Goal: Task Accomplishment & Management: Manage account settings

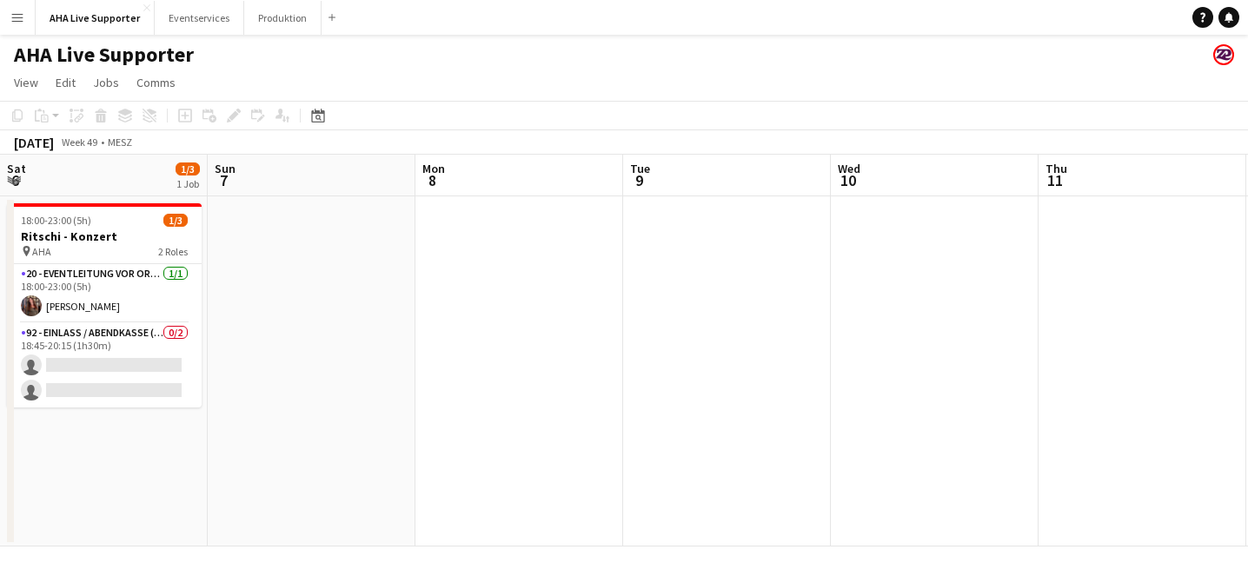
scroll to position [0, 397]
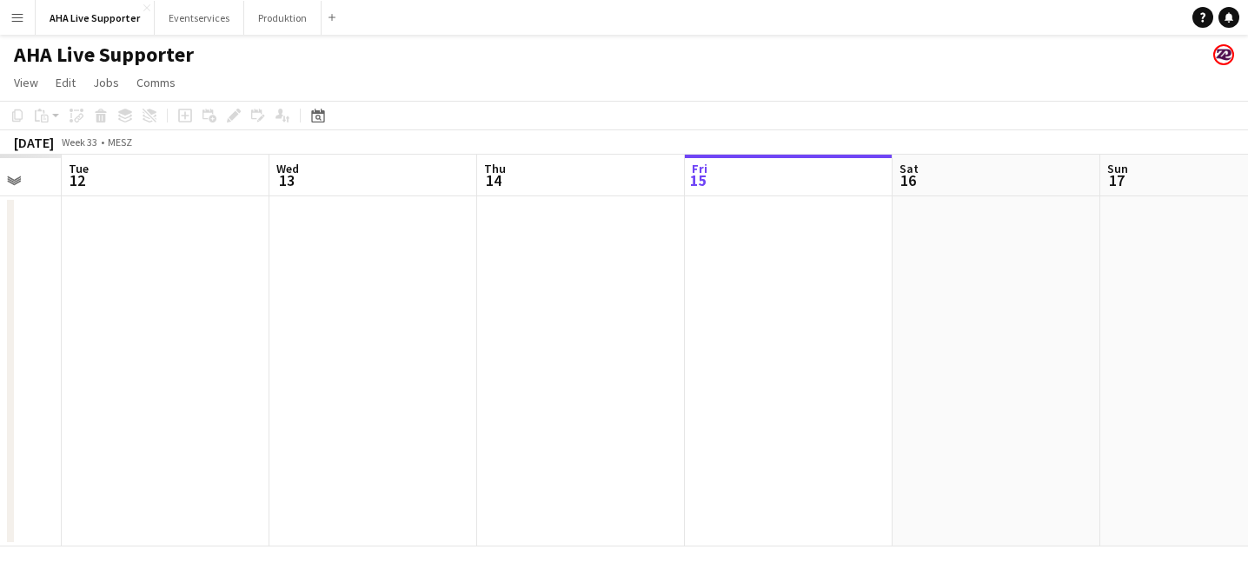
drag, startPoint x: 268, startPoint y: 319, endPoint x: 754, endPoint y: 310, distance: 486.0
click at [711, 314] on app-calendar-viewport "Sun 10 Mon 11 Tue 12 Wed 13 Thu 14 Fri 15 Sat 16 Sun 17 Mon 18 Tue 19 Wed 20 Th…" at bounding box center [624, 351] width 1248 height 392
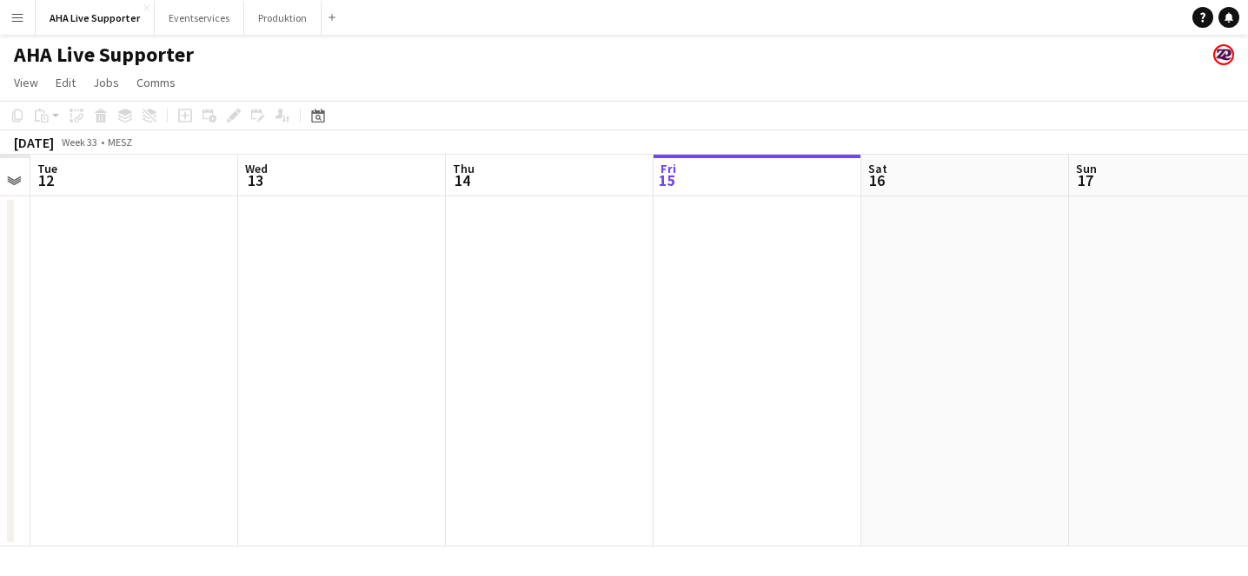
click at [754, 310] on app-date-cell at bounding box center [758, 371] width 208 height 350
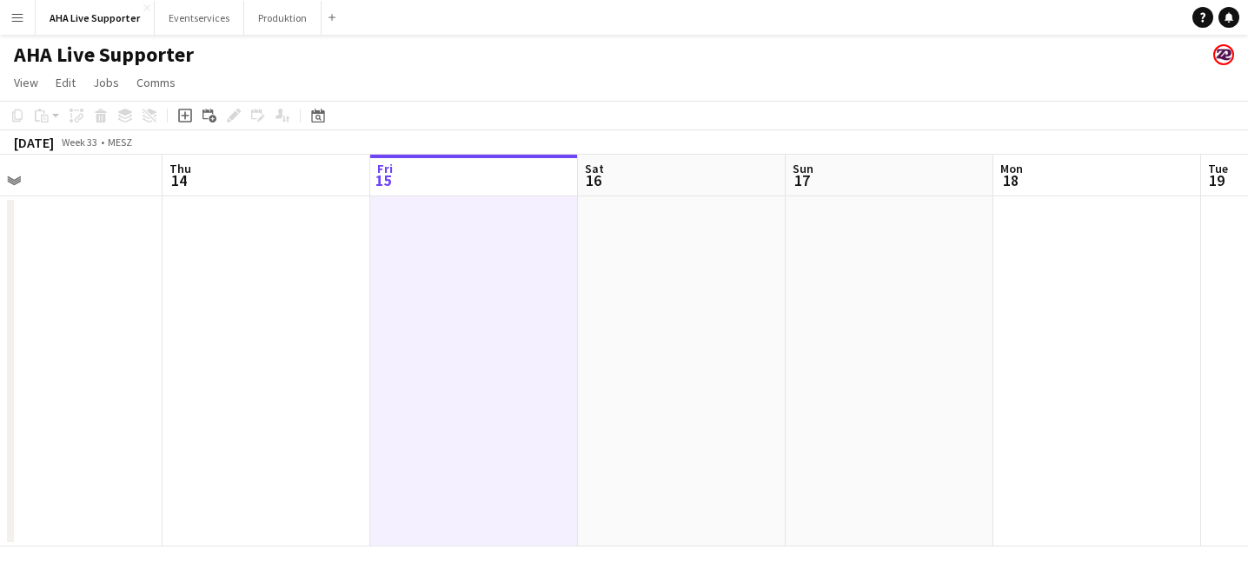
drag, startPoint x: 525, startPoint y: 329, endPoint x: 298, endPoint y: 332, distance: 226.9
click at [294, 334] on app-calendar-viewport "Sun 10 Mon 11 Tue 12 Wed 13 Thu 14 Fri 15 Sat 16 Sun 17 Mon 18 Tue 19 Wed 20 Th…" at bounding box center [624, 351] width 1248 height 392
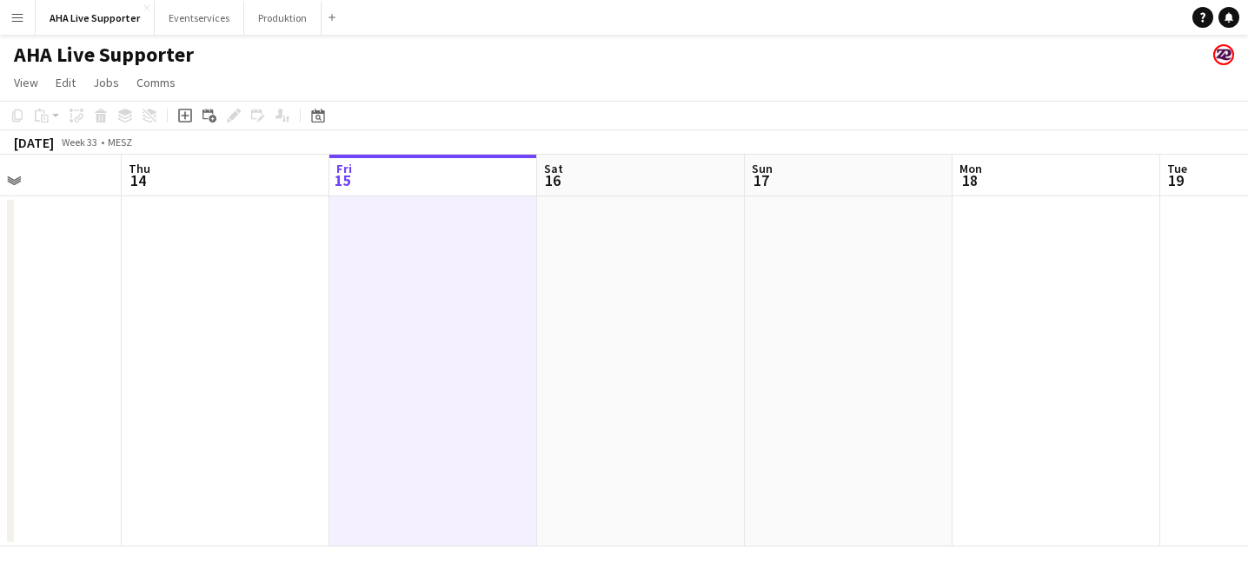
drag, startPoint x: 692, startPoint y: 333, endPoint x: 369, endPoint y: 345, distance: 323.6
click at [369, 345] on app-calendar-viewport "Sun 10 Mon 11 Tue 12 Wed 13 Thu 14 Fri 15 Sat 16 Sun 17 Mon 18 Tue 19 Wed 20 Th…" at bounding box center [624, 351] width 1248 height 392
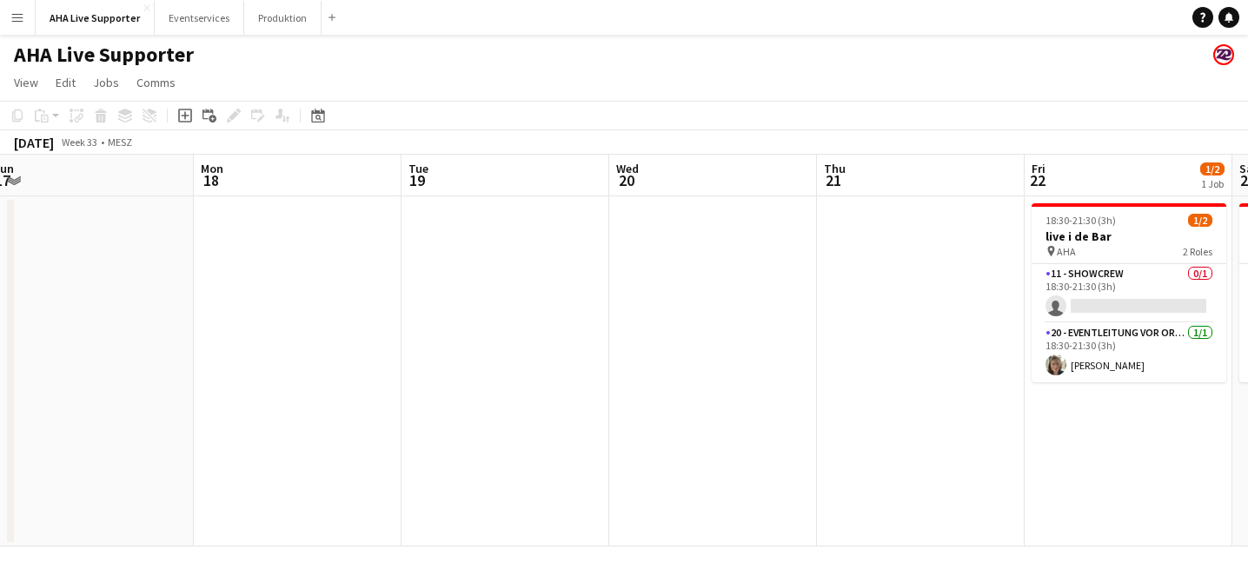
drag, startPoint x: 662, startPoint y: 353, endPoint x: 339, endPoint y: 357, distance: 322.6
click at [339, 357] on app-calendar-viewport "Thu 14 Fri 15 Sat 16 Sun 17 Mon 18 Tue 19 Wed 20 Thu 21 Fri 22 1/2 1 Job Sat 23…" at bounding box center [624, 351] width 1248 height 392
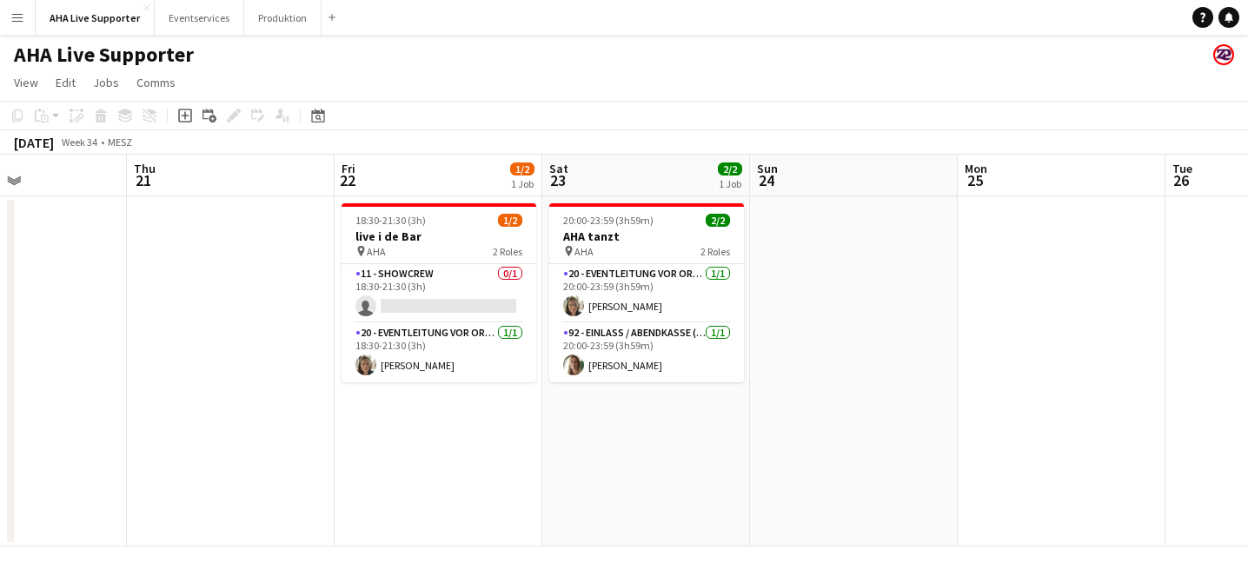
scroll to position [0, 708]
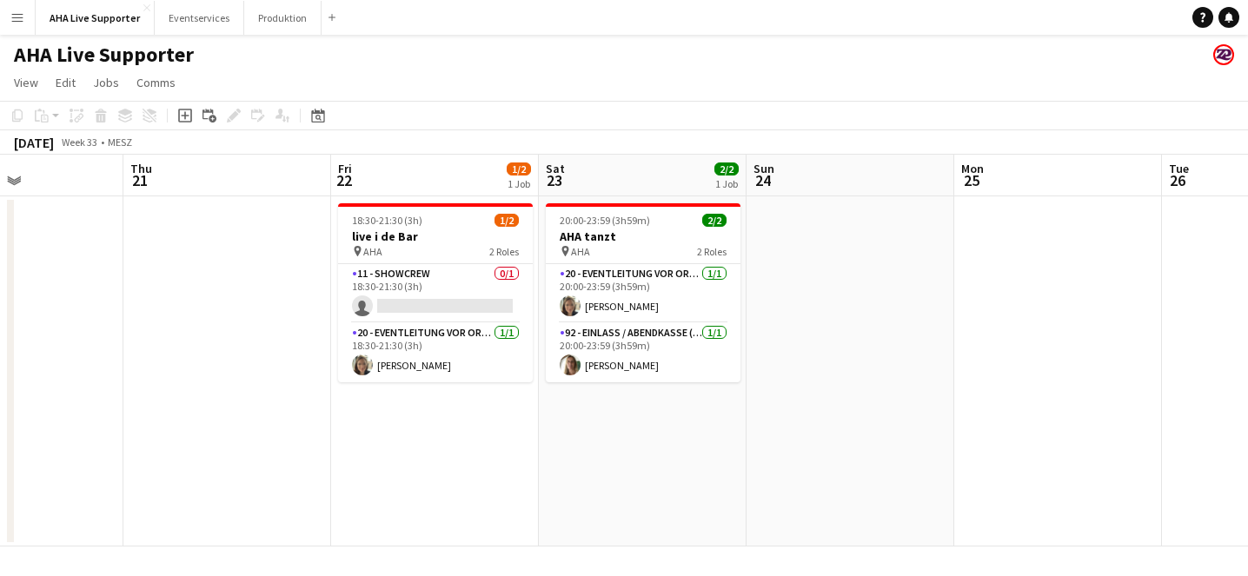
drag, startPoint x: 765, startPoint y: 333, endPoint x: 223, endPoint y: 374, distance: 543.1
click at [223, 374] on app-calendar-viewport "Sun 17 Mon 18 Tue 19 Wed 20 Thu 21 Fri 22 1/2 1 Job Sat 23 2/2 1 Job Sun 24 Mon…" at bounding box center [624, 351] width 1248 height 392
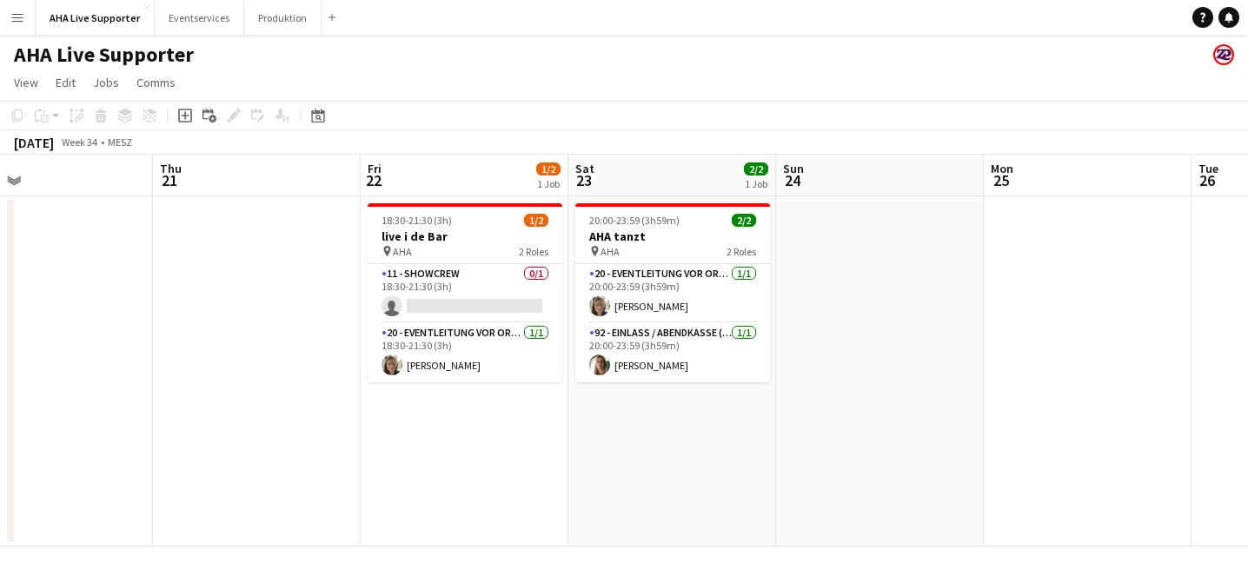
drag, startPoint x: 1050, startPoint y: 381, endPoint x: 623, endPoint y: 413, distance: 428.1
click at [623, 413] on app-calendar-viewport "Sun 17 Mon 18 Tue 19 Wed 20 Thu 21 Fri 22 1/2 1 Job Sat 23 2/2 1 Job Sun 24 Mon…" at bounding box center [624, 351] width 1248 height 392
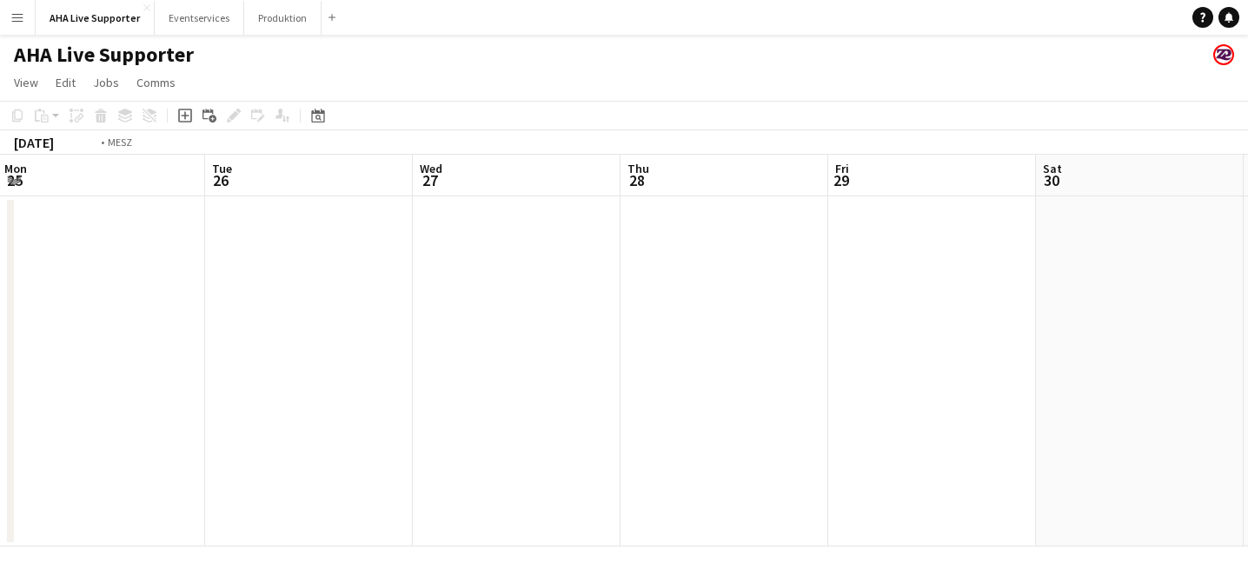
drag, startPoint x: 1021, startPoint y: 402, endPoint x: 493, endPoint y: 412, distance: 527.8
click at [489, 413] on app-calendar-viewport "Thu 21 Fri 22 1/2 1 Job Sat 23 2/2 1 Job Sun 24 Mon 25 Tue 26 Wed 27 Thu 28 Fri…" at bounding box center [624, 351] width 1248 height 392
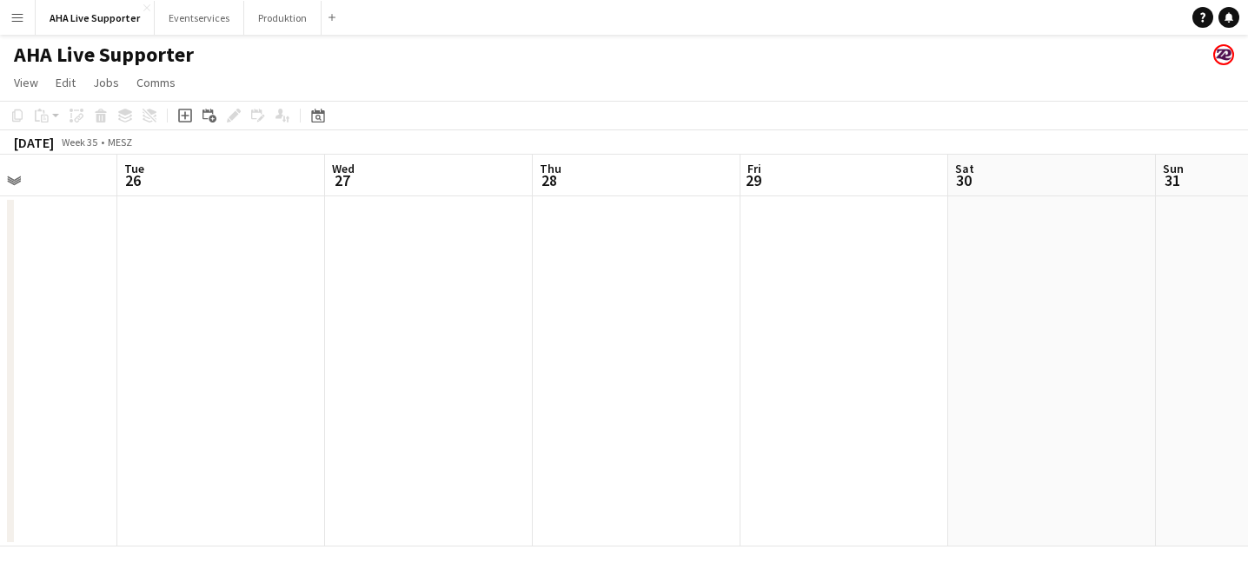
drag, startPoint x: 797, startPoint y: 412, endPoint x: 457, endPoint y: 389, distance: 340.7
click at [356, 414] on app-calendar-viewport "Sat 23 2/2 1 Job Sun 24 Mon 25 Tue 26 Wed 27 Thu 28 Fri 29 Sat 30 Sun 31 Mon 1 …" at bounding box center [624, 351] width 1248 height 392
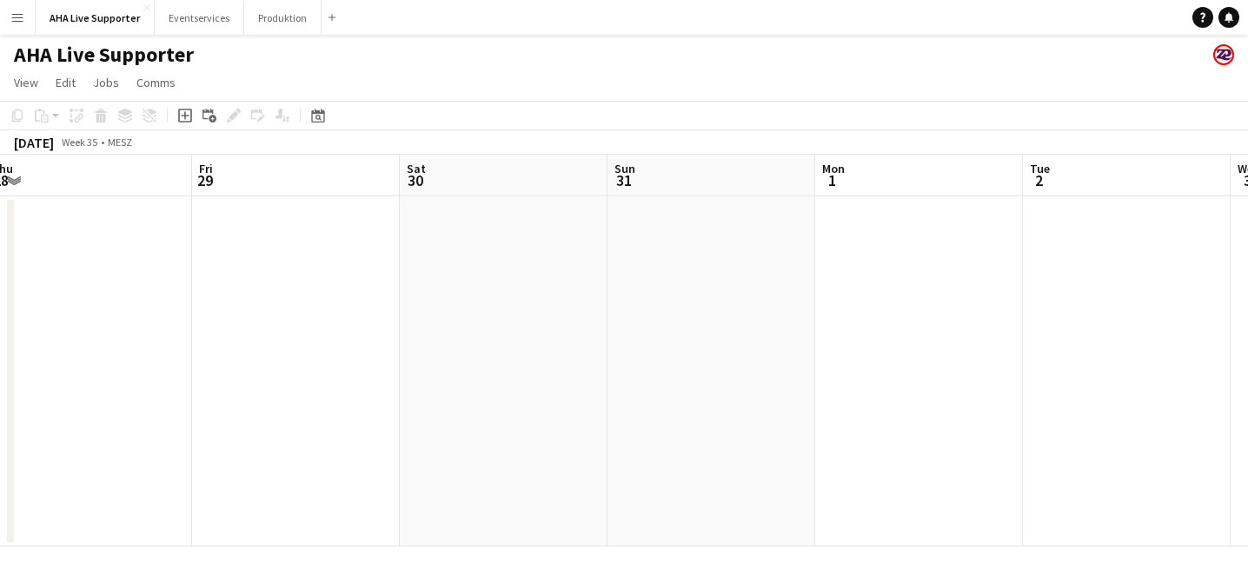
drag, startPoint x: 833, startPoint y: 370, endPoint x: 312, endPoint y: 398, distance: 521.5
click at [294, 405] on app-calendar-viewport "Mon 25 Tue 26 Wed 27 Thu 28 Fri 29 Sat 30 Sun 31 Mon 1 Tue 2 Wed 3 Thu 4 Fri 5 …" at bounding box center [624, 351] width 1248 height 392
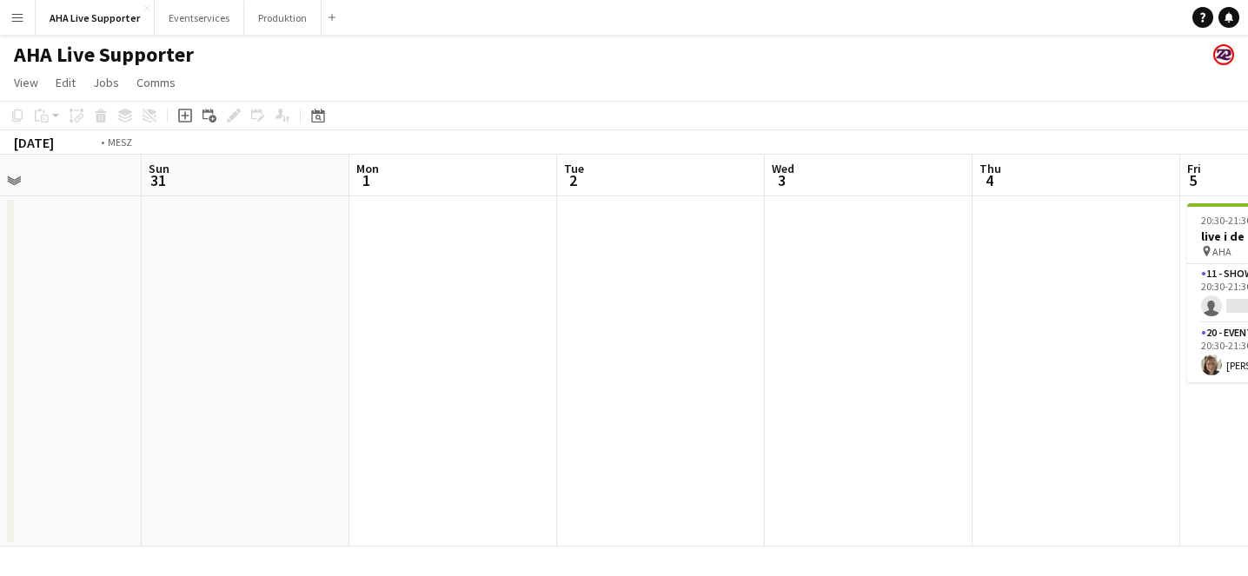
drag, startPoint x: 706, startPoint y: 403, endPoint x: 352, endPoint y: 396, distance: 353.9
click at [311, 408] on app-calendar-viewport "Wed 27 Thu 28 Fri 29 Sat 30 Sun 31 Mon 1 Tue 2 Wed 3 Thu 4 Fri 5 1/2 1 Job Sat …" at bounding box center [624, 351] width 1248 height 392
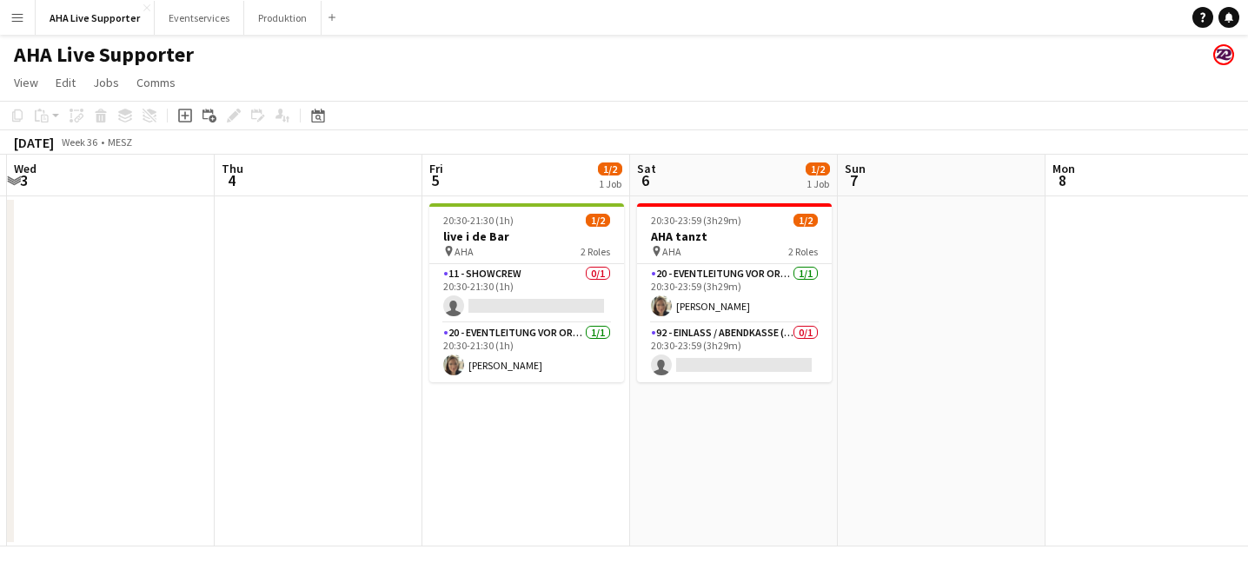
scroll to position [0, 644]
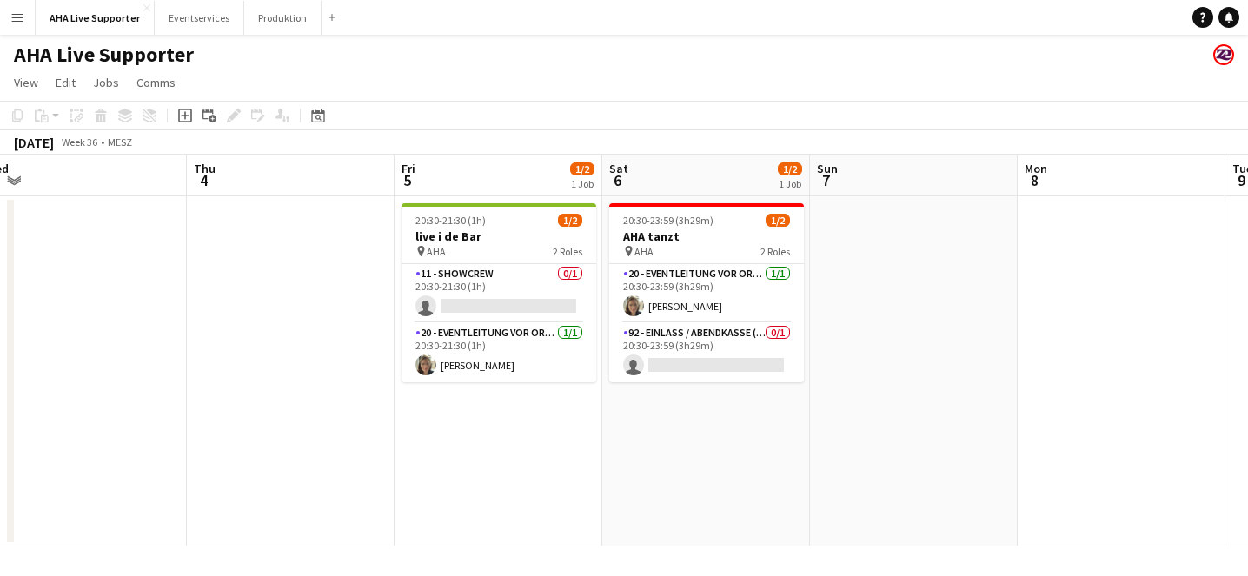
drag, startPoint x: 664, startPoint y: 381, endPoint x: 310, endPoint y: 395, distance: 354.1
click at [310, 395] on app-calendar-viewport "Sun 31 Mon 1 Tue 2 Wed 3 Thu 4 Fri 5 1/2 1 Job Sat 6 1/2 1 Job Sun 7 Mon 8 Tue …" at bounding box center [624, 351] width 1248 height 392
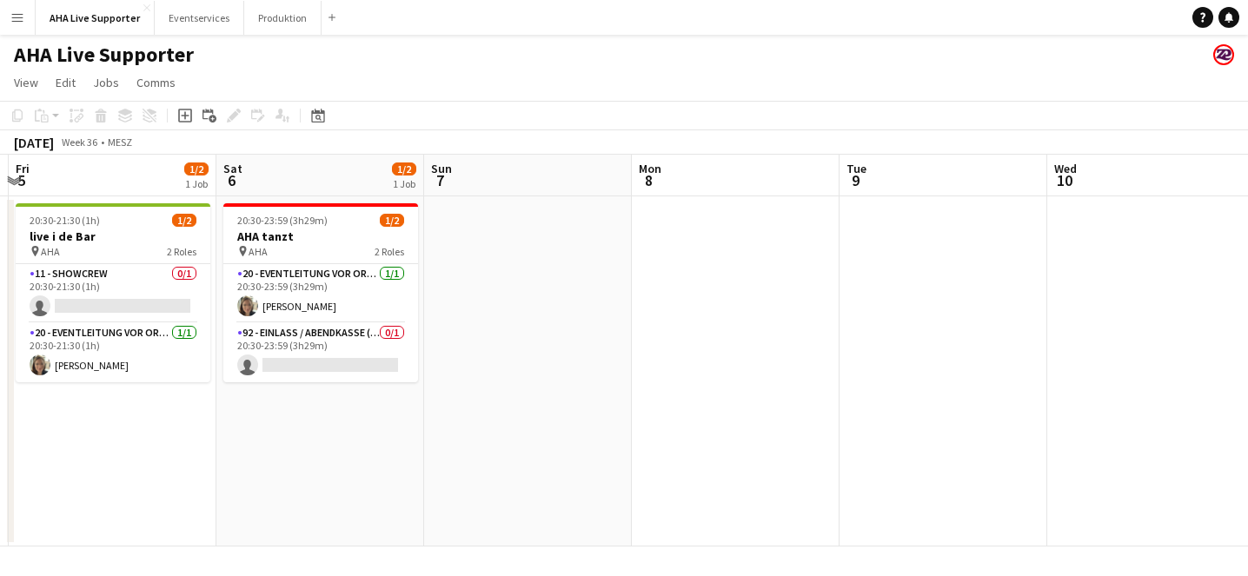
drag, startPoint x: 1017, startPoint y: 336, endPoint x: 631, endPoint y: 359, distance: 386.7
click at [631, 359] on app-calendar-viewport "Tue 2 Wed 3 Thu 4 Fri 5 1/2 1 Job Sat 6 1/2 1 Job Sun 7 Mon 8 Tue 9 Wed 10 Thu …" at bounding box center [624, 351] width 1248 height 392
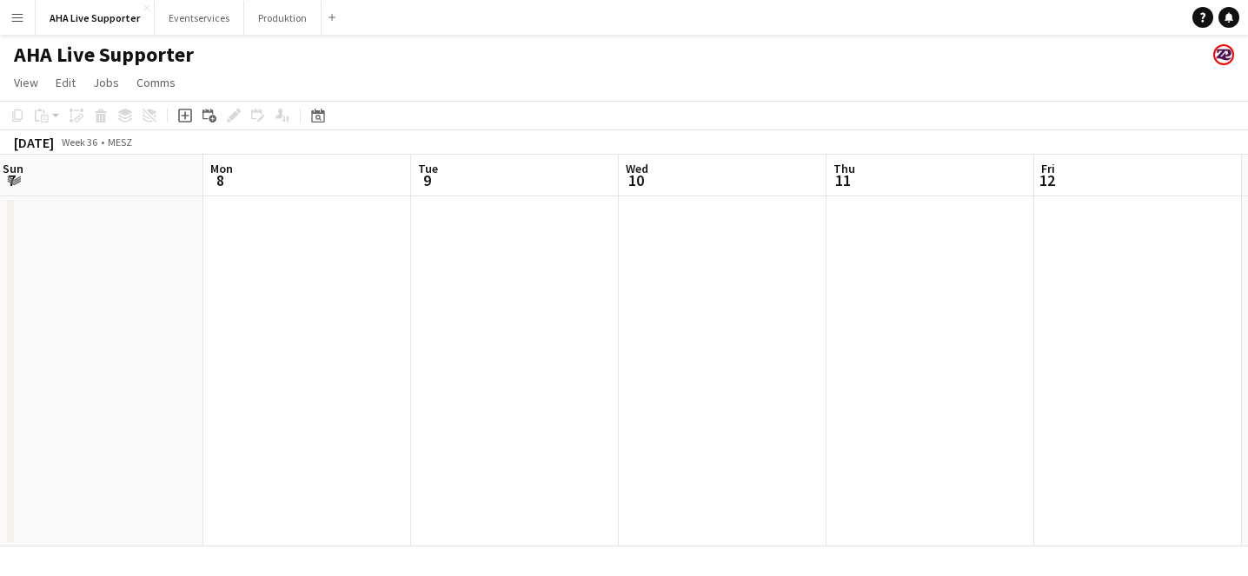
drag, startPoint x: 907, startPoint y: 343, endPoint x: 629, endPoint y: 327, distance: 277.8
click at [478, 345] on app-calendar-viewport "Thu 4 Fri 5 1/2 1 Job Sat 6 1/2 1 Job Sun 7 Mon 8 Tue 9 Wed 10 Thu 11 Fri 12 Sa…" at bounding box center [624, 351] width 1248 height 392
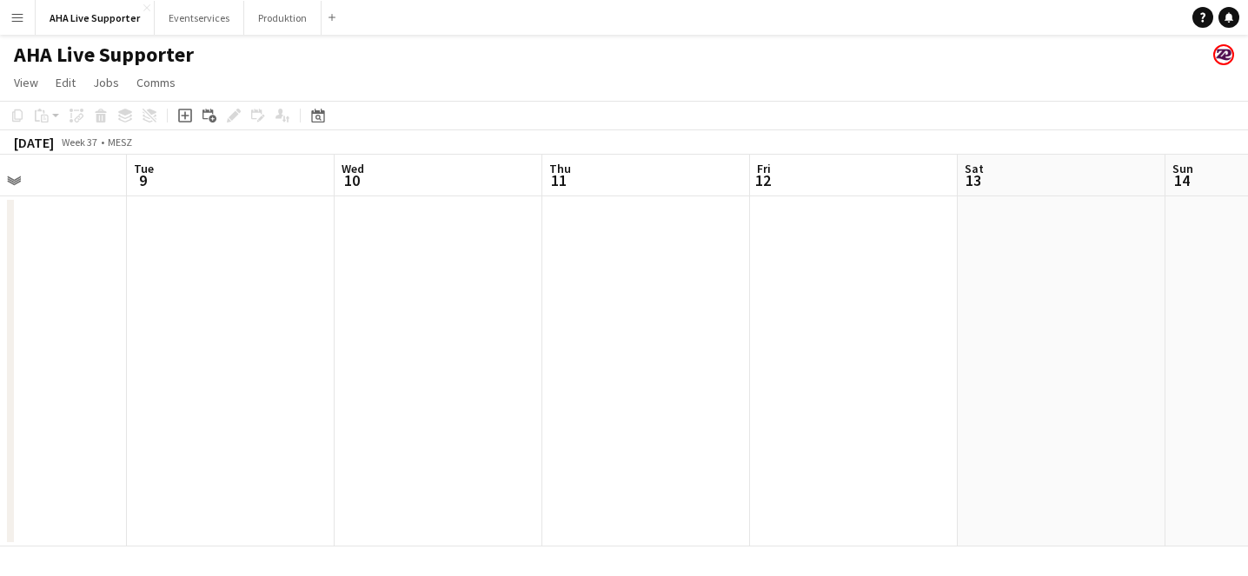
drag, startPoint x: 875, startPoint y: 319, endPoint x: 654, endPoint y: 354, distance: 223.5
click at [442, 369] on app-calendar-viewport "Sat 6 1/2 1 Job Sun 7 Mon 8 Tue 9 Wed 10 Thu 11 Fri 12 Sat 13 Sun 14 Mon 15 Tue…" at bounding box center [624, 351] width 1248 height 392
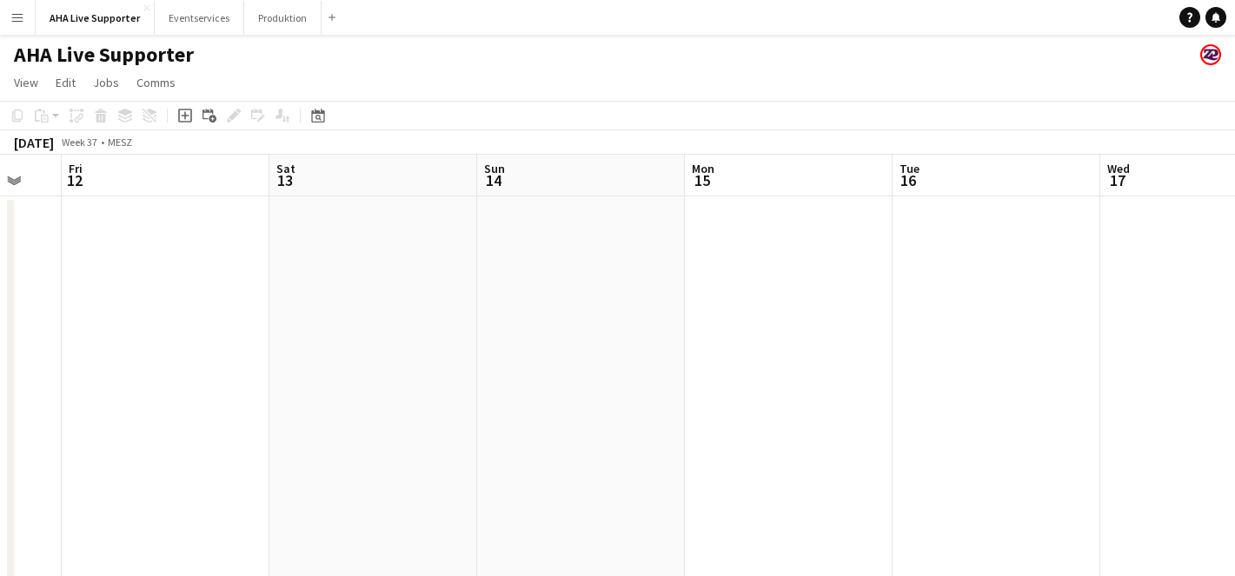
drag, startPoint x: 872, startPoint y: 323, endPoint x: 344, endPoint y: 358, distance: 528.9
click at [328, 364] on app-calendar-viewport "Mon 8 Tue 9 Wed 10 Thu 11 Fri 12 Sat 13 Sun 14 Mon 15 Tue 16 Wed 17 Thu 18 Fri …" at bounding box center [617, 388] width 1235 height 467
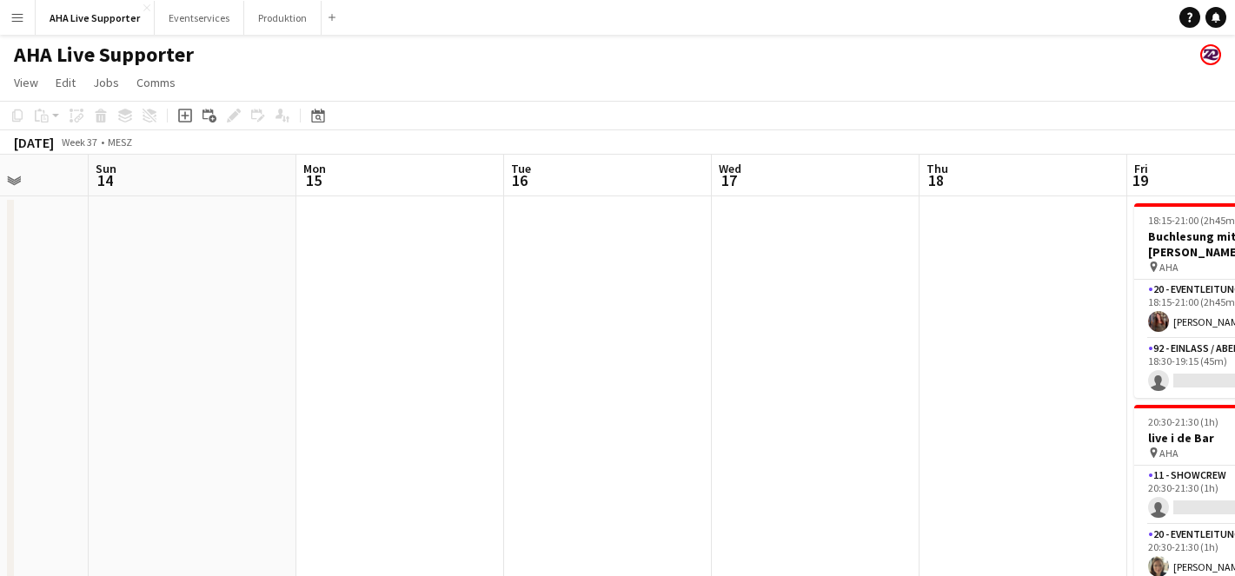
drag, startPoint x: 668, startPoint y: 360, endPoint x: 374, endPoint y: 365, distance: 293.9
click at [369, 367] on app-calendar-viewport "Wed 10 Thu 11 Fri 12 Sat 13 Sun 14 Mon 15 Tue 16 Wed 17 Thu 18 Fri 19 2/4 2 Job…" at bounding box center [617, 388] width 1235 height 467
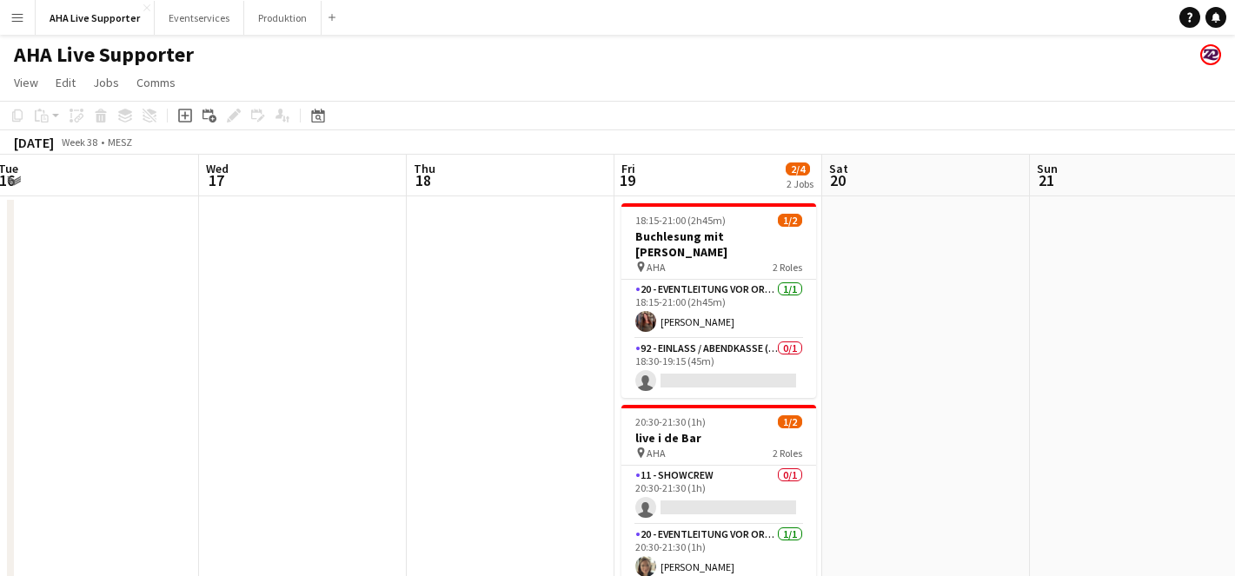
drag, startPoint x: 811, startPoint y: 329, endPoint x: 312, endPoint y: 368, distance: 500.5
click at [311, 368] on app-calendar-viewport "Fri 12 Sat 13 Sun 14 Mon 15 Tue 16 Wed 17 Thu 18 Fri 19 2/4 2 Jobs Sat 20 Sun 2…" at bounding box center [617, 388] width 1235 height 467
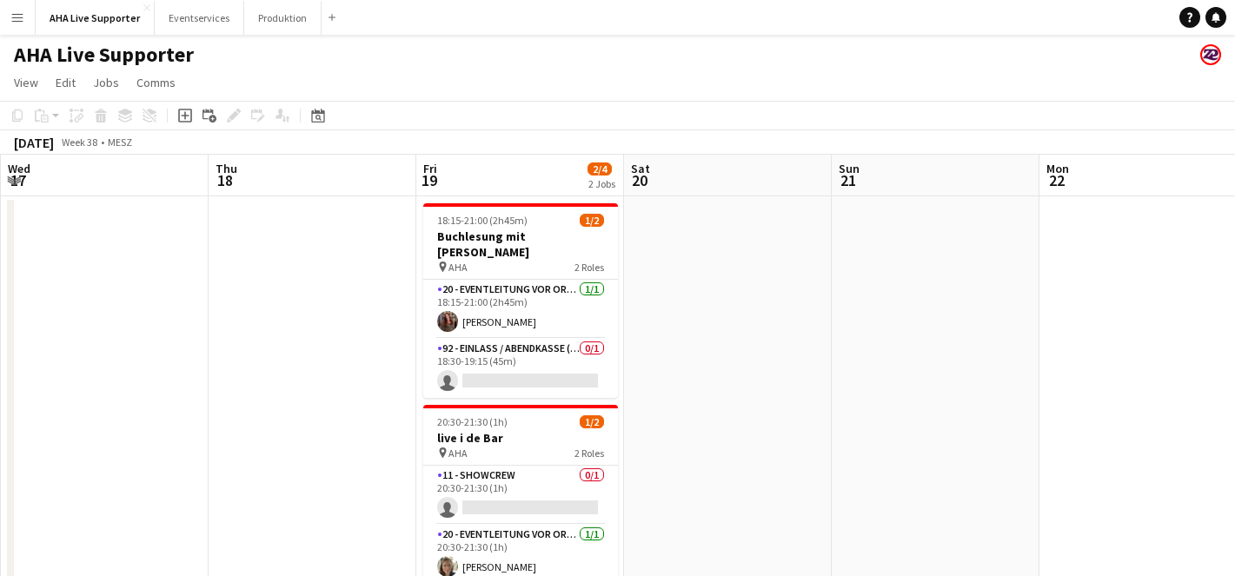
drag, startPoint x: 516, startPoint y: 364, endPoint x: 331, endPoint y: 368, distance: 184.3
click at [322, 373] on app-calendar-viewport "Sun 14 Mon 15 Tue 16 Wed 17 Thu 18 Fri 19 2/4 2 Jobs Sat 20 Sun 21 Mon 22 Tue 2…" at bounding box center [617, 388] width 1235 height 467
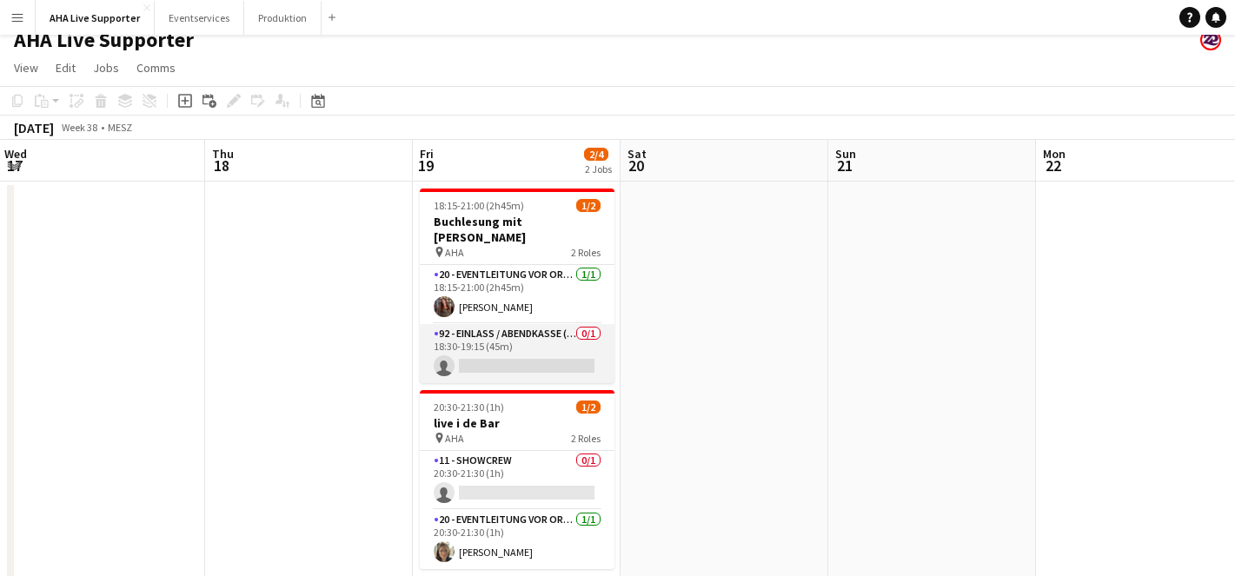
scroll to position [43, 0]
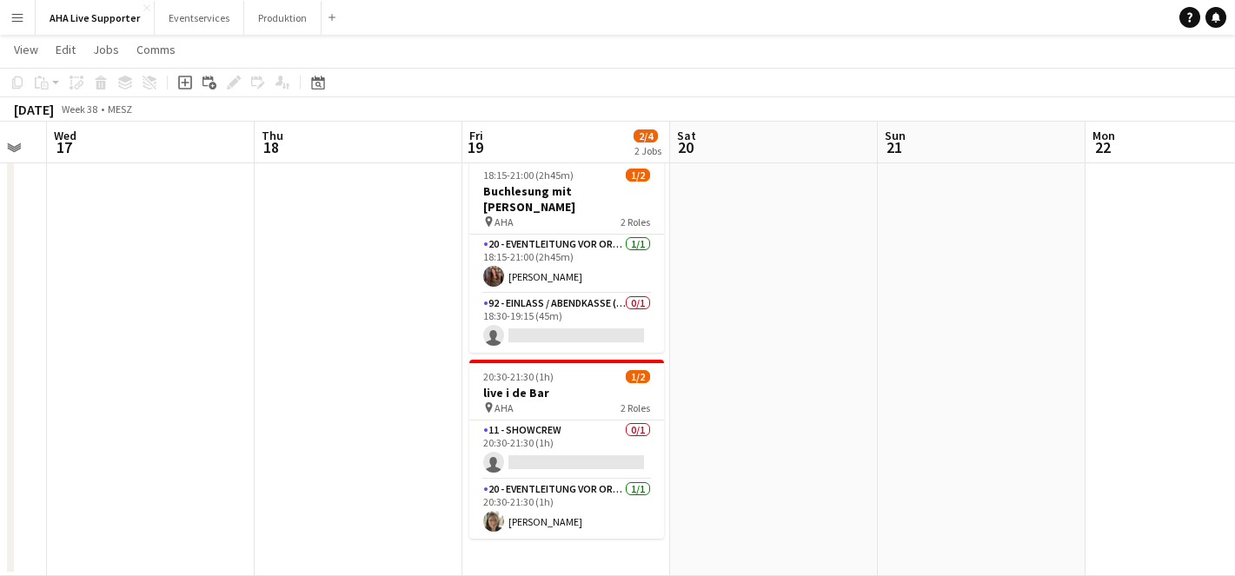
drag, startPoint x: 1113, startPoint y: 345, endPoint x: 533, endPoint y: 361, distance: 580.1
click at [509, 369] on app-calendar-viewport "Sun 14 Mon 15 Tue 16 Wed 17 Thu 18 Fri 19 2/4 2 Jobs Sat 20 Sun 21 Mon 22 Tue 2…" at bounding box center [617, 300] width 1235 height 552
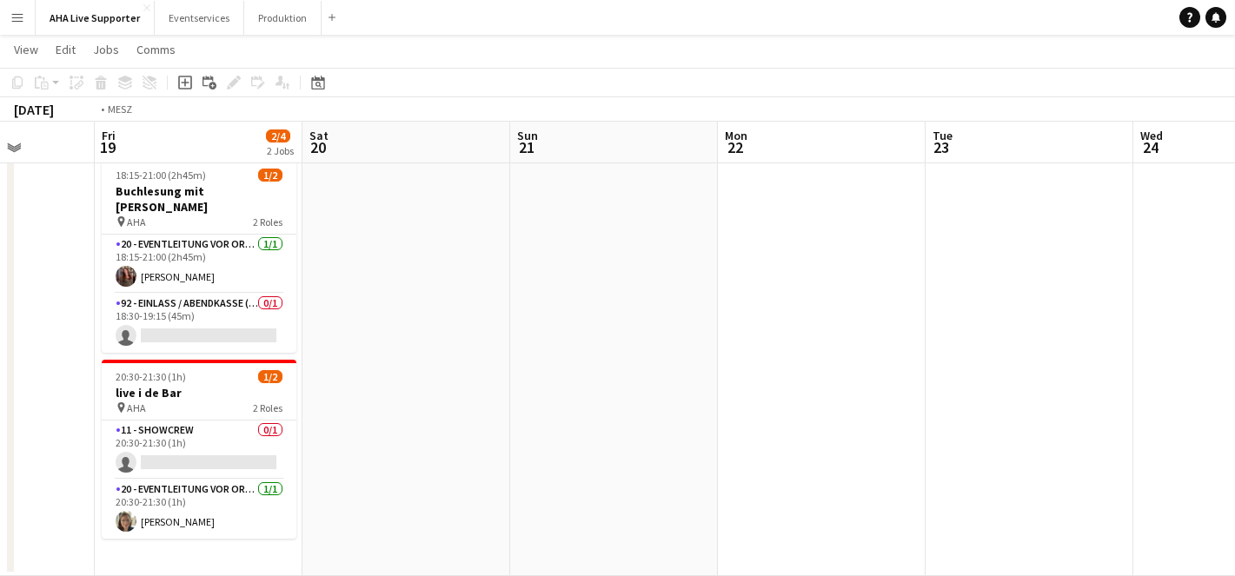
drag, startPoint x: 882, startPoint y: 318, endPoint x: 469, endPoint y: 340, distance: 414.4
click at [336, 359] on app-calendar-viewport "Tue 16 Wed 17 Thu 18 Fri 19 2/4 2 Jobs Sat 20 Sun 21 Mon 22 Tue 23 Wed 24 Thu 2…" at bounding box center [617, 300] width 1235 height 552
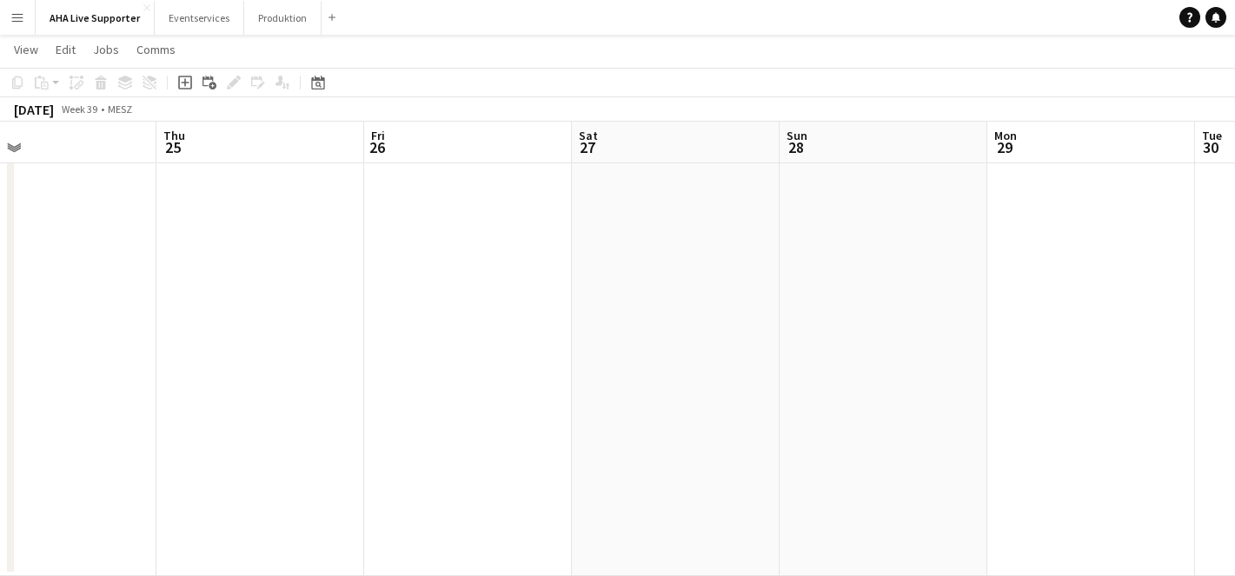
drag, startPoint x: 807, startPoint y: 283, endPoint x: 440, endPoint y: 325, distance: 369.2
click at [195, 358] on app-calendar-viewport "Sat 20 Sun 21 Mon 22 Tue 23 Wed 24 Thu 25 Fri 26 Sat 27 Sun 28 Mon 29 Tue 30 We…" at bounding box center [617, 300] width 1235 height 552
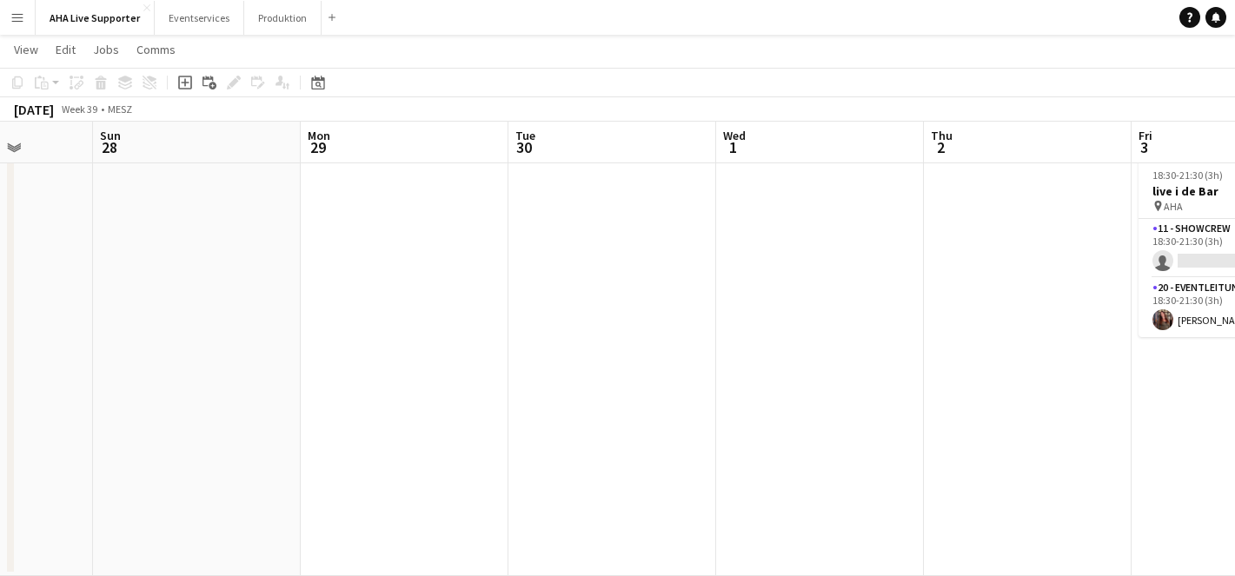
drag, startPoint x: 700, startPoint y: 289, endPoint x: 458, endPoint y: 320, distance: 243.6
click at [283, 365] on app-calendar-viewport "Thu 25 Fri 26 Sat 27 Sun 28 Mon 29 Tue 30 Wed 1 Thu 2 Fri 3 1/2 1 Job Sat 4 Sun…" at bounding box center [617, 300] width 1235 height 552
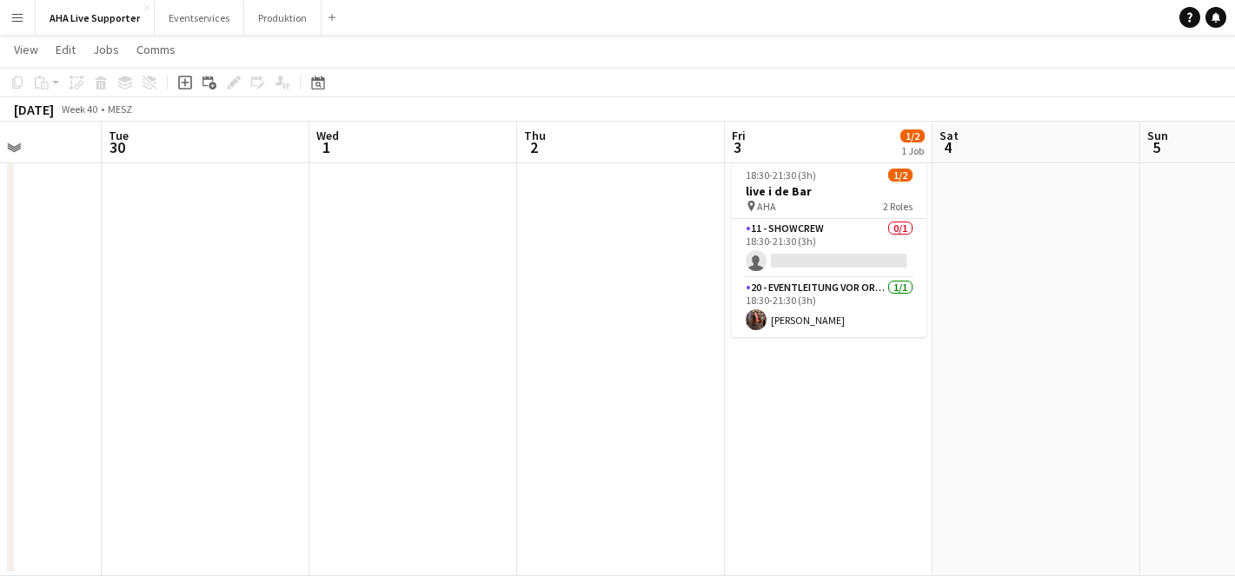
drag, startPoint x: 675, startPoint y: 297, endPoint x: 289, endPoint y: 329, distance: 387.3
click at [269, 337] on app-calendar-viewport "Sat 27 Sun 28 Mon 29 Tue 30 Wed 1 Thu 2 Fri 3 1/2 1 Job Sat 4 Sun 5 Mon 6 Tue 7…" at bounding box center [617, 300] width 1235 height 552
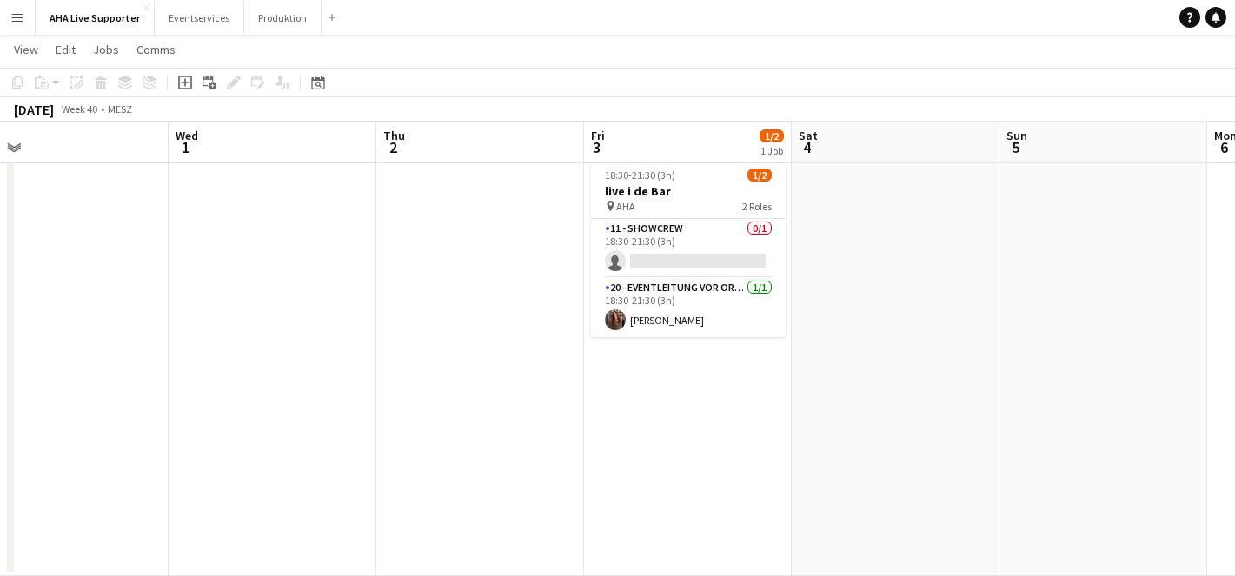
drag, startPoint x: 561, startPoint y: 292, endPoint x: 57, endPoint y: 351, distance: 507.7
click at [57, 351] on app-calendar-viewport "Sat 27 Sun 28 Mon 29 Tue 30 Wed 1 Thu 2 Fri 3 1/2 1 Job Sat 4 Sun 5 Mon 6 Tue 7…" at bounding box center [617, 300] width 1235 height 552
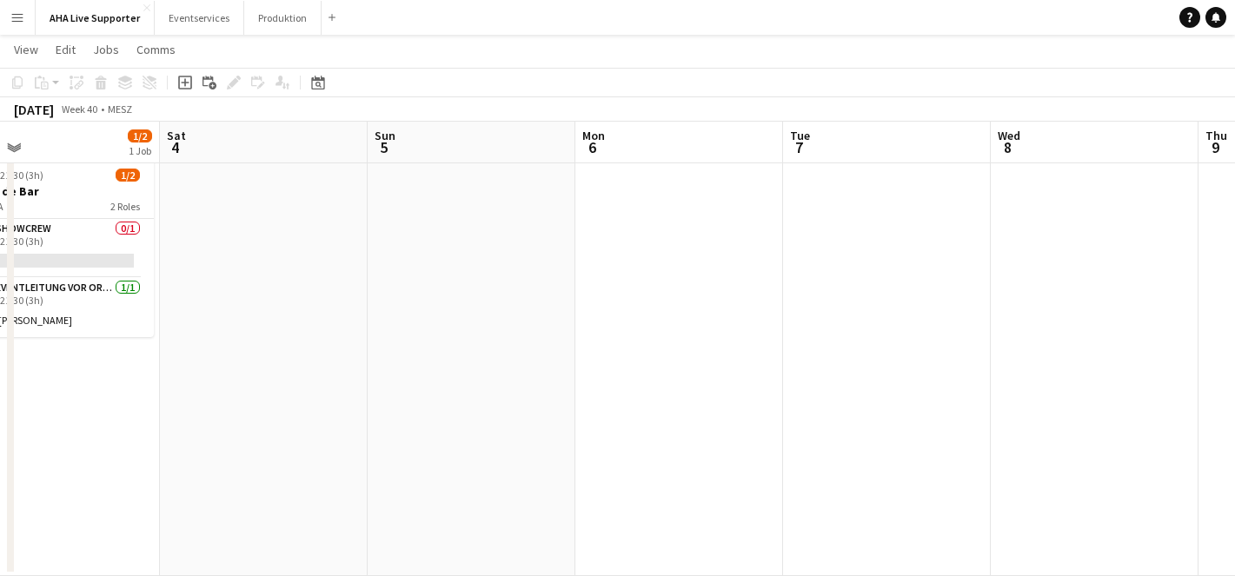
drag, startPoint x: 862, startPoint y: 321, endPoint x: 540, endPoint y: 335, distance: 322.8
click at [364, 347] on app-calendar-viewport "Mon 29 Tue 30 Wed 1 Thu 2 Fri 3 1/2 1 Job Sat 4 Sun 5 Mon 6 Tue 7 Wed 8 Thu 9 F…" at bounding box center [617, 300] width 1235 height 552
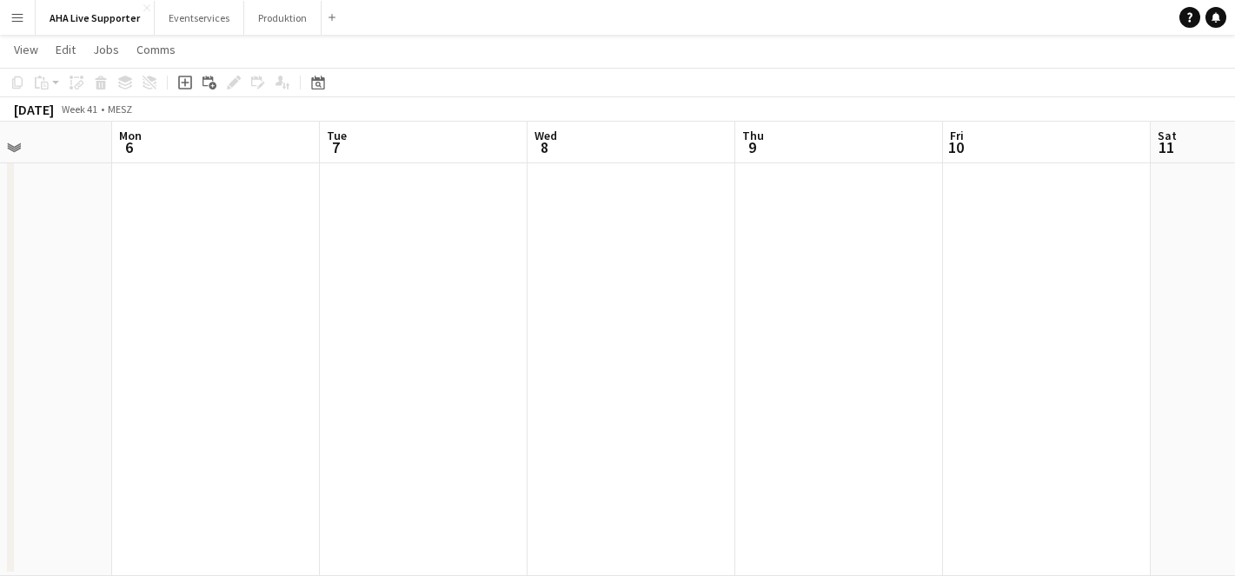
drag, startPoint x: 912, startPoint y: 321, endPoint x: 429, endPoint y: 339, distance: 482.8
click at [316, 354] on app-calendar-viewport "Fri 3 1/2 1 Job Sat 4 Sun 5 Mon 6 Tue 7 Wed 8 Thu 9 Fri 10 Sat 11 Sun 12 Mon 13…" at bounding box center [617, 300] width 1235 height 552
drag, startPoint x: 916, startPoint y: 296, endPoint x: 589, endPoint y: 325, distance: 328.2
click at [412, 349] on app-calendar-viewport "Tue 7 Wed 8 Thu 9 Fri 10 Sat 11 Sun 12 Mon 13 Tue 14 Wed 15 Thu 16 Fri 17 Sat 18" at bounding box center [617, 300] width 1235 height 552
drag, startPoint x: 840, startPoint y: 310, endPoint x: 252, endPoint y: 339, distance: 588.4
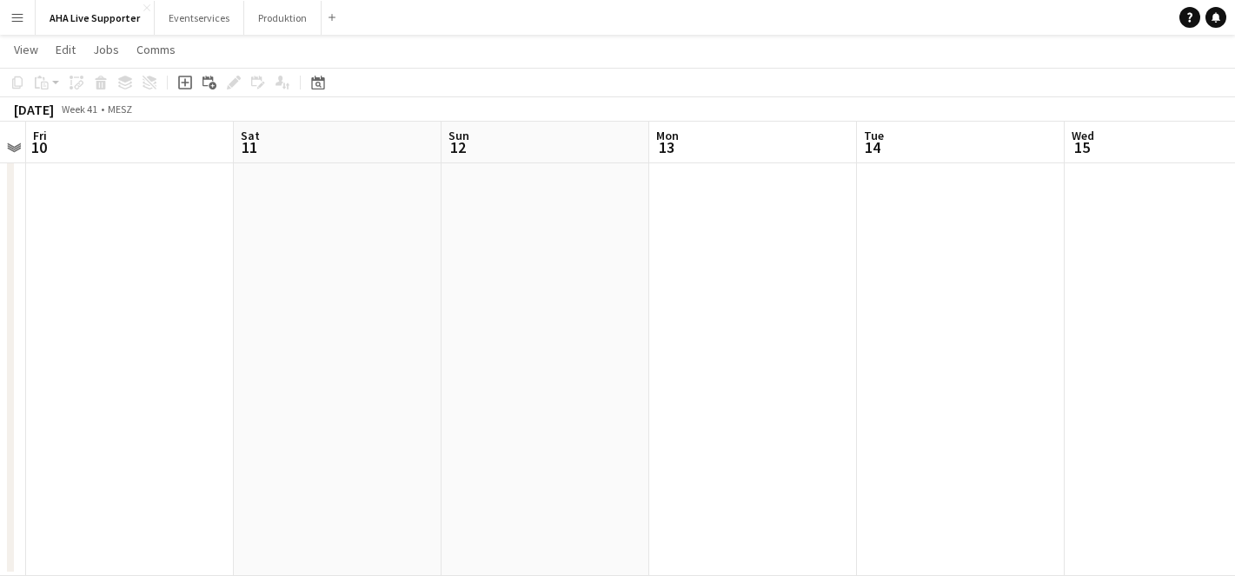
click at [249, 339] on app-calendar-viewport "Tue 7 Wed 8 Thu 9 Fri 10 Sat 11 Sun 12 Mon 13 Tue 14 Wed 15 Thu 16 Fri 17 Sat 18" at bounding box center [617, 300] width 1235 height 552
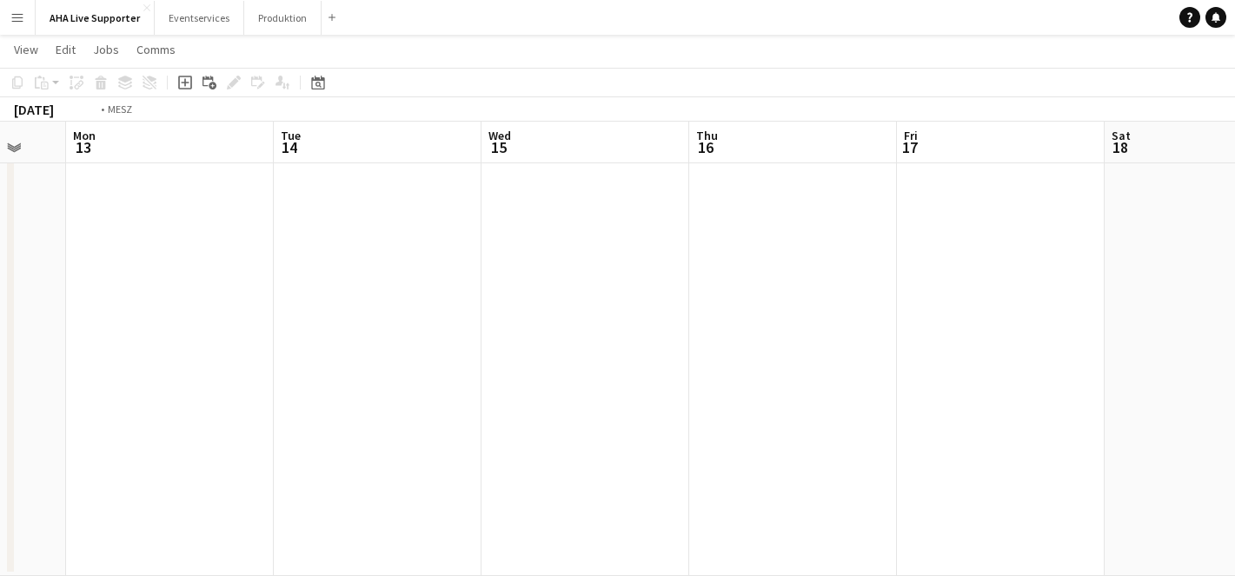
drag, startPoint x: 664, startPoint y: 303, endPoint x: 294, endPoint y: 319, distance: 370.7
click at [275, 323] on app-calendar-viewport "Thu 9 Fri 10 Sat 11 Sun 12 Mon 13 Tue 14 Wed 15 Thu 16 Fri 17 Sat 18 Sun 19 Mon…" at bounding box center [617, 300] width 1235 height 552
drag, startPoint x: 478, startPoint y: 323, endPoint x: 310, endPoint y: 311, distance: 168.2
click at [272, 322] on app-calendar-viewport "Mon 13 Tue 14 Wed 15 Thu 16 Fri 17 Sat 18 Sun 19 Mon 20 Tue 21 Wed 22 Thu 23 Fr…" at bounding box center [617, 300] width 1235 height 552
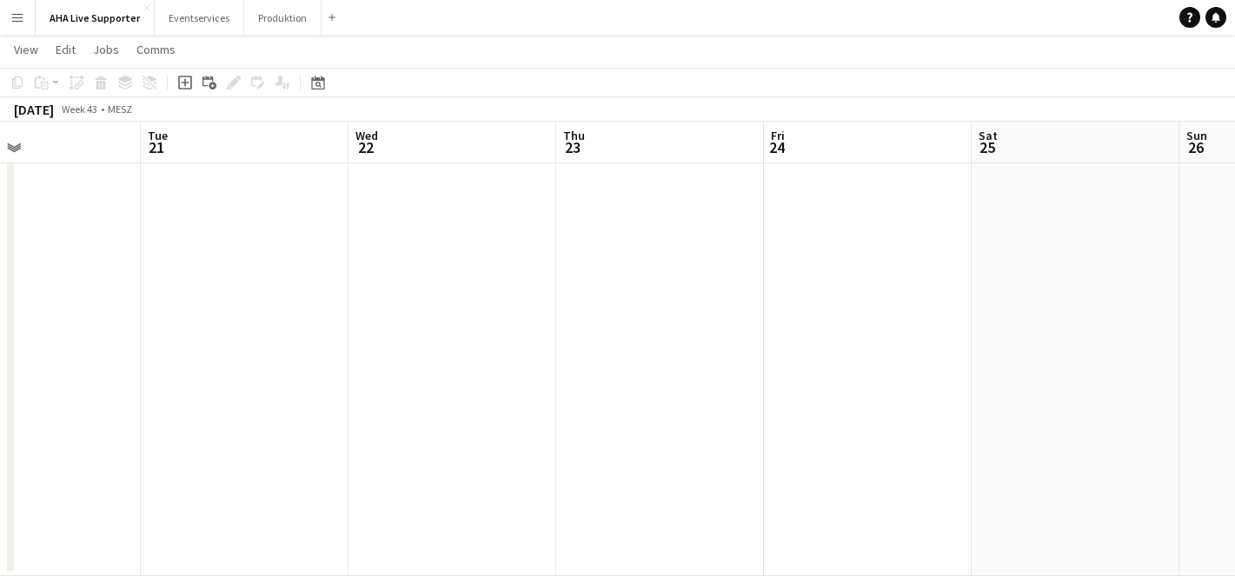
drag
click at [267, 300] on app-calendar-viewport "Fri 17 Sat 18 Sun 19 Mon 20 Tue 21 Wed 22 Thu 23 Fri 24 Sat 25 Sun 26 Mon 27 Tu…" at bounding box center [617, 300] width 1235 height 552
click at [354, 283] on app-calendar-viewport "Sun 19 Mon 20 Tue 21 Wed 22 Thu 23 Fri 24 Sat 25 Sun 26 Mon 27 Tue 28 Wed 29 Th…" at bounding box center [617, 300] width 1235 height 552
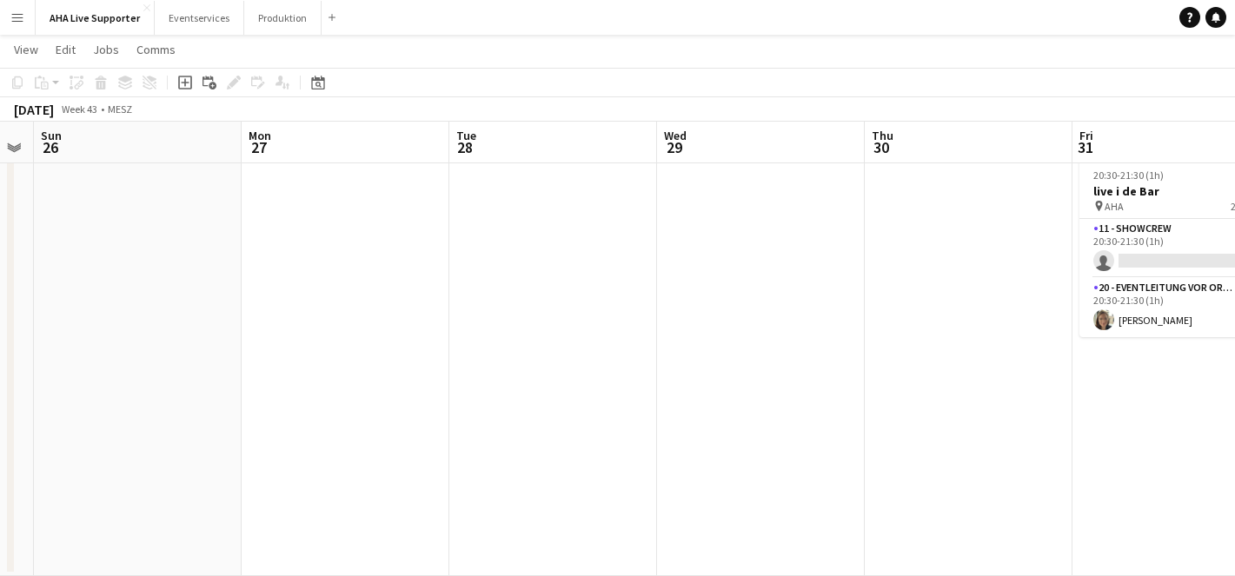
click at [186, 236] on app-calendar-viewport "Thu 23 Fri 24 Sat 25 Sun 26 Mon 27 Tue 28 Wed 29 Thu 30 Fri 31 1/2 1 Job Sat 1 …" at bounding box center [617, 300] width 1235 height 552
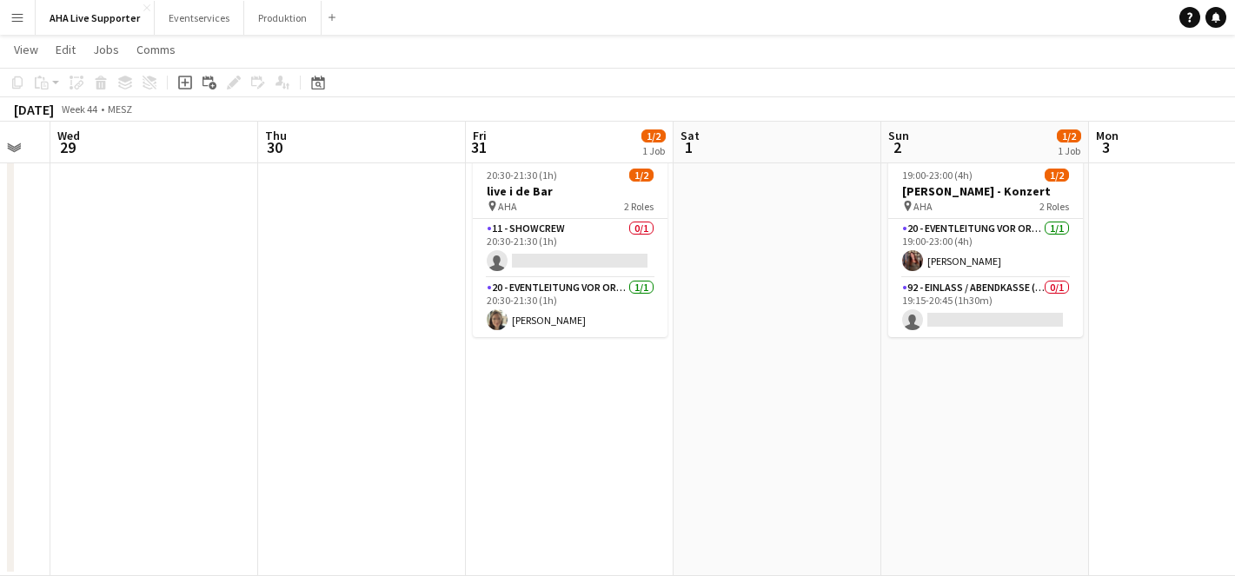
scroll to position [0, 585]
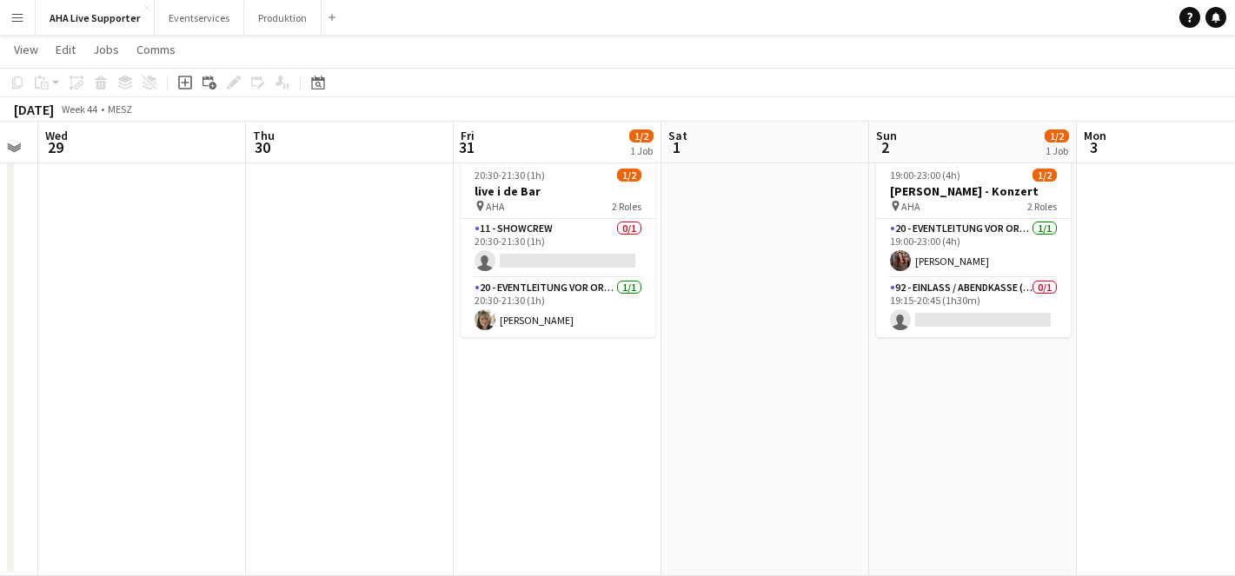
click at [195, 244] on app-calendar-viewport "Sun 26 Mon 27 Tue 28 Wed 29 Thu 30 Fri 31 1/2 1 Job Sat 1 Sun 2 1/2 1 Job Mon 3…" at bounding box center [617, 300] width 1235 height 552
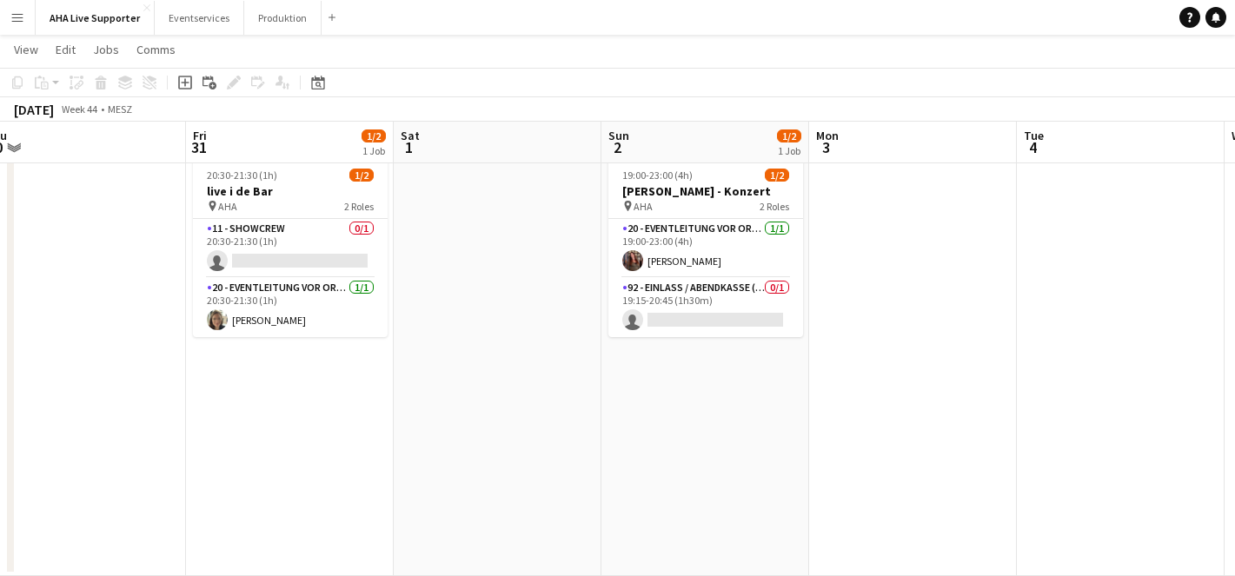
click at [393, 426] on app-calendar-viewport "Sun 26 Mon 27 Tue 28 Wed 29 Thu 30 Fri 31 1/2 1 Job Sat 1 Sun 2 1/2 1 Job Mon 3…" at bounding box center [617, 300] width 1235 height 552
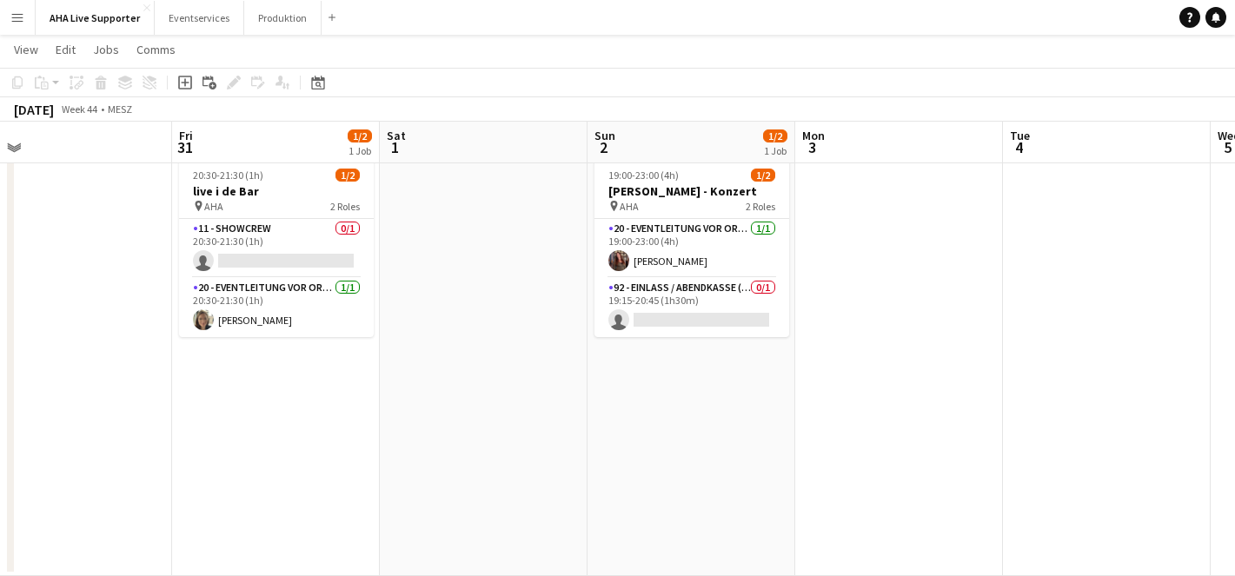
click at [1122, 462] on app-calendar-viewport "Tue 28 Wed 29 Thu 30 Fri 31 1/2 1 Job Sat 1 Sun 2 1/2 1 Job Mon 3 Tue 4 Wed 5 T…" at bounding box center [617, 300] width 1235 height 552
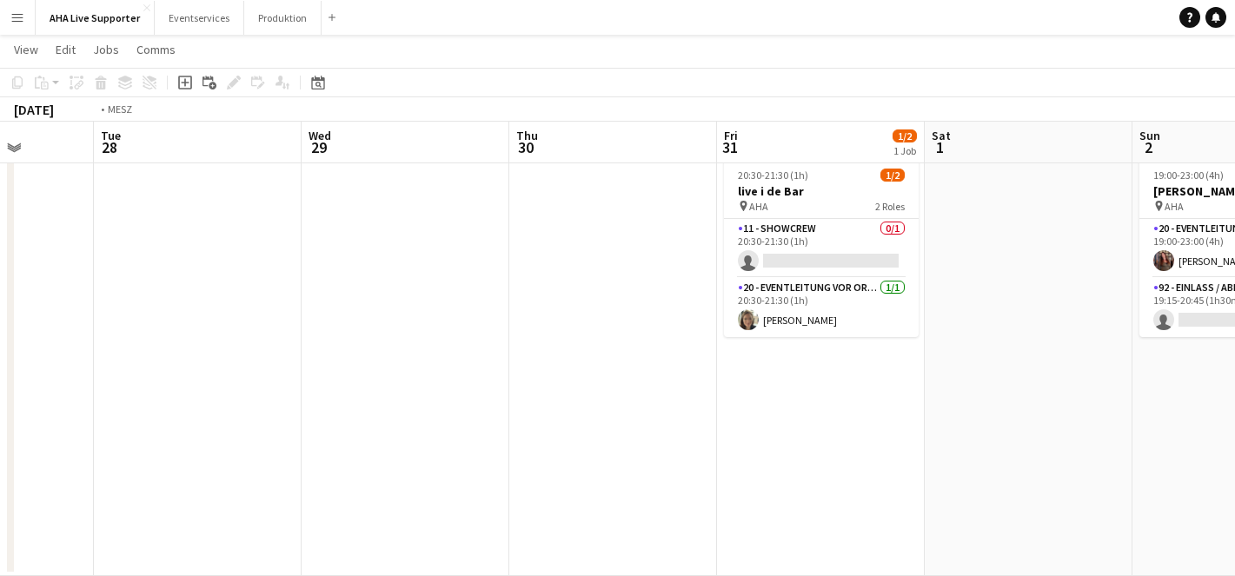
click at [1227, 429] on app-calendar-viewport "Sat 25 Sun 26 Mon 27 Tue 28 Wed 29 Thu 30 Fri 31 1/2 1 Job Sat 1 Sun 2 1/2 1 Jo…" at bounding box center [617, 300] width 1235 height 552
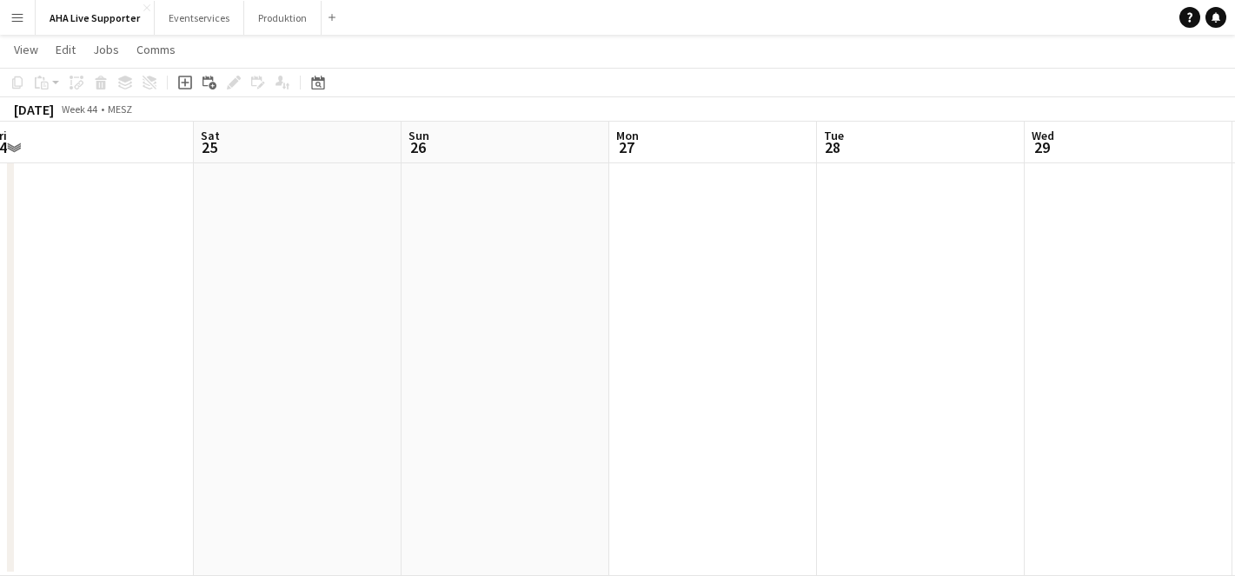
click at [1045, 401] on app-calendar-viewport "Wed 22 Thu 23 Fri 24 Sat 25 Sun 26 Mon 27 Tue 28 Wed 29 Thu 30 Fri 31 1/2 1 Job…" at bounding box center [617, 300] width 1235 height 552
click at [951, 381] on app-calendar-viewport "Sun 19 Mon 20 Tue 21 Wed 22 Thu 23 Fri 24 Sat 25 Sun 26 Mon 27 Tue 28 Wed 29 Th…" at bounding box center [617, 300] width 1235 height 552
click at [808, 349] on app-calendar-viewport "Mon 13 Tue 14 Wed 15 Thu 16 Fri 17 Sat 18 Sun 19 Mon 20 Tue 21 Wed 22 Thu 23 Fr…" at bounding box center [617, 300] width 1235 height 552
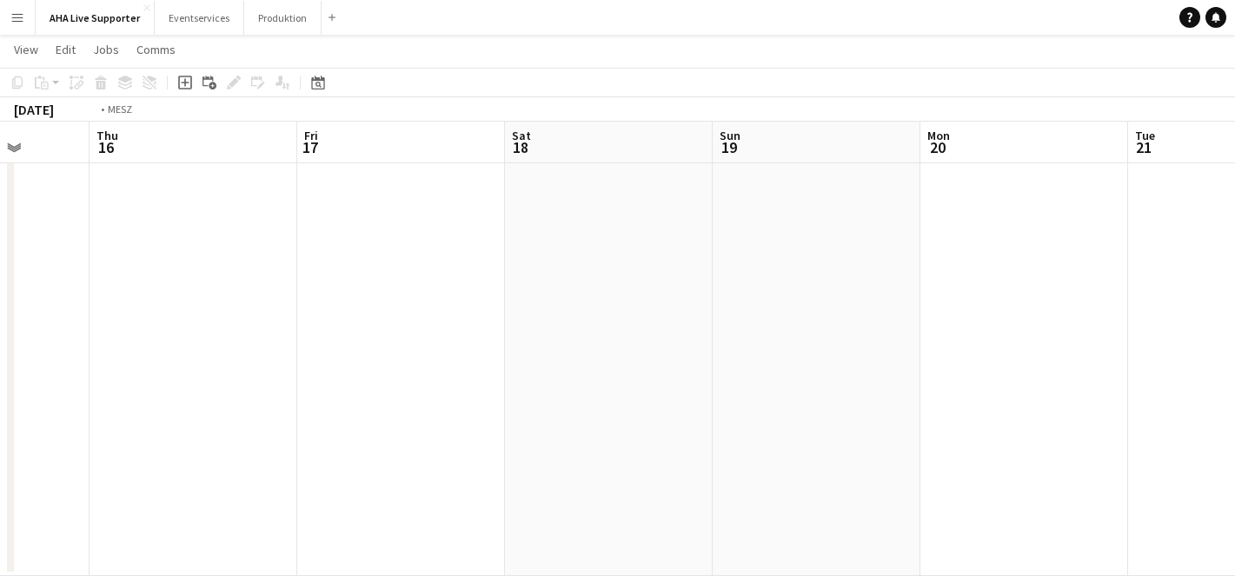
click at [828, 346] on app-calendar-viewport "Mon 13 Tue 14 Wed 15 Thu 16 Fri 17 Sat 18 Sun 19 Mon 20 Tue 21 Wed 22 Thu 23 Fr…" at bounding box center [617, 300] width 1235 height 552
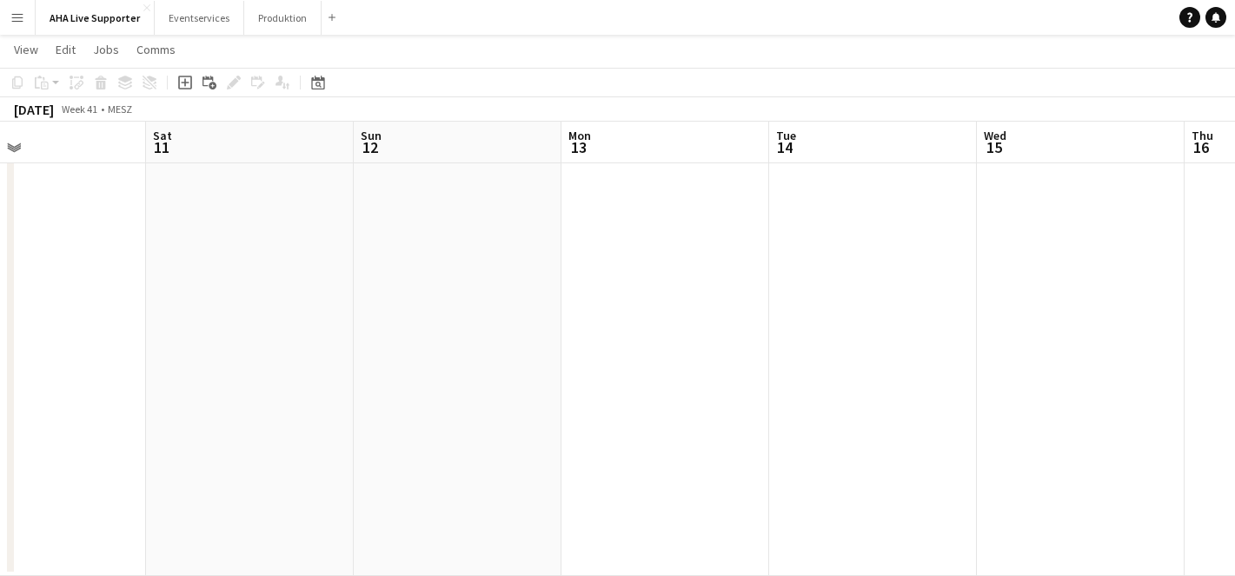
click at [844, 349] on app-calendar-viewport "Wed 8 Thu 9 Fri 10 Sat 11 Sun 12 Mon 13 Tue 14 Wed 15 Thu 16 Fri 17 Sat 18 Sun …" at bounding box center [617, 300] width 1235 height 552
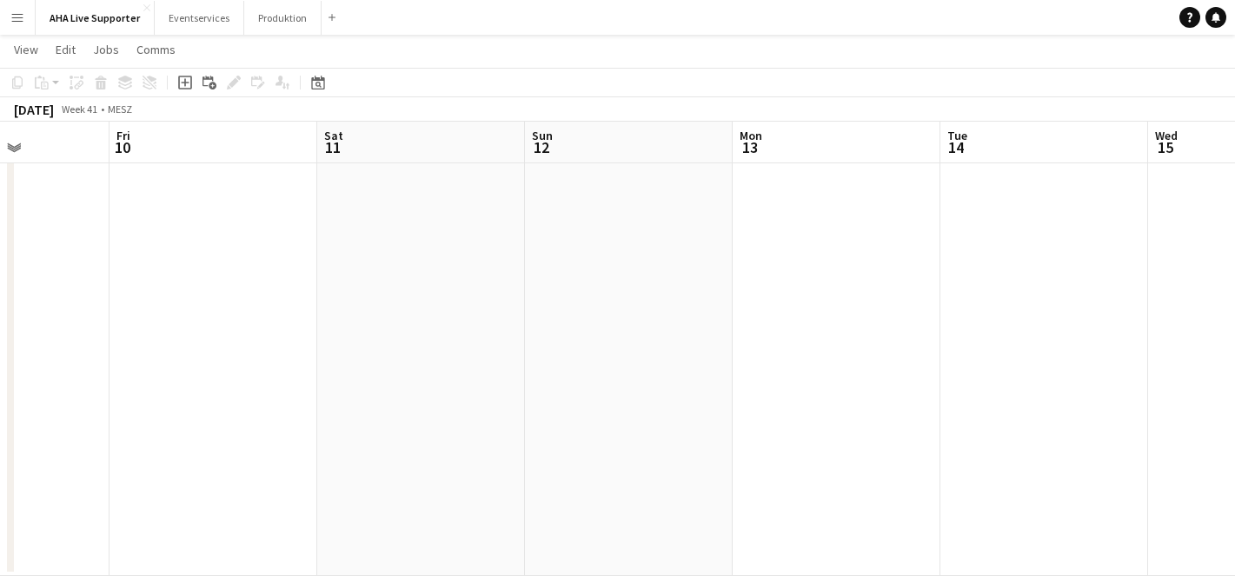
click at [739, 330] on app-calendar-viewport "Tue 7 Wed 8 Thu 9 Fri 10 Sat 11 Sun 12 Mon 13 Tue 14 Wed 15 Thu 16 Fri 17 Sat 18" at bounding box center [617, 300] width 1235 height 552
click at [677, 323] on app-calendar-viewport "Fri 3 1/2 1 Job Sat 4 Sun 5 Mon 6 Tue 7 Wed 8 Thu 9 Fri 10 Sat 11 Sun 12 Mon 13…" at bounding box center [617, 300] width 1235 height 552
click at [791, 337] on app-calendar-viewport "Thu 2 Fri 3 1/2 1 Job Sat 4 Sun 5 Mon 6 Tue 7 Wed 8 Thu 9 Fri 10 Sat 11 Sun 12 …" at bounding box center [617, 300] width 1235 height 552
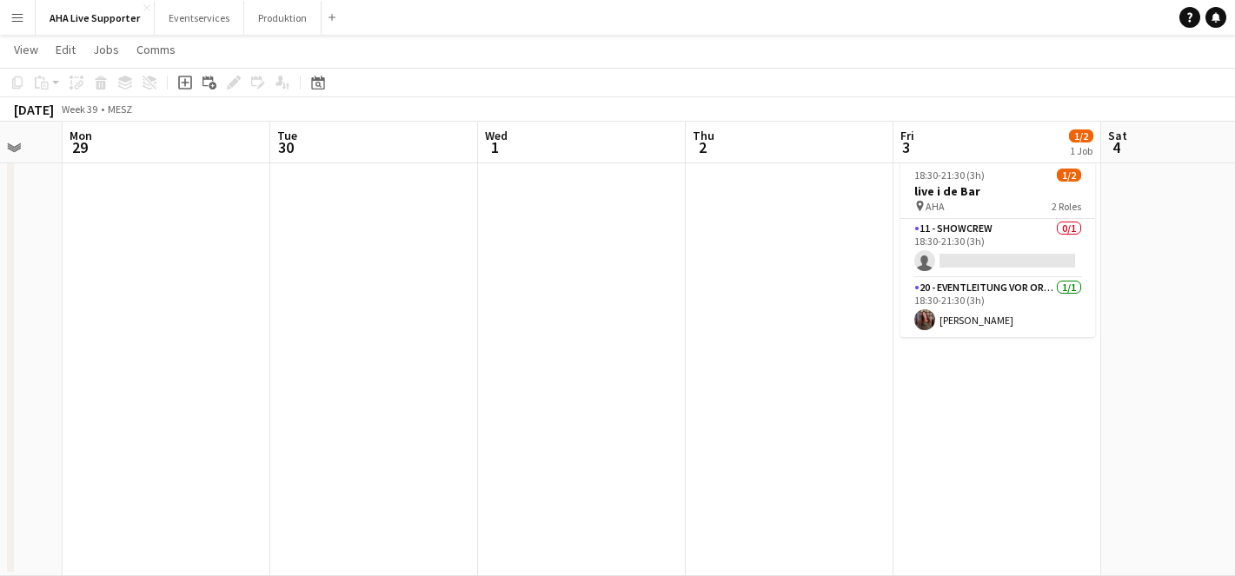
click at [852, 350] on app-calendar-viewport "Sat 27 Sun 28 Mon 29 Tue 30 Wed 1 Thu 2 Fri 3 1/2 1 Job Sat 4 Sun 5 Mon 6 Tue 7…" at bounding box center [617, 300] width 1235 height 552
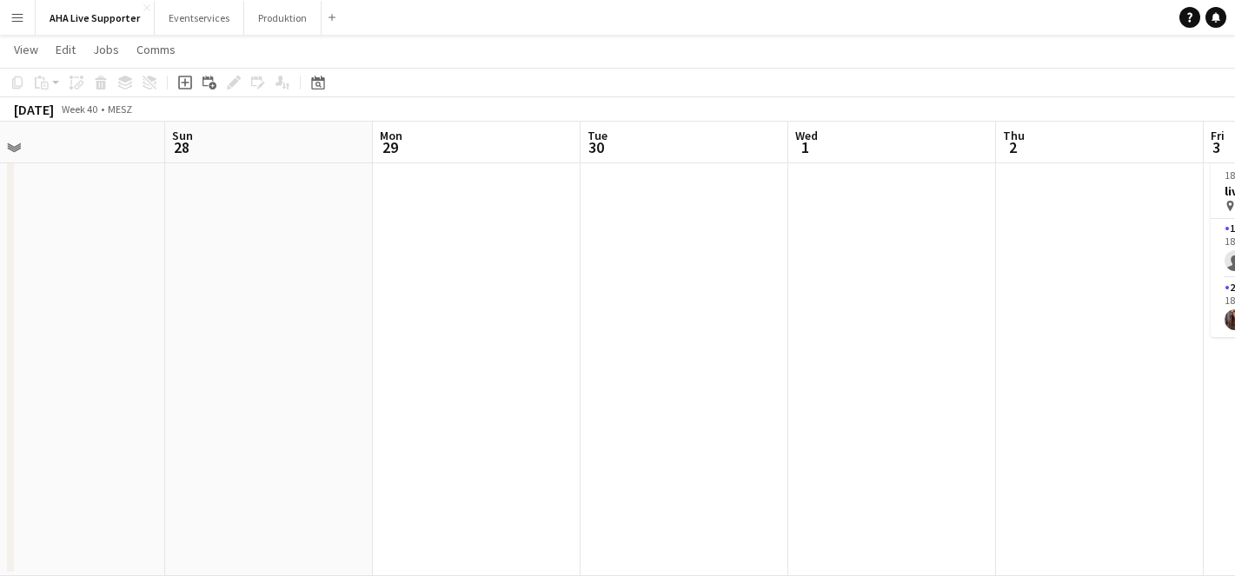
click at [689, 335] on app-calendar-viewport "Thu 25 Fri 26 Sat 27 Sun 28 Mon 29 Tue 30 Wed 1 Thu 2 Fri 3 1/2 1 Job Sat 4 Sun…" at bounding box center [617, 300] width 1235 height 552
click at [716, 336] on app-calendar-viewport "Sun 21 Mon 22 Tue 23 Wed 24 Thu 25 Fri 26 Sat 27 Sun 28 Mon 29 Tue 30 Wed 1 Thu…" at bounding box center [617, 300] width 1235 height 552
click at [691, 339] on app-calendar-viewport "Sat 20 Sun 21 Mon 22 Tue 23 Wed 24 Thu 25 Fri 26 Sat 27 Sun 28 Mon 29 Tue 30 We…" at bounding box center [617, 300] width 1235 height 552
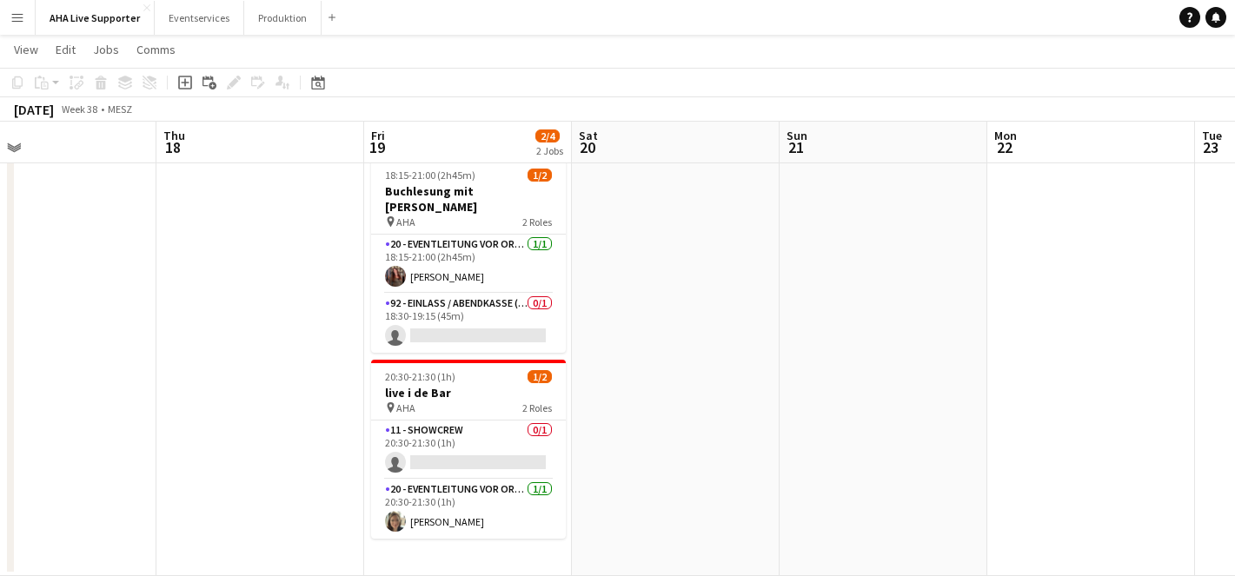
click at [777, 343] on app-calendar-viewport "Mon 15 Tue 16 Wed 17 Thu 18 Fri 19 2/4 2 Jobs Sat 20 Sun 21 Mon 22 Tue 23 Wed 2…" at bounding box center [617, 300] width 1235 height 552
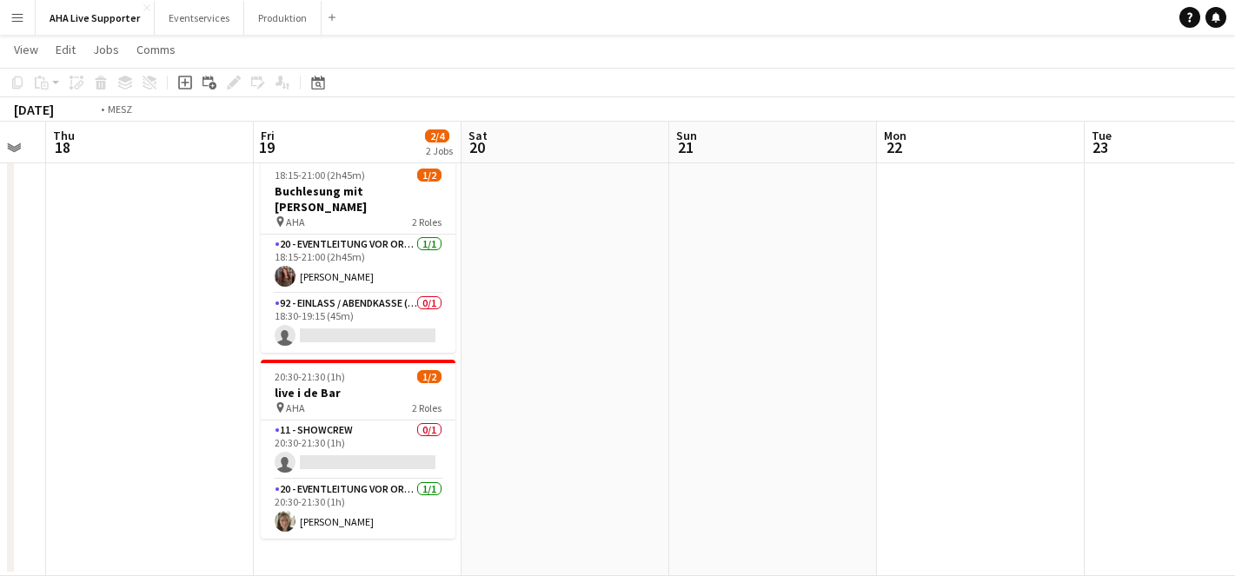
click at [785, 325] on app-calendar-viewport "Mon 15 Tue 16 Wed 17 Thu 18 Fri 19 2/4 2 Jobs Sat 20 Sun 21 Mon 22 Tue 23 Wed 2…" at bounding box center [617, 300] width 1235 height 552
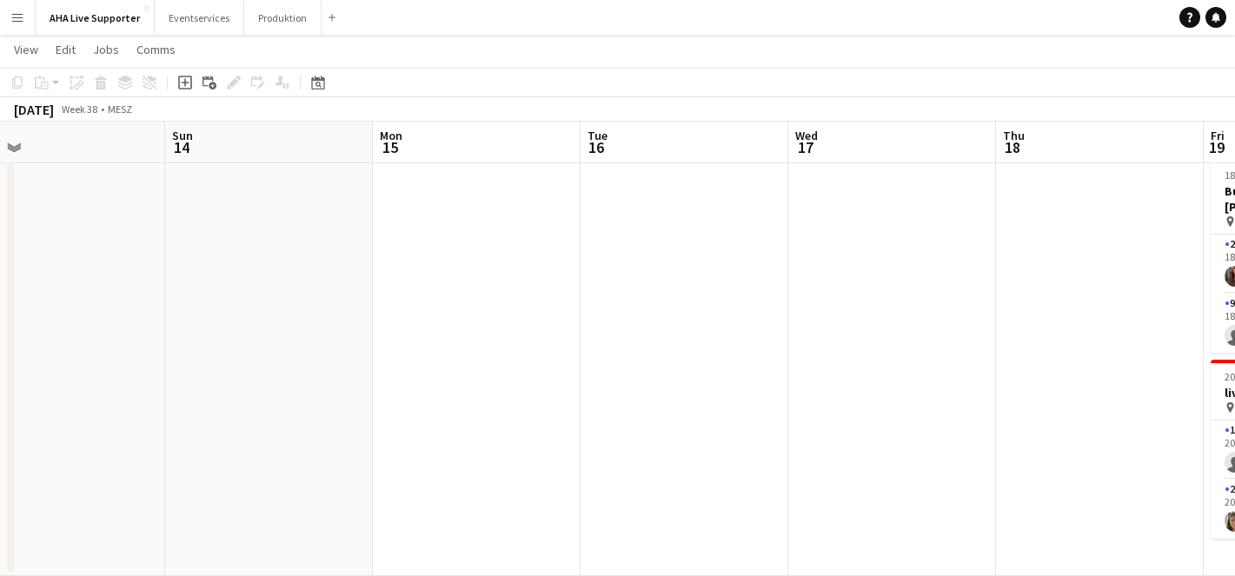
click at [736, 318] on app-calendar-viewport "Thu 11 Fri 12 Sat 13 Sun 14 Mon 15 Tue 16 Wed 17 Thu 18 Fri 19 2/4 2 Jobs Sat 2…" at bounding box center [617, 300] width 1235 height 552
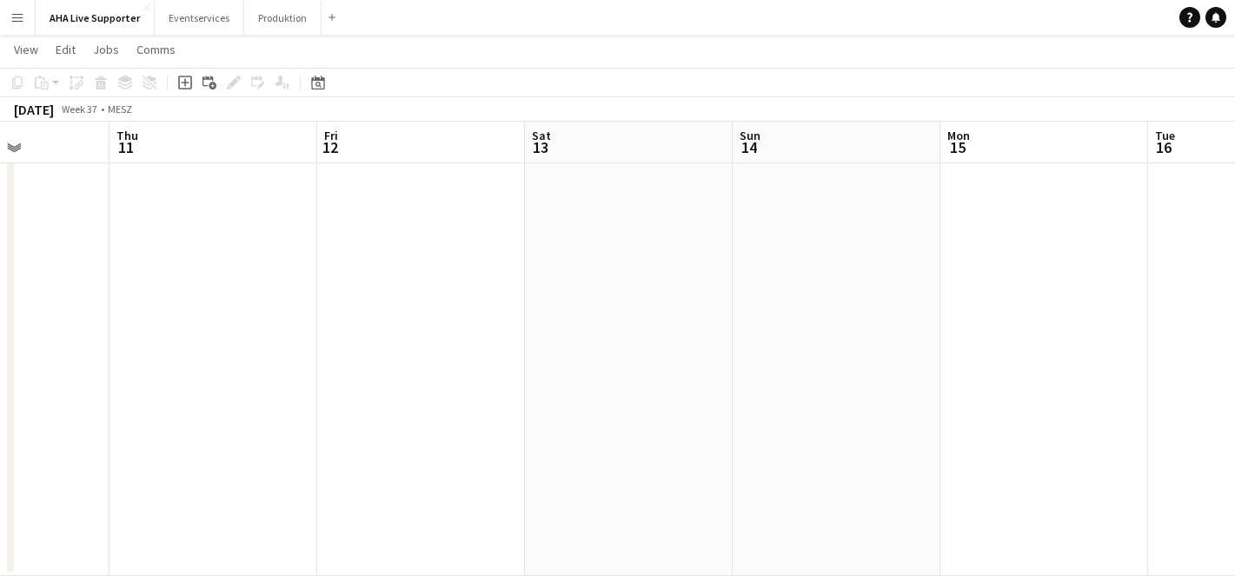
click at [817, 323] on app-calendar-viewport "Mon 8 Tue 9 Wed 10 Thu 11 Fri 12 Sat 13 Sun 14 Mon 15 Tue 16 Wed 17 Thu 18 Fri …" at bounding box center [617, 300] width 1235 height 552
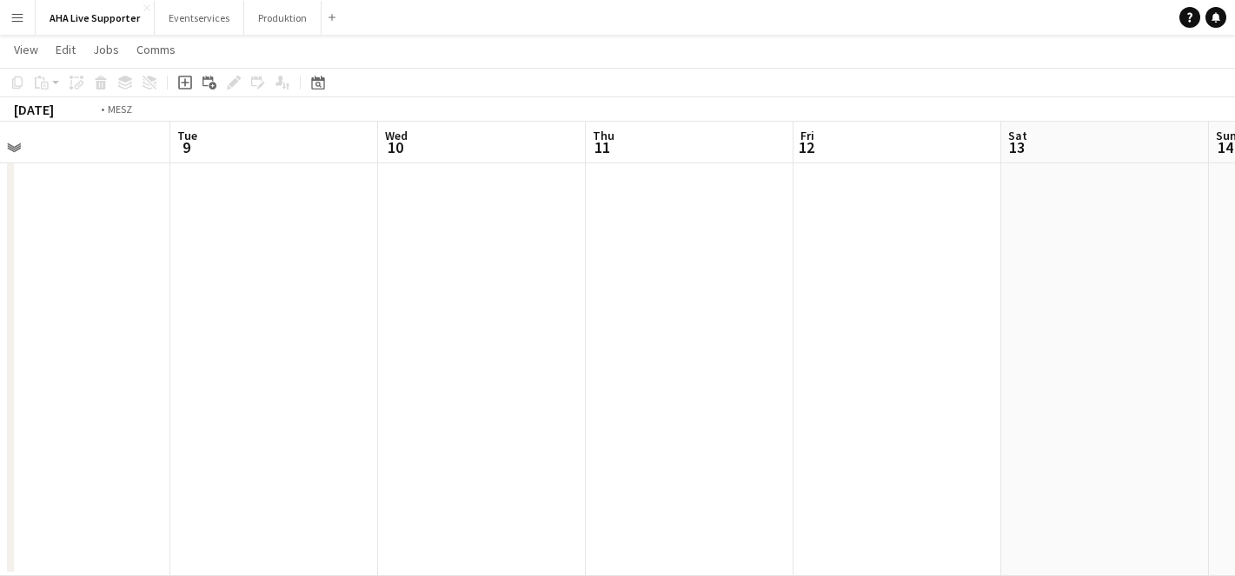
click at [914, 316] on app-calendar-viewport "Sat 6 1/2 1 Job Sun 7 Mon 8 Tue 9 Wed 10 Thu 11 Fri 12 Sat 13 Sun 14 Mon 15 Tue…" at bounding box center [617, 300] width 1235 height 552
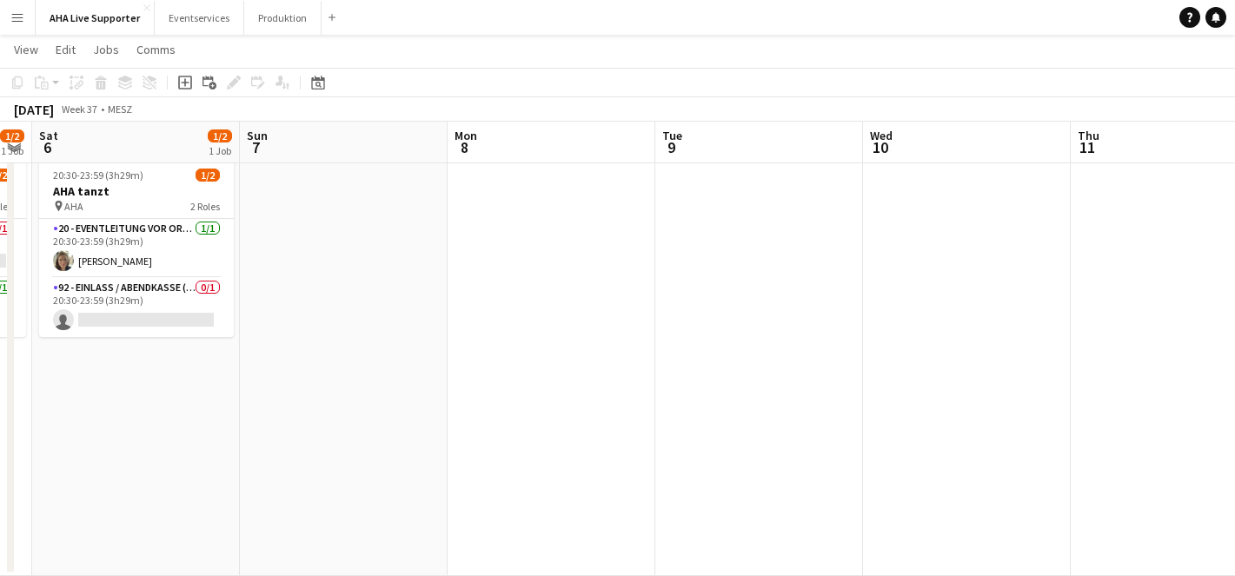
click at [714, 299] on app-calendar-viewport "Thu 4 Fri 5 1/2 1 Job Sat 6 1/2 1 Job Sun 7 Mon 8 Tue 9 Wed 10 Thu 11 Fri 12 Sa…" at bounding box center [617, 300] width 1235 height 552
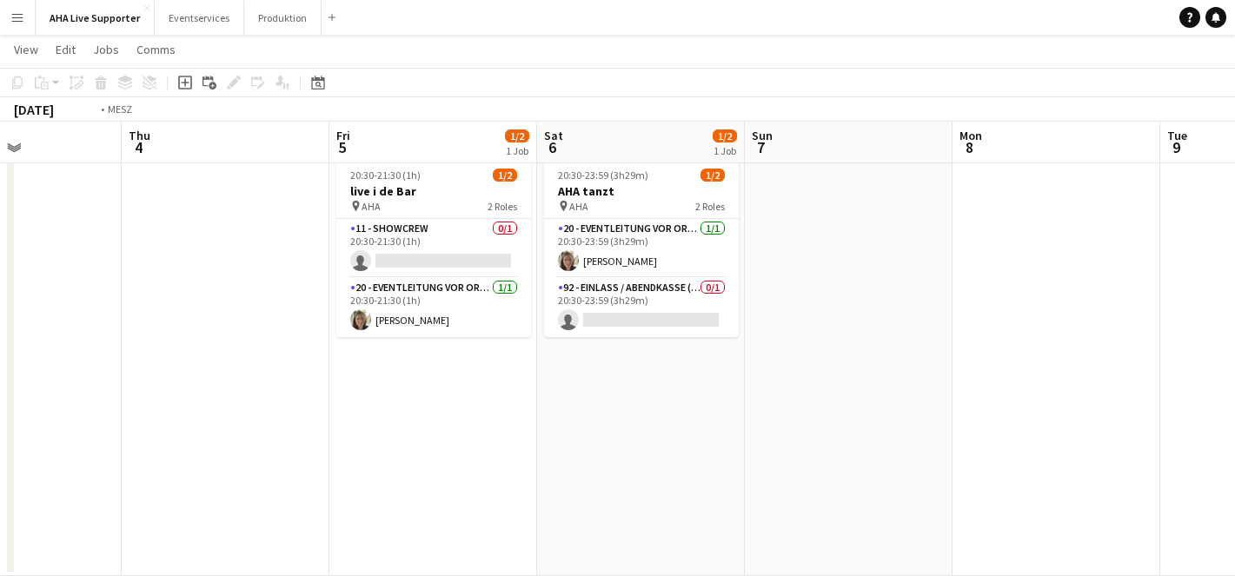
click at [1044, 362] on app-calendar-viewport "Mon 1 Tue 2 Wed 3 Thu 4 Fri 5 1/2 1 Job Sat 6 1/2 1 Job Sun 7 Mon 8 Tue 9 Wed 1…" at bounding box center [617, 300] width 1235 height 552
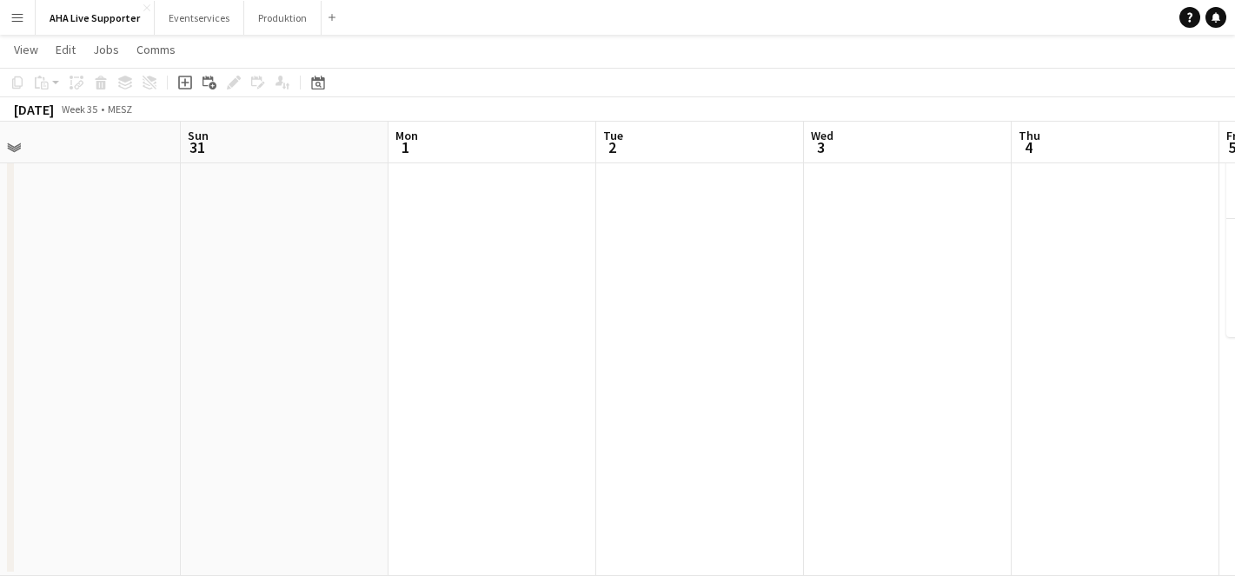
click at [912, 324] on app-calendar-viewport "Thu 28 Fri 29 Sat 30 Sun 31 Mon 1 Tue 2 Wed 3 Thu 4 Fri 5 1/2 1 Job Sat 6 1/2 1…" at bounding box center [617, 300] width 1235 height 552
drag, startPoint x: 311, startPoint y: 269, endPoint x: 251, endPoint y: 289, distance: 63.2
click at [281, 290] on app-calendar-viewport "Sat 23 2/2 1 Job Sun 24 Mon 25 Tue 26 Wed 27 Thu 28 Fri 29 Sat 30 Sun 31 Mon 1 …" at bounding box center [617, 300] width 1235 height 552
drag, startPoint x: 870, startPoint y: 275, endPoint x: 484, endPoint y: 311, distance: 387.7
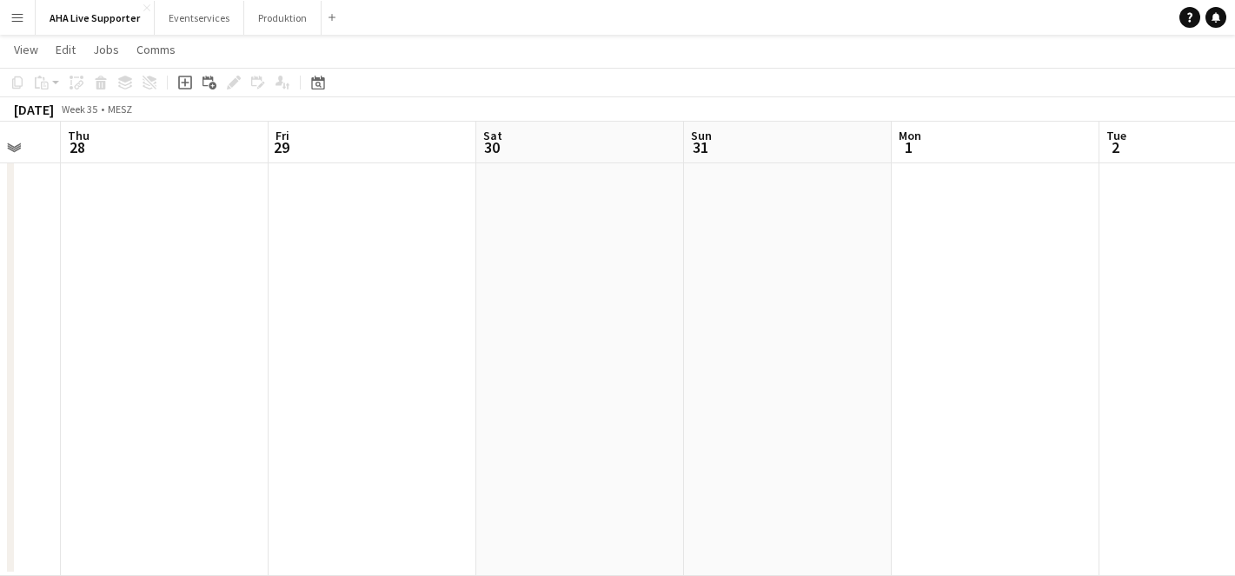
click at [362, 326] on app-calendar-viewport "Mon 25 Tue 26 Wed 27 Thu 28 Fri 29 Sat 30 Sun 31 Mon 1 Tue 2 Wed 3 Thu 4 Fri 5 …" at bounding box center [617, 300] width 1235 height 552
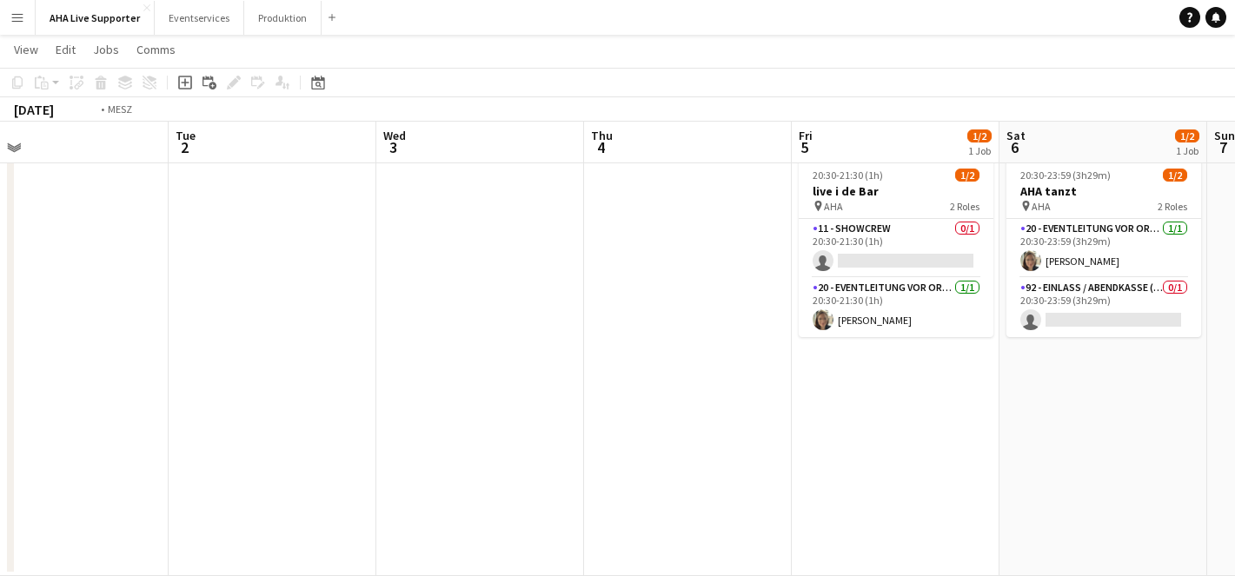
drag, startPoint x: 873, startPoint y: 296, endPoint x: 497, endPoint y: 311, distance: 375.8
click at [252, 371] on app-calendar-viewport "Fri 29 Sat 30 Sun 31 Mon 1 Tue 2 Wed 3 Thu 4 Fri 5 1/2 1 Job Sat 6 1/2 1 Job Su…" at bounding box center [617, 300] width 1235 height 552
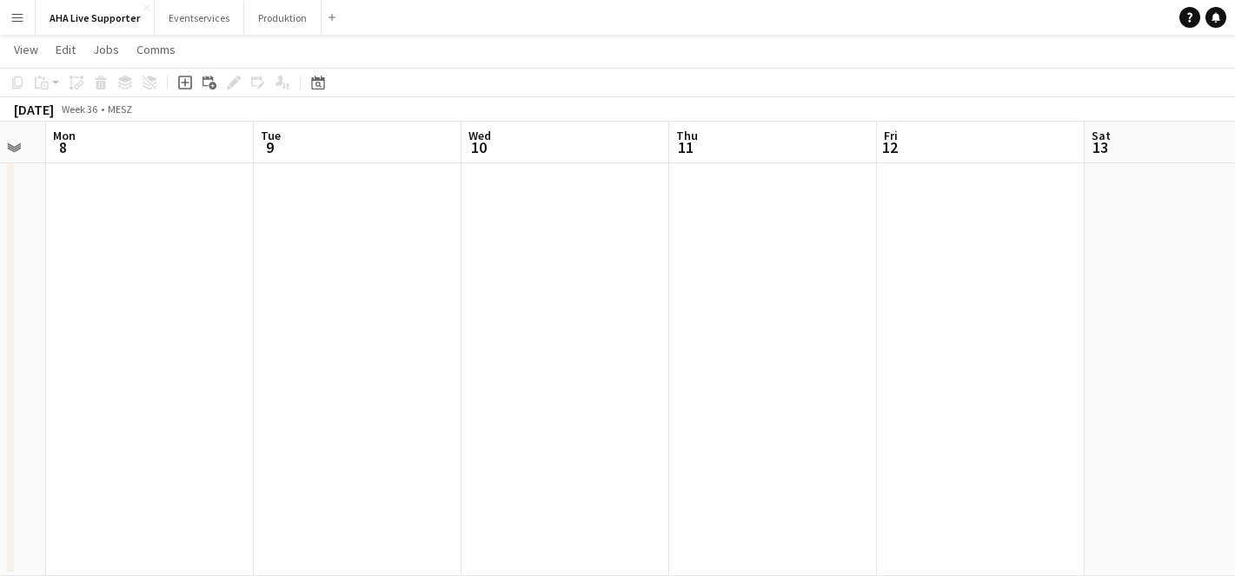
drag, startPoint x: 1083, startPoint y: 283, endPoint x: 535, endPoint y: 329, distance: 550.5
click at [296, 382] on app-calendar-viewport "Thu 4 Fri 5 1/2 1 Job Sat 6 1/2 1 Job Sun 7 Mon 8 Tue 9 Wed 10 Thu 11 Fri 12 Sa…" at bounding box center [617, 300] width 1235 height 552
drag, startPoint x: 937, startPoint y: 290, endPoint x: 223, endPoint y: 377, distance: 719.9
click at [219, 380] on app-calendar-viewport "Thu 4 Fri 5 1/2 1 Job Sat 6 1/2 1 Job Sun 7 Mon 8 Tue 9 Wed 10 Thu 11 Fri 12 Sa…" at bounding box center [617, 300] width 1235 height 552
drag, startPoint x: 832, startPoint y: 315, endPoint x: 144, endPoint y: 358, distance: 689.0
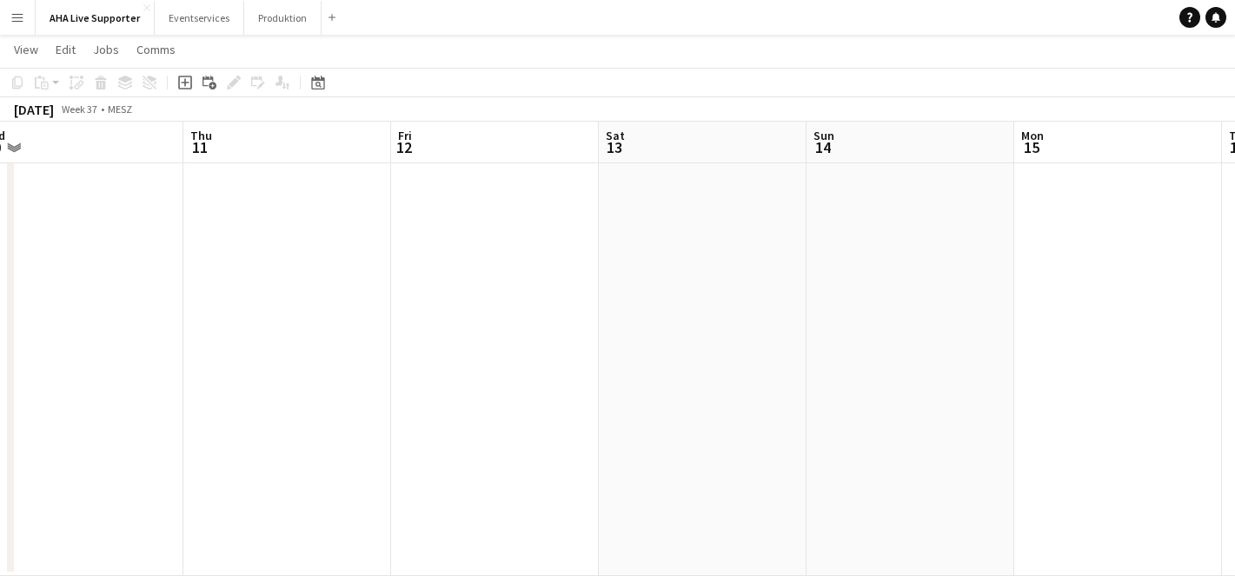
click at [144, 359] on app-calendar-viewport "Sat 6 1/2 1 Job Sun 7 Mon 8 Tue 9 Wed 10 Thu 11 Fri 12 Sat 13 Sun 14 Mon 15 Tue…" at bounding box center [617, 300] width 1235 height 552
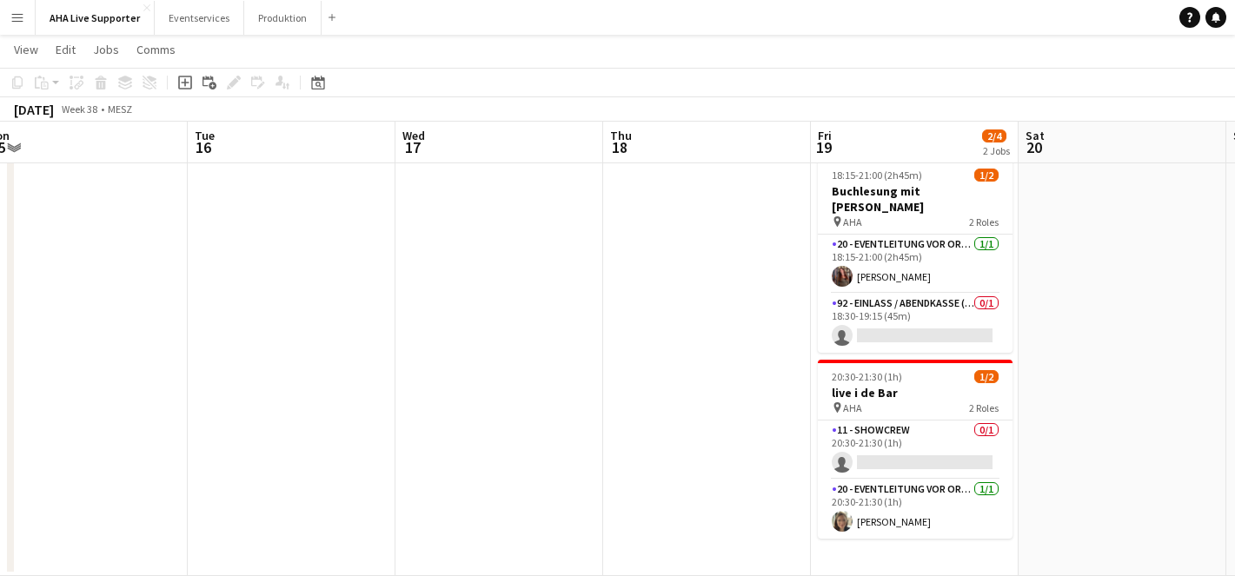
drag, startPoint x: 472, startPoint y: 351, endPoint x: 250, endPoint y: 318, distance: 225.0
click at [185, 342] on app-calendar-viewport "Sat 13 Sun 14 Mon 15 Tue 16 Wed 17 Thu 18 Fri 19 2/4 2 Jobs Sat 20 Sun 21 Mon 2…" at bounding box center [617, 300] width 1235 height 552
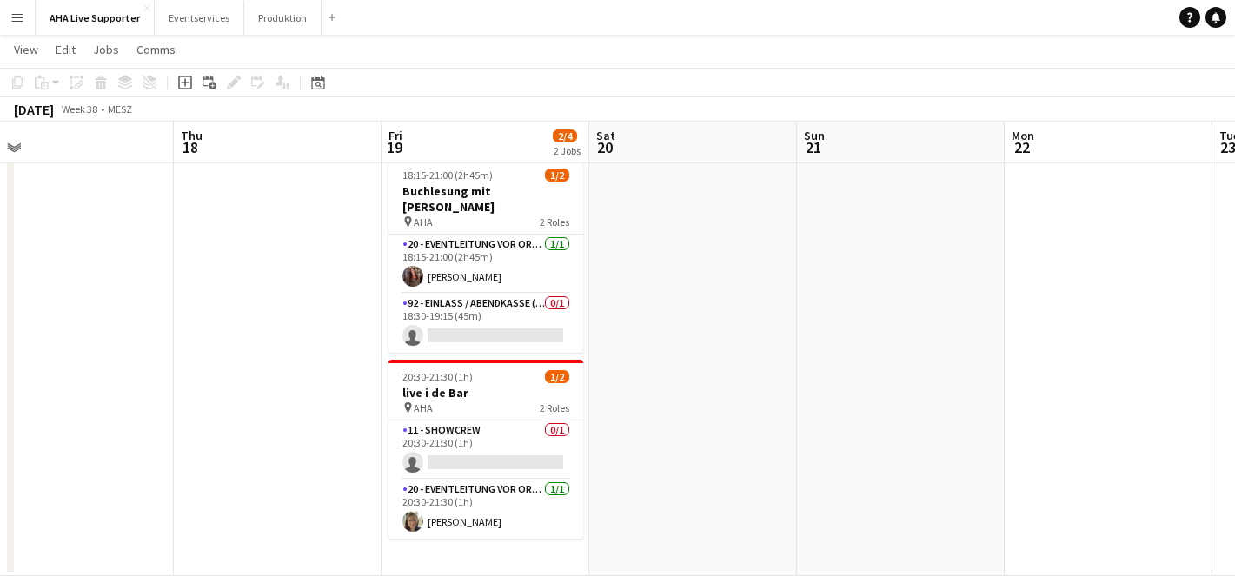
drag, startPoint x: 532, startPoint y: 313, endPoint x: 230, endPoint y: 343, distance: 303.1
click at [231, 344] on app-calendar-viewport "Sat 13 Sun 14 Mon 15 Tue 16 Wed 17 Thu 18 Fri 19 2/4 2 Jobs Sat 20 Sun 21 Mon 2…" at bounding box center [617, 300] width 1235 height 552
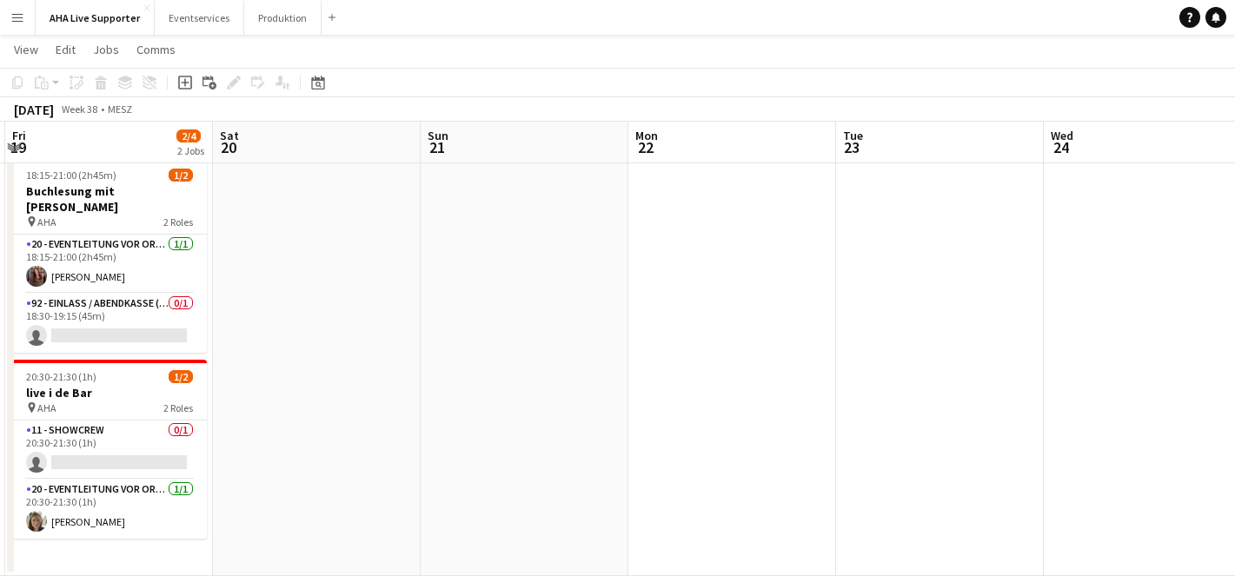
drag, startPoint x: 888, startPoint y: 284, endPoint x: 711, endPoint y: 273, distance: 177.7
click at [314, 374] on app-calendar-viewport "Mon 15 Tue 16 Wed 17 Thu 18 Fri 19 2/4 2 Jobs Sat 20 Sun 21 Mon 22 Tue 23 Wed 2…" at bounding box center [617, 300] width 1235 height 552
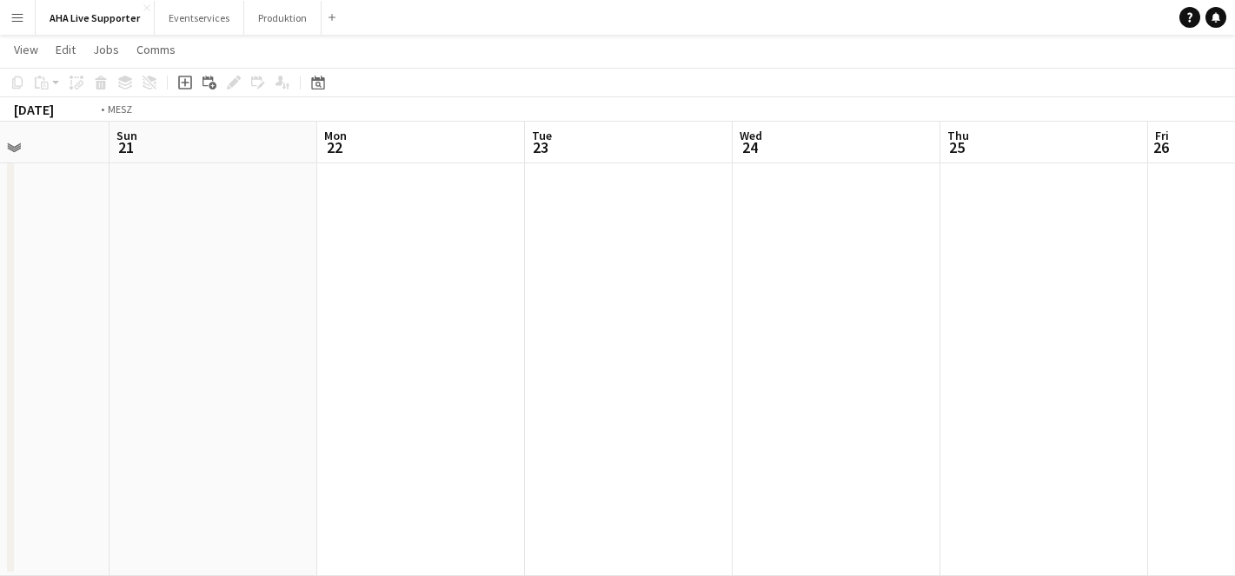
drag, startPoint x: 742, startPoint y: 317, endPoint x: 220, endPoint y: 347, distance: 522.4
click at [226, 349] on app-calendar-viewport "Wed 17 Thu 18 Fri 19 2/4 2 Jobs Sat 20 Sun 21 Mon 22 Tue 23 Wed 24 Thu 25 Fri 2…" at bounding box center [617, 300] width 1235 height 552
drag, startPoint x: 782, startPoint y: 266, endPoint x: 434, endPoint y: 267, distance: 348.6
click at [126, 293] on app-calendar-viewport "Sun 21 Mon 22 Tue 23 Wed 24 Thu 25 Fri 26 Sat 27 Sun 28 Mon 29 Tue 30 Wed 1 Thu…" at bounding box center [617, 300] width 1235 height 552
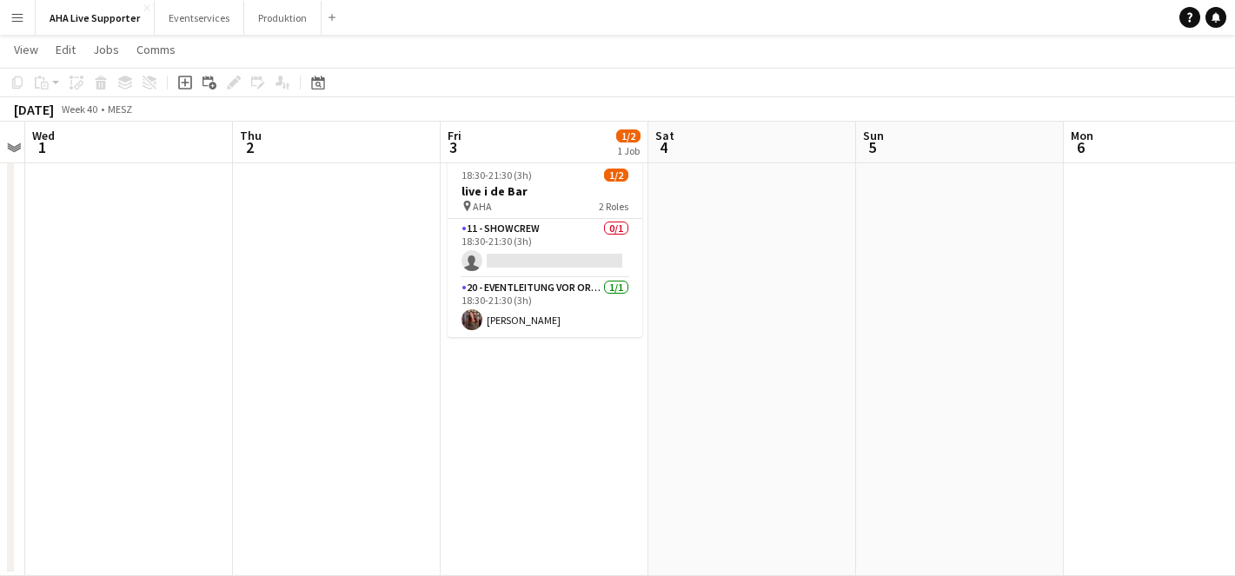
drag, startPoint x: 798, startPoint y: 276, endPoint x: 190, endPoint y: 287, distance: 607.8
click at [190, 287] on app-calendar-viewport "Sat 27 Sun 28 Mon 29 Tue 30 Wed 1 Thu 2 Fri 3 1/2 1 Job Sat 4 Sun 5 Mon 6 Tue 7…" at bounding box center [617, 300] width 1235 height 552
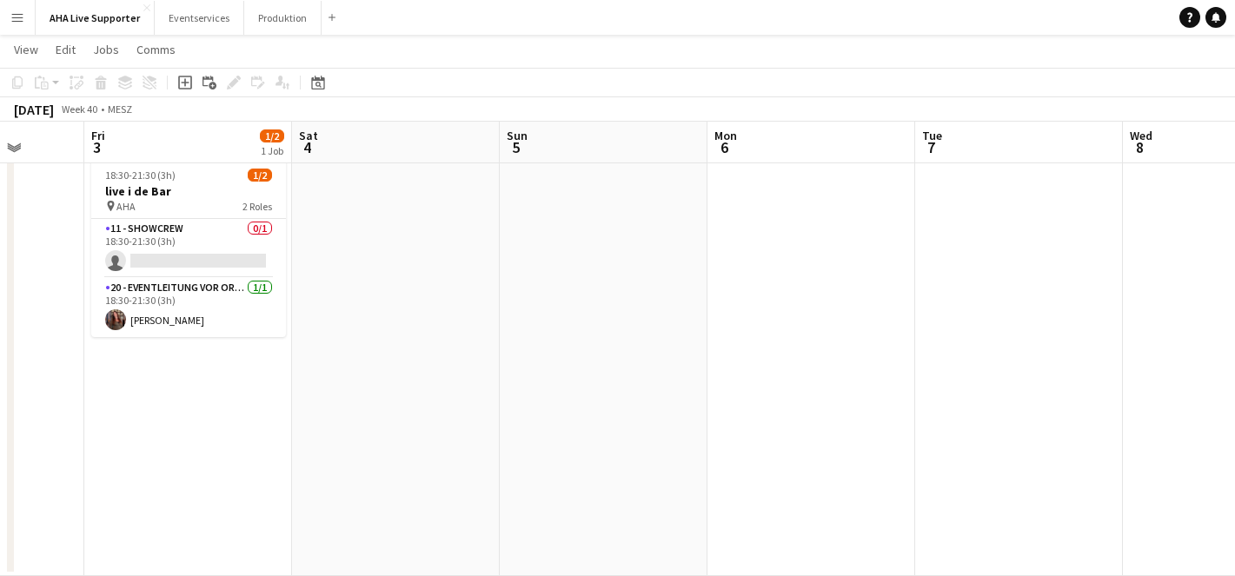
drag, startPoint x: 1015, startPoint y: 262, endPoint x: 313, endPoint y: 310, distance: 704.1
click at [243, 316] on app-calendar-viewport "Tue 30 Wed 1 Thu 2 Fri 3 1/2 1 Job Sat 4 Sun 5 Mon 6 Tue 7 Wed 8 Thu 9 Fri 10 S…" at bounding box center [617, 300] width 1235 height 552
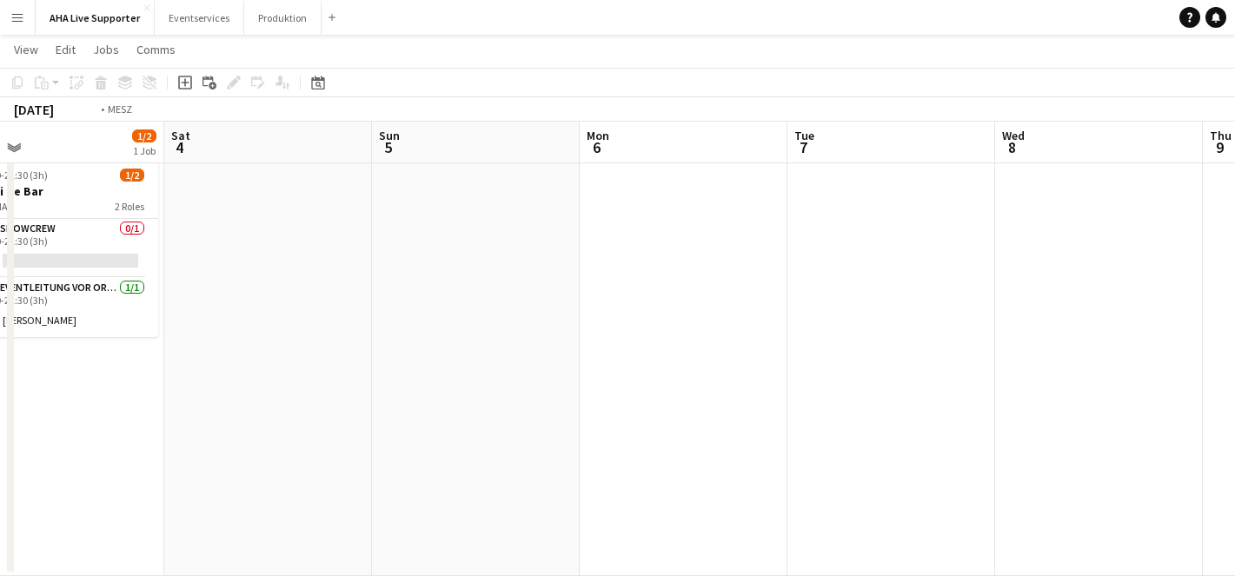
drag, startPoint x: 636, startPoint y: 289, endPoint x: 251, endPoint y: 324, distance: 386.8
click at [251, 324] on app-calendar-viewport "Tue 30 Wed 1 Thu 2 Fri 3 1/2 1 Job Sat 4 Sun 5 Mon 6 Tue 7 Wed 8 Thu 9 Fri 10 S…" at bounding box center [617, 300] width 1235 height 552
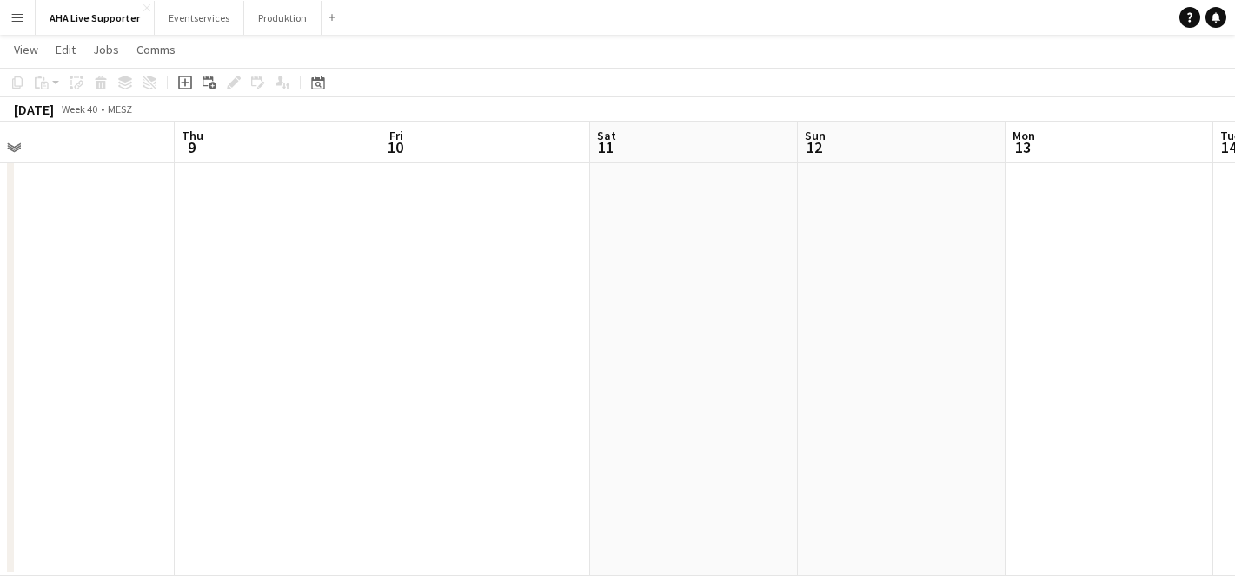
drag, startPoint x: 542, startPoint y: 335, endPoint x: 369, endPoint y: 356, distance: 174.4
click at [369, 356] on app-calendar-viewport "Sat 4 Sun 5 Mon 6 Tue 7 Wed 8 Thu 9 Fri 10 Sat 11 Sun 12 Mon 13 Tue 14 Wed 15" at bounding box center [617, 300] width 1235 height 552
drag, startPoint x: 675, startPoint y: 287, endPoint x: 246, endPoint y: 340, distance: 432.7
click at [215, 340] on app-calendar-viewport "Sat 4 Sun 5 Mon 6 Tue 7 Wed 8 Thu 9 Fri 10 Sat 11 Sun 12 Mon 13 Tue 14 Wed 15" at bounding box center [617, 300] width 1235 height 552
drag, startPoint x: 742, startPoint y: 276, endPoint x: 303, endPoint y: 307, distance: 440.1
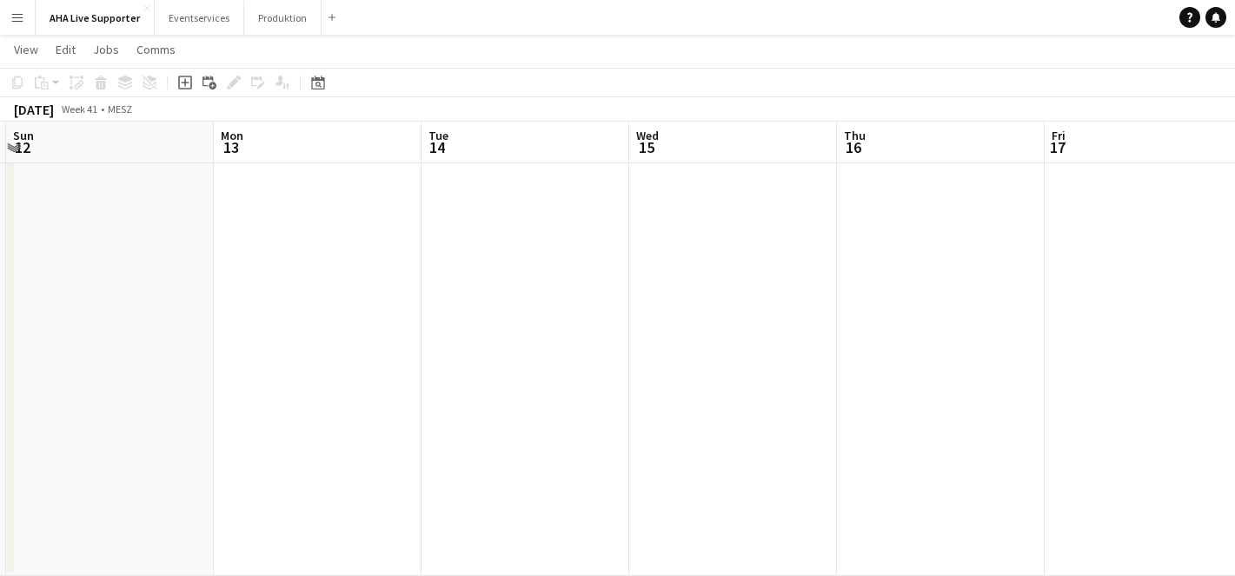
click at [312, 317] on app-calendar-viewport "Wed 8 Thu 9 Fri 10 Sat 11 Sun 12 Mon 13 Tue 14 Wed 15 Thu 16 Fri 17 Sat 18 Sun …" at bounding box center [617, 300] width 1235 height 552
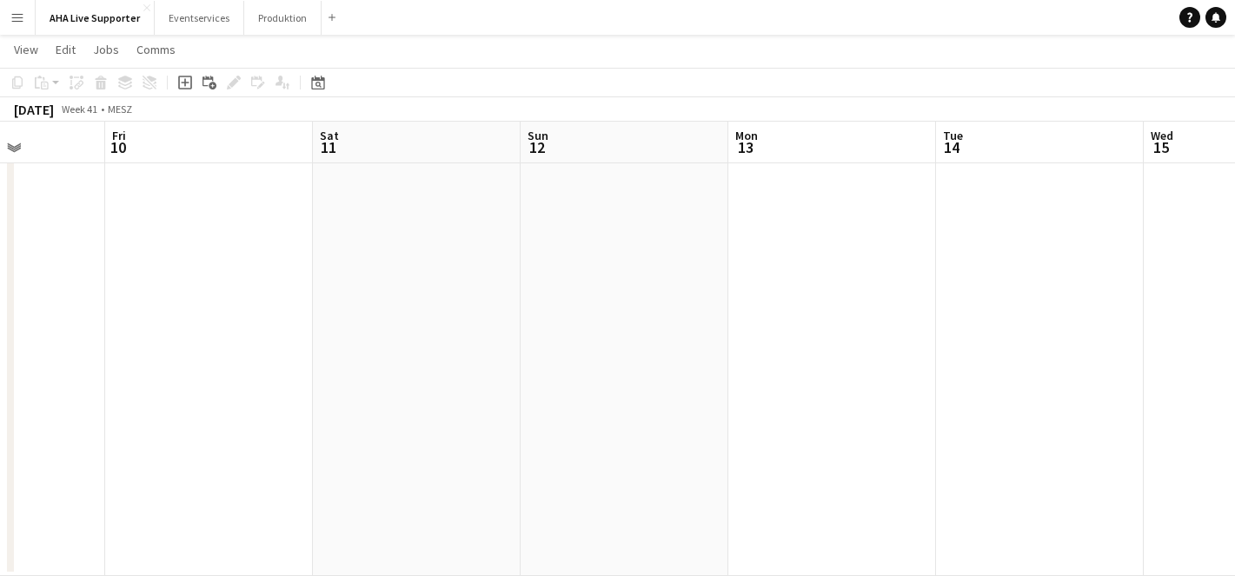
drag, startPoint x: 669, startPoint y: 349, endPoint x: 990, endPoint y: 361, distance: 321.9
click at [990, 361] on app-calendar-viewport "Tue 7 Wed 8 Thu 9 Fri 10 Sat 11 Sun 12 Mon 13 Tue 14 Wed 15 Thu 16 Fri 17 Sat 18" at bounding box center [617, 300] width 1235 height 552
drag, startPoint x: 529, startPoint y: 341, endPoint x: 841, endPoint y: 353, distance: 311.5
click at [841, 353] on app-calendar-viewport "Mon 6 Tue 7 Wed 8 Thu 9 Fri 10 Sat 11 Sun 12 Mon 13 Tue 14 Wed 15 Thu 16 Fri 17" at bounding box center [617, 300] width 1235 height 552
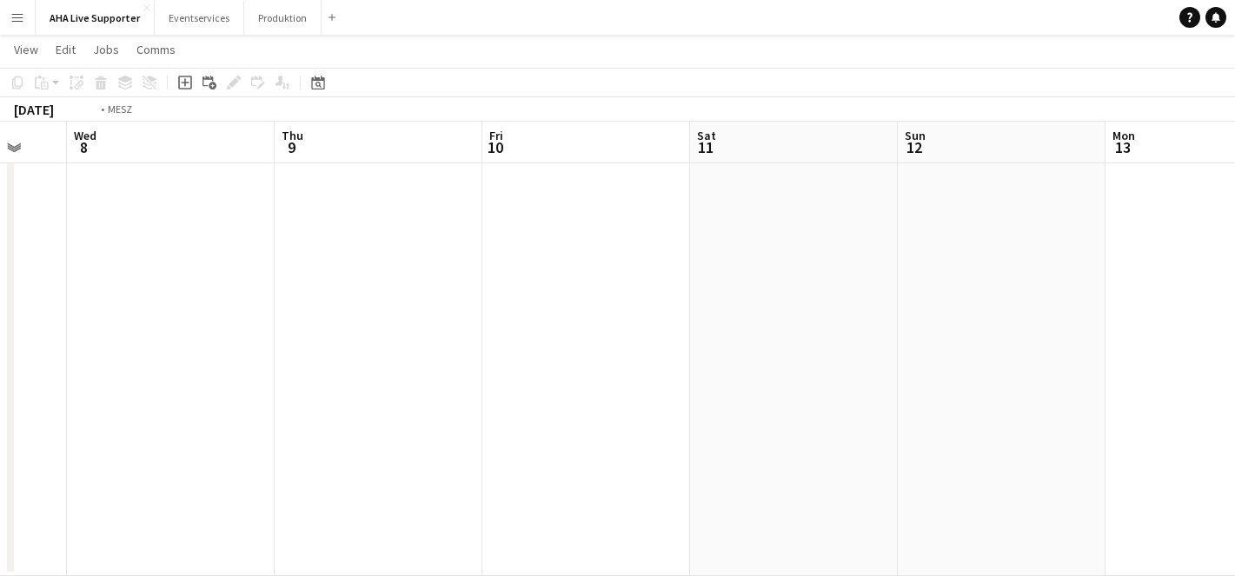
drag, startPoint x: 462, startPoint y: 342, endPoint x: 917, endPoint y: 324, distance: 455.0
click at [895, 324] on app-calendar-viewport "Sun 5 Mon 6 Tue 7 Wed 8 Thu 9 Fri 10 Sat 11 Sun 12 Mon 13 Tue 14 Wed 15 Thu 16" at bounding box center [617, 300] width 1235 height 552
drag, startPoint x: 582, startPoint y: 379, endPoint x: 962, endPoint y: 369, distance: 380.9
click at [930, 369] on app-calendar-viewport "Fri 3 1/2 1 Job Sat 4 Sun 5 Mon 6 Tue 7 Wed 8 Thu 9 Fri 10 Sat 11 Sun 12 Mon 13…" at bounding box center [617, 300] width 1235 height 552
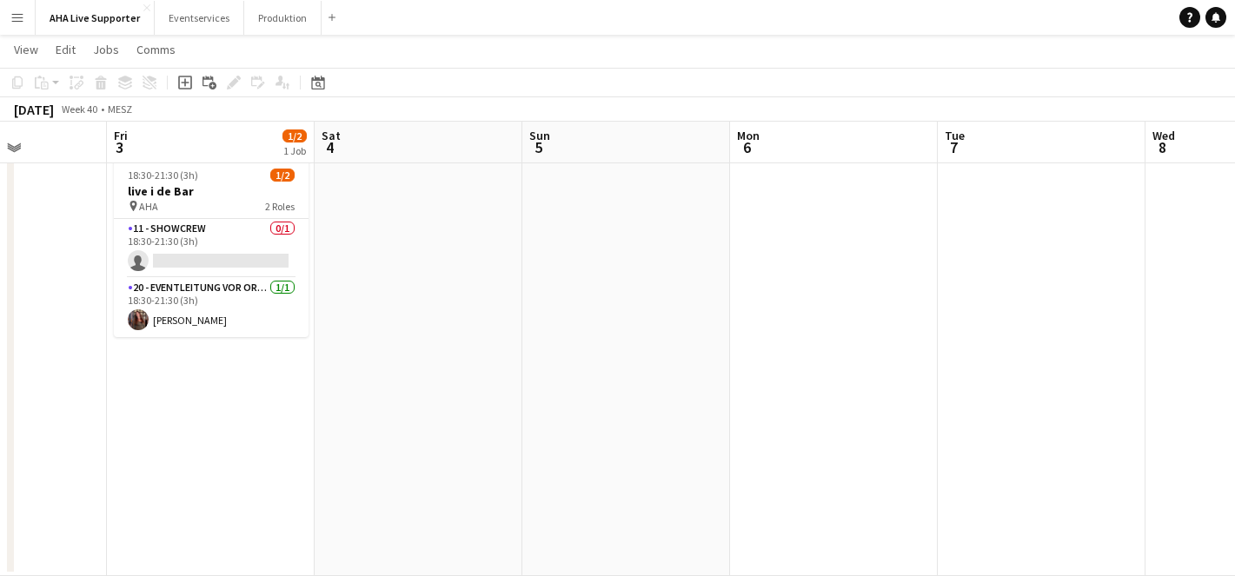
scroll to position [0, 460]
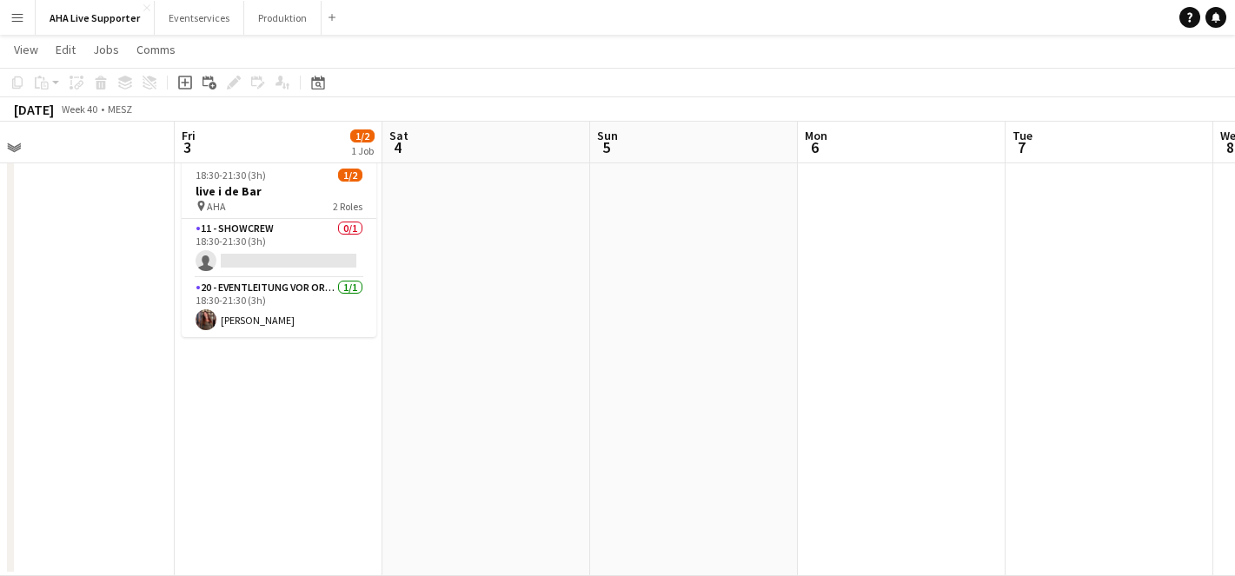
drag, startPoint x: 775, startPoint y: 369, endPoint x: 942, endPoint y: 374, distance: 166.1
click at [942, 374] on app-calendar-viewport "Tue 30 Wed 1 Thu 2 Fri 3 1/2 1 Job Sat 4 Sun 5 Mon 6 Tue 7 Wed 8 Thu 9 Fri 10 S…" at bounding box center [617, 300] width 1235 height 552
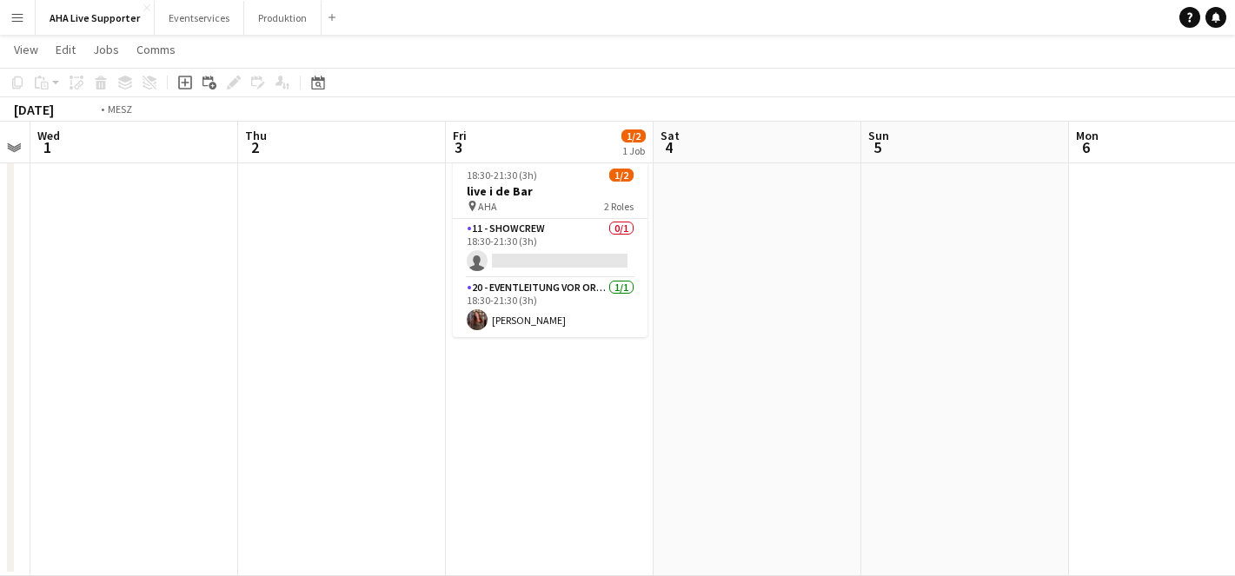
drag, startPoint x: 108, startPoint y: 295, endPoint x: 1021, endPoint y: 265, distance: 914.2
click at [955, 256] on app-calendar-viewport "Mon 29 Tue 30 Wed 1 Thu 2 Fri 3 1/2 1 Job Sat 4 Sun 5 Mon 6 Tue 7 Wed 8 Thu 9 F…" at bounding box center [617, 300] width 1235 height 552
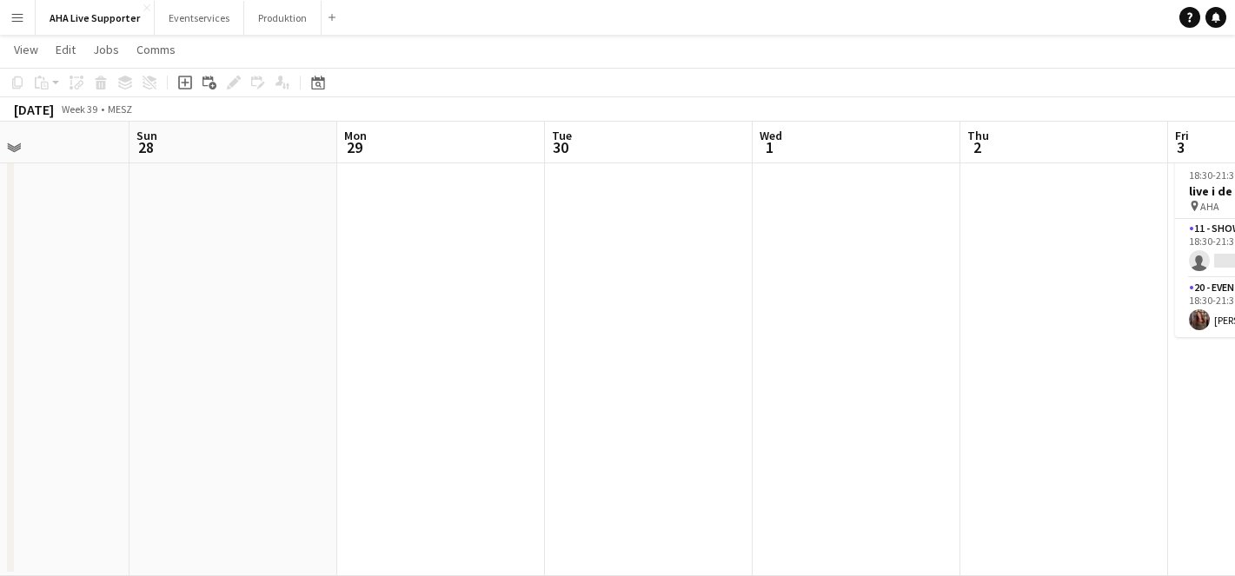
drag, startPoint x: 329, startPoint y: 312, endPoint x: 915, endPoint y: 308, distance: 585.1
click at [847, 306] on app-calendar-viewport "Thu 25 Fri 26 Sat 27 Sun 28 Mon 29 Tue 30 Wed 1 Thu 2 Fri 3 1/2 1 Job Sat 4 Sun…" at bounding box center [617, 300] width 1235 height 552
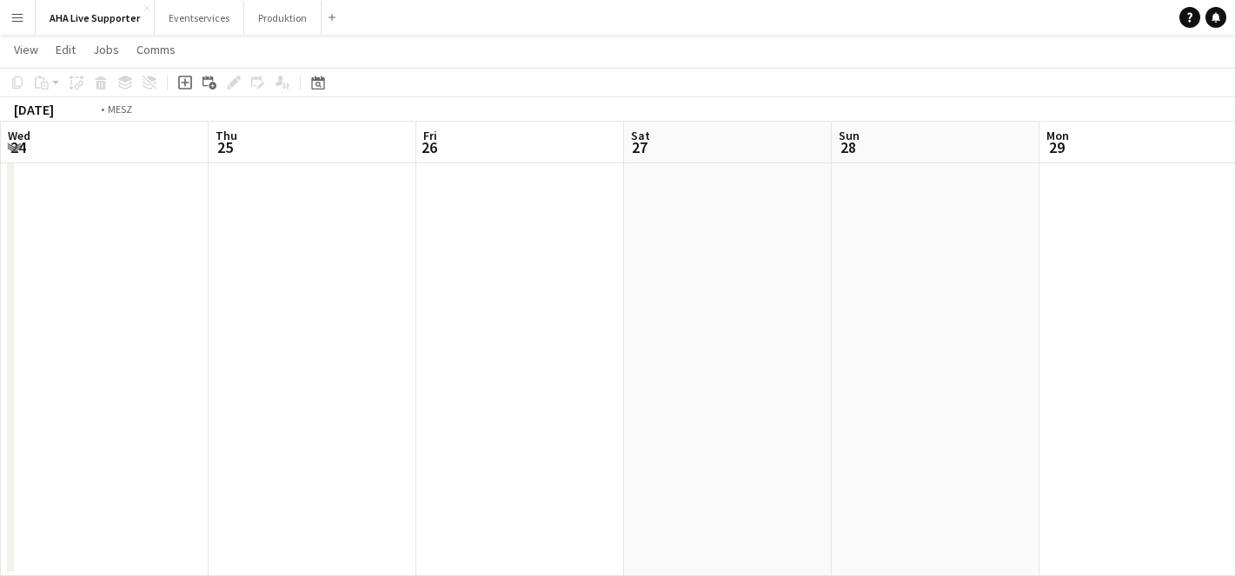
drag, startPoint x: 346, startPoint y: 320, endPoint x: 966, endPoint y: 321, distance: 619.8
click at [985, 296] on app-calendar-viewport "Mon 22 Tue 23 Wed 24 Thu 25 Fri 26 Sat 27 Sun 28 Mon 29 Tue 30 Wed 1 Thu 2 Fri …" at bounding box center [617, 300] width 1235 height 552
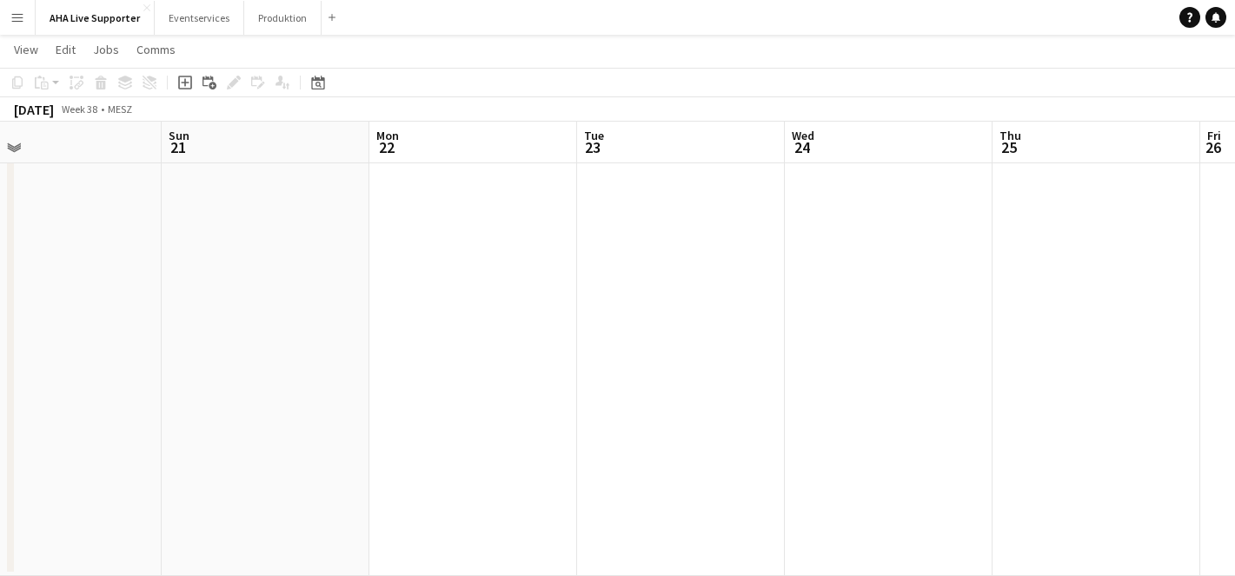
drag, startPoint x: 401, startPoint y: 321, endPoint x: 958, endPoint y: 300, distance: 557.6
click at [917, 294] on app-calendar-viewport "Thu 18 Fri 19 2/4 2 Jobs Sat 20 Sun 21 Mon 22 Tue 23 Wed 24 Thu 25 Fri 26 Sat 2…" at bounding box center [617, 300] width 1235 height 552
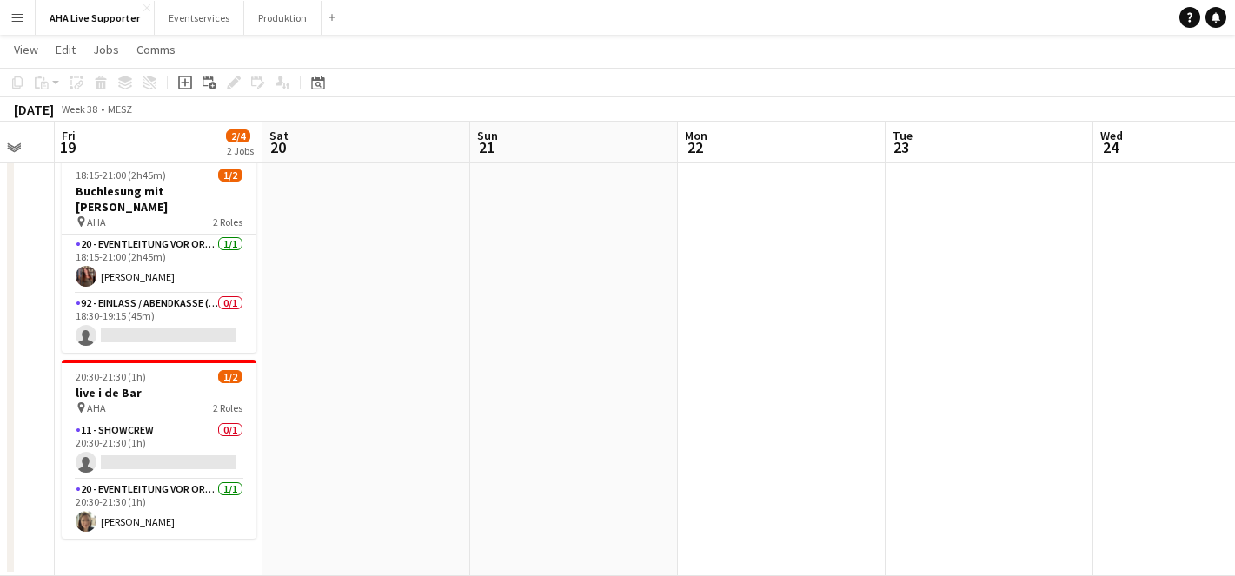
drag, startPoint x: 351, startPoint y: 265, endPoint x: 783, endPoint y: 253, distance: 432.2
click at [756, 251] on app-calendar-viewport "Wed 17 Thu 18 Fri 19 2/4 2 Jobs Sat 20 Sun 21 Mon 22 Tue 23 Wed 24 Thu 25 Fri 2…" at bounding box center [617, 300] width 1235 height 552
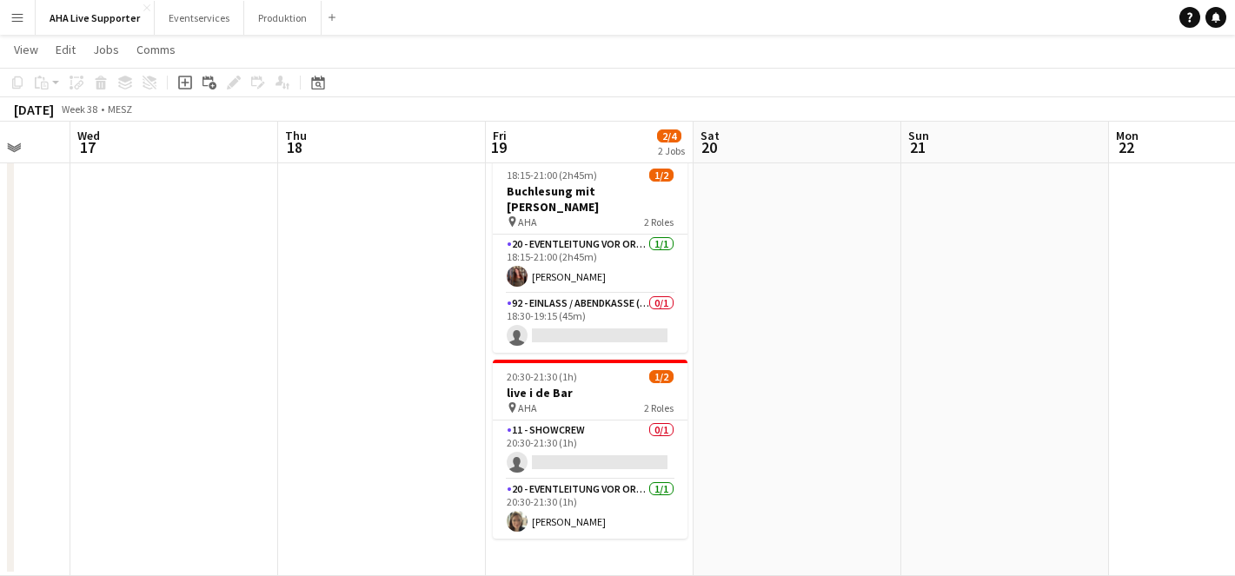
drag, startPoint x: 176, startPoint y: 214, endPoint x: 691, endPoint y: 240, distance: 516.2
click at [668, 235] on div "Sun 14 Mon 15 Tue 16 Wed 17 Thu 18 Fri 19 2/4 2 Jobs Sat 20 Sun 21 Mon 22 Tue 2…" at bounding box center [617, 300] width 1235 height 552
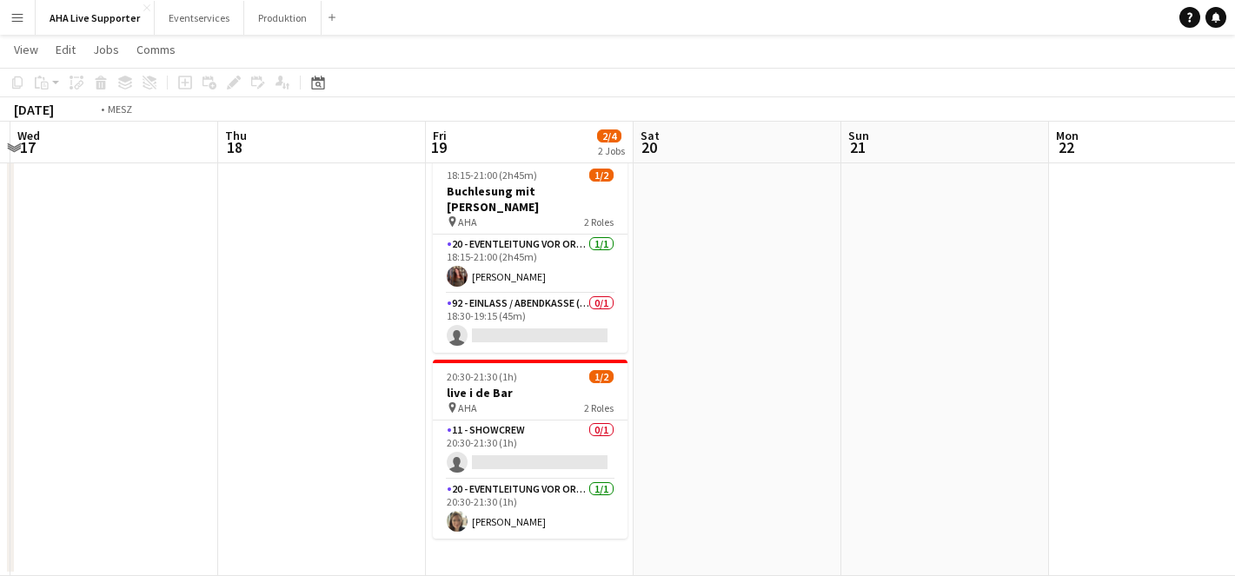
drag, startPoint x: 224, startPoint y: 245, endPoint x: 882, endPoint y: 269, distance: 657.6
click at [858, 267] on app-calendar-viewport "Sun 14 Mon 15 Tue 16 Wed 17 Thu 18 Fri 19 2/4 2 Jobs Sat 20 Sun 21 Mon 22 Tue 2…" at bounding box center [617, 300] width 1235 height 552
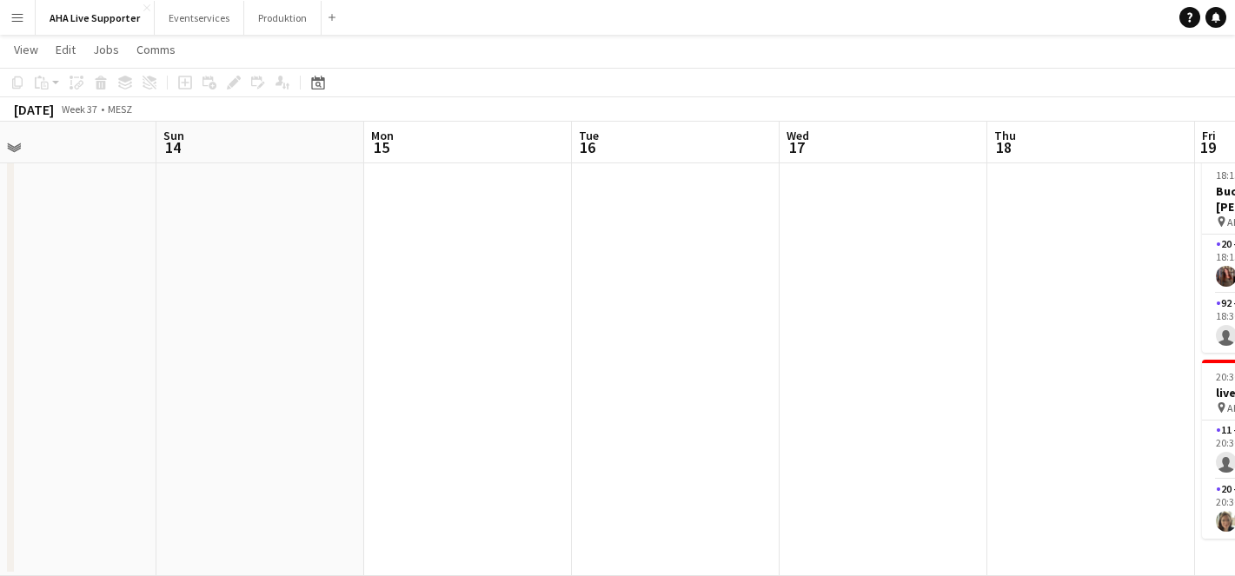
drag, startPoint x: 485, startPoint y: 230, endPoint x: 896, endPoint y: 272, distance: 413.3
click at [904, 267] on app-calendar-viewport "Thu 11 Fri 12 Sat 13 Sun 14 Mon 15 Tue 16 Wed 17 Thu 18 Fri 19 2/4 2 Jobs Sat 2…" at bounding box center [617, 300] width 1235 height 552
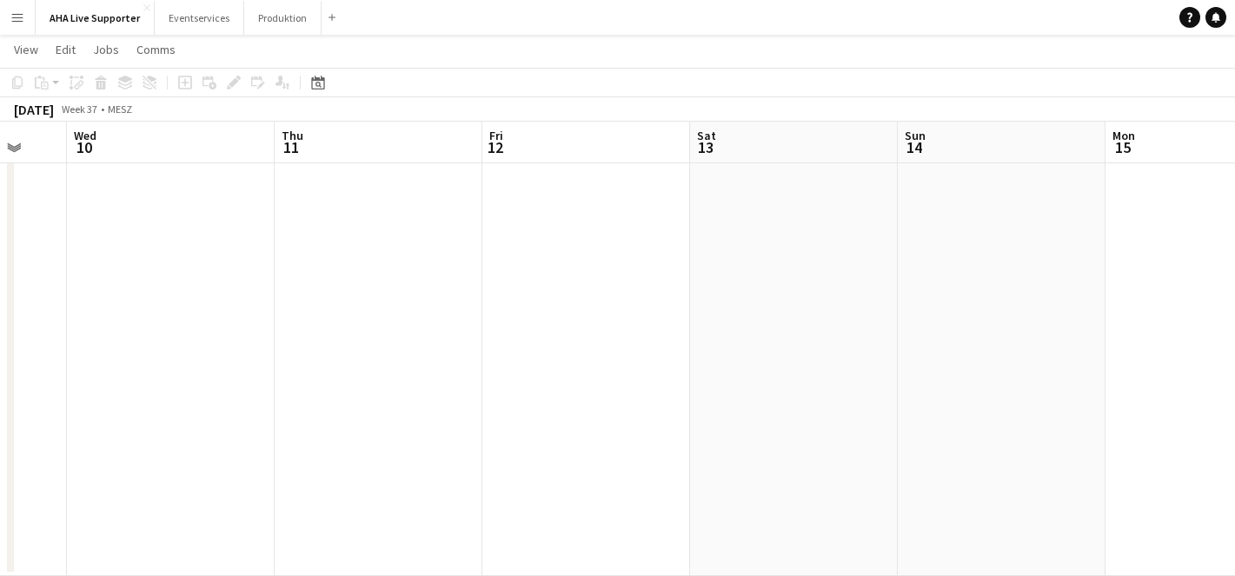
click at [815, 292] on app-calendar-viewport "Mon 8 Tue 9 Wed 10 Thu 11 Fri 12 Sat 13 Sun 14 Mon 15 Tue 16 Wed 17 Thu 18 Fri …" at bounding box center [617, 300] width 1235 height 552
click at [925, 315] on app-calendar-viewport "Sat 6 1/2 1 Job Sun 7 Mon 8 Tue 9 Wed 10 Thu 11 Fri 12 Sat 13 Sun 14 Mon 15 Tue…" at bounding box center [617, 300] width 1235 height 552
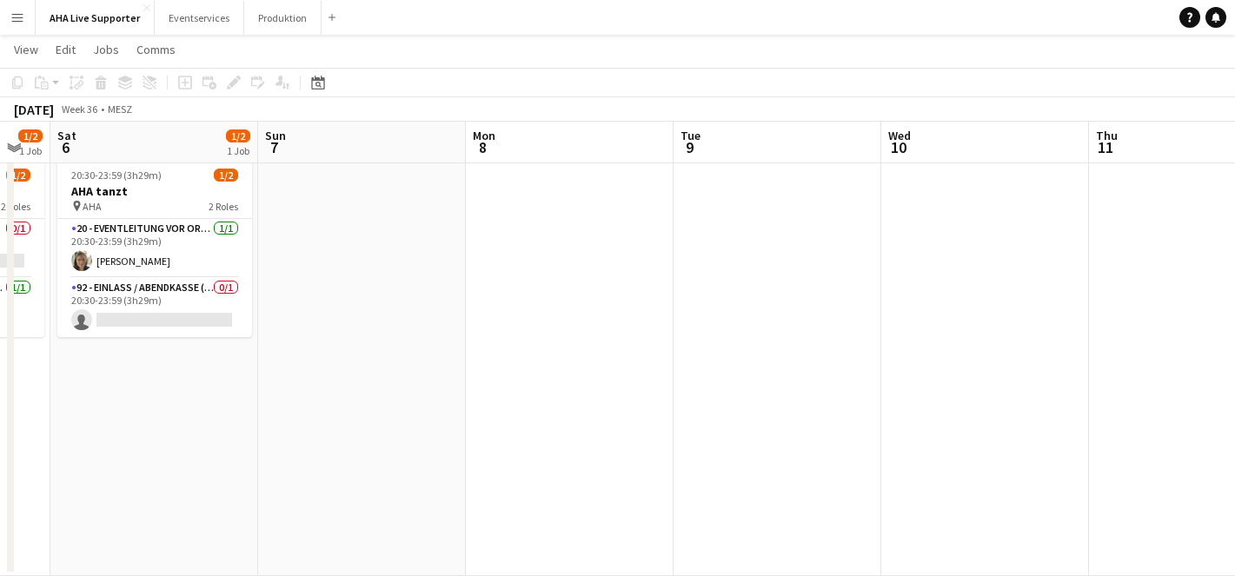
click at [867, 288] on app-calendar-viewport "Thu 4 Fri 5 1/2 1 Job Sat 6 1/2 1 Job Sun 7 Mon 8 Tue 9 Wed 10 Thu 11 Fri 12 Sa…" at bounding box center [617, 300] width 1235 height 552
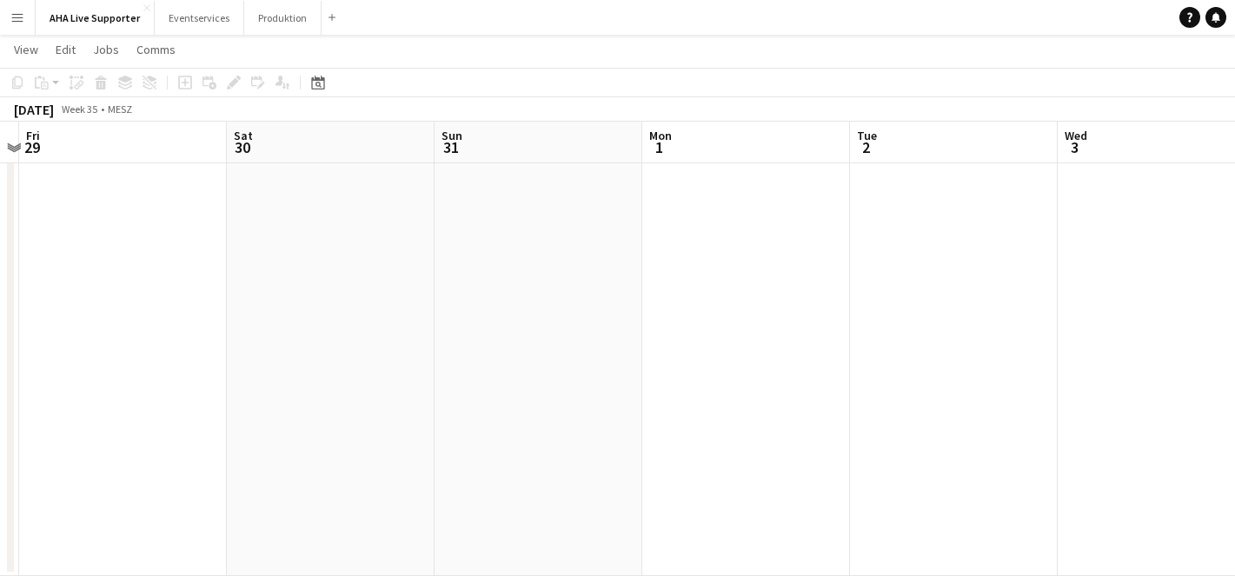
scroll to position [0, 564]
click at [1235, 205] on html "Menu Boards Boards Boards All jobs Status Workforce Workforce My Workforce Recr…" at bounding box center [617, 267] width 1235 height 620
click at [1177, 231] on app-calendar-viewport "Sat 23 2/2 1 Job Sun 24 Mon 25 Tue 26 Wed 27 Thu 28 Fri 29 Sat 30 Sun 31 Mon 1 …" at bounding box center [617, 300] width 1235 height 552
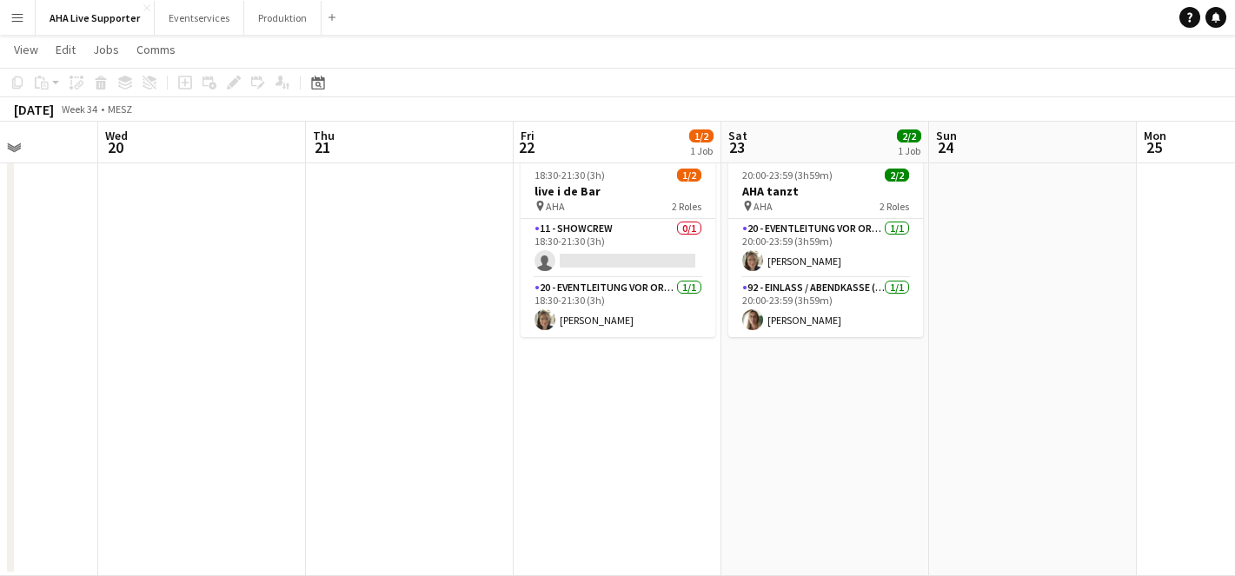
scroll to position [0, 489]
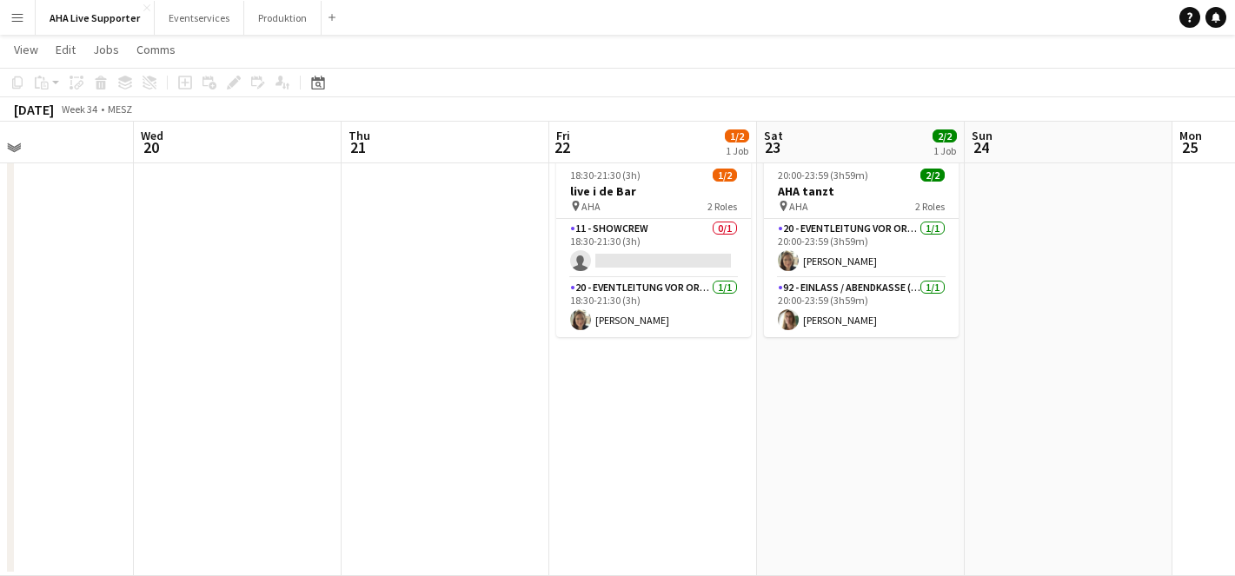
click at [1235, 298] on html "Menu Boards Boards Boards All jobs Status Workforce Workforce My Workforce Recr…" at bounding box center [617, 267] width 1235 height 620
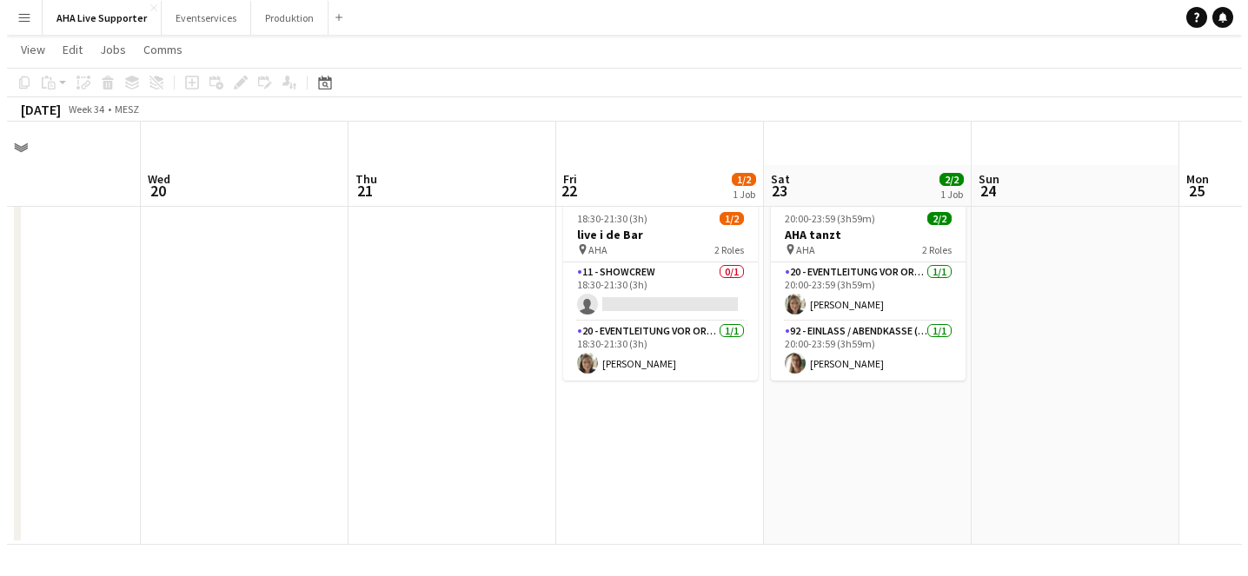
scroll to position [0, 0]
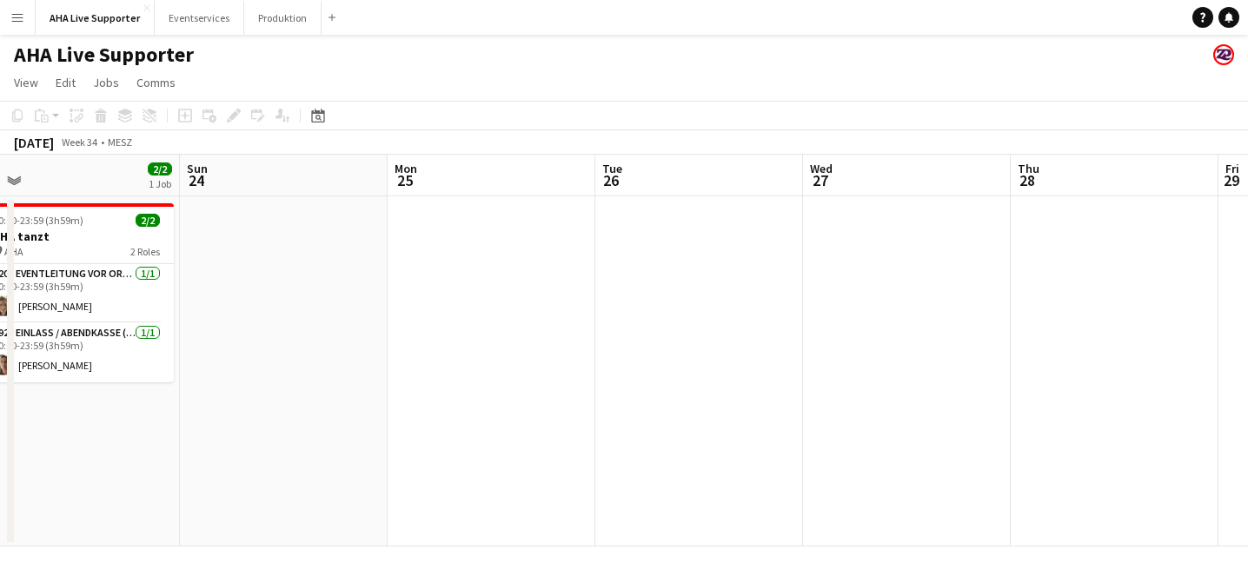
drag, startPoint x: 1102, startPoint y: 262, endPoint x: 568, endPoint y: 309, distance: 536.8
click at [574, 299] on app-calendar-viewport "Tue 19 Wed 20 Thu 21 Fri 22 1/2 1 Job Sat 23 2/2 1 Job Sun 24 Mon 25 Tue 26 Wed…" at bounding box center [624, 351] width 1248 height 392
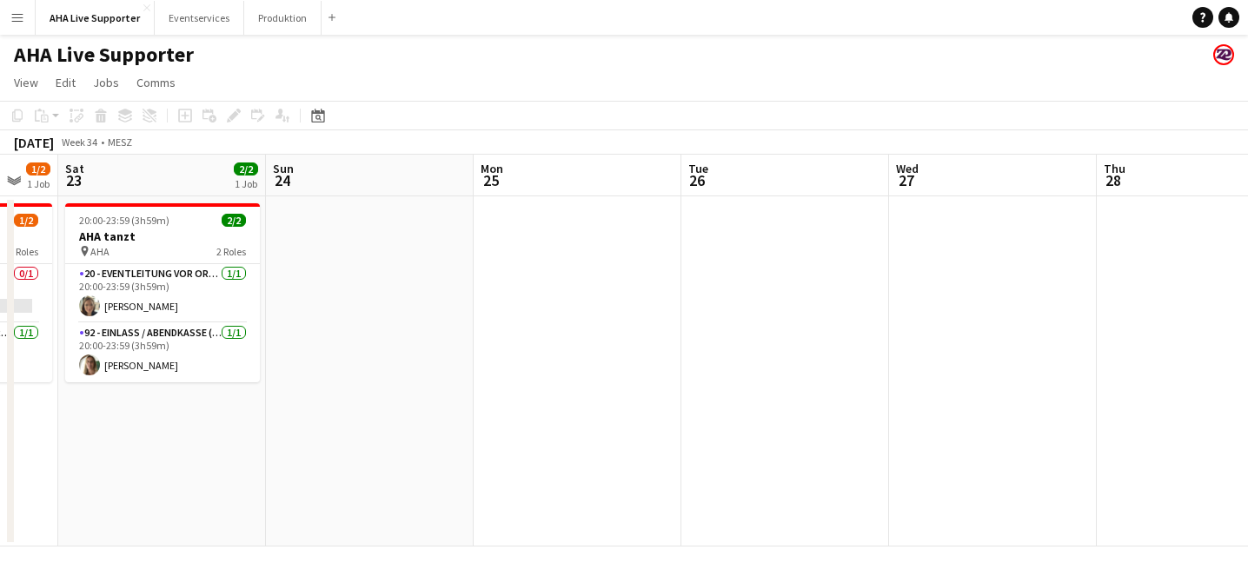
drag, startPoint x: 814, startPoint y: 302, endPoint x: 449, endPoint y: 385, distance: 374.5
click at [452, 383] on app-calendar-viewport "Tue 19 Wed 20 Thu 21 Fri 22 1/2 1 Job Sat 23 2/2 1 Job Sun 24 Mon 25 Tue 26 Wed…" at bounding box center [624, 351] width 1248 height 392
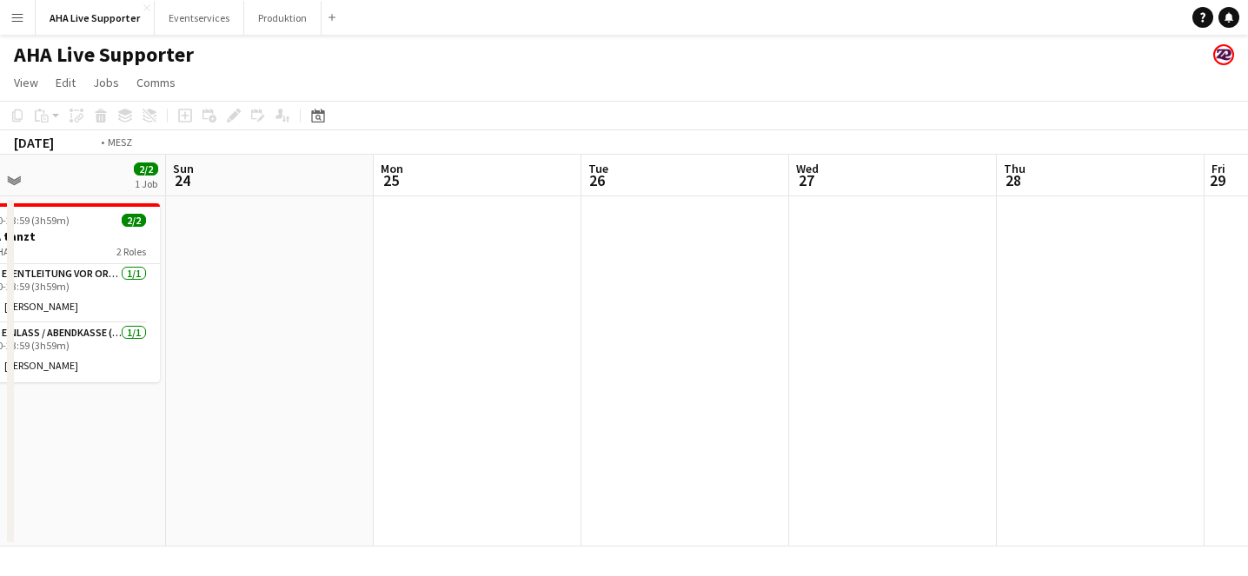
drag, startPoint x: 490, startPoint y: 351, endPoint x: 326, endPoint y: 362, distance: 164.6
click at [326, 361] on app-calendar-viewport "Thu 21 Fri 22 1/2 1 Job Sat 23 2/2 1 Job Sun 24 Mon 25 Tue 26 Wed 27 Thu 28 Fri…" at bounding box center [624, 351] width 1248 height 392
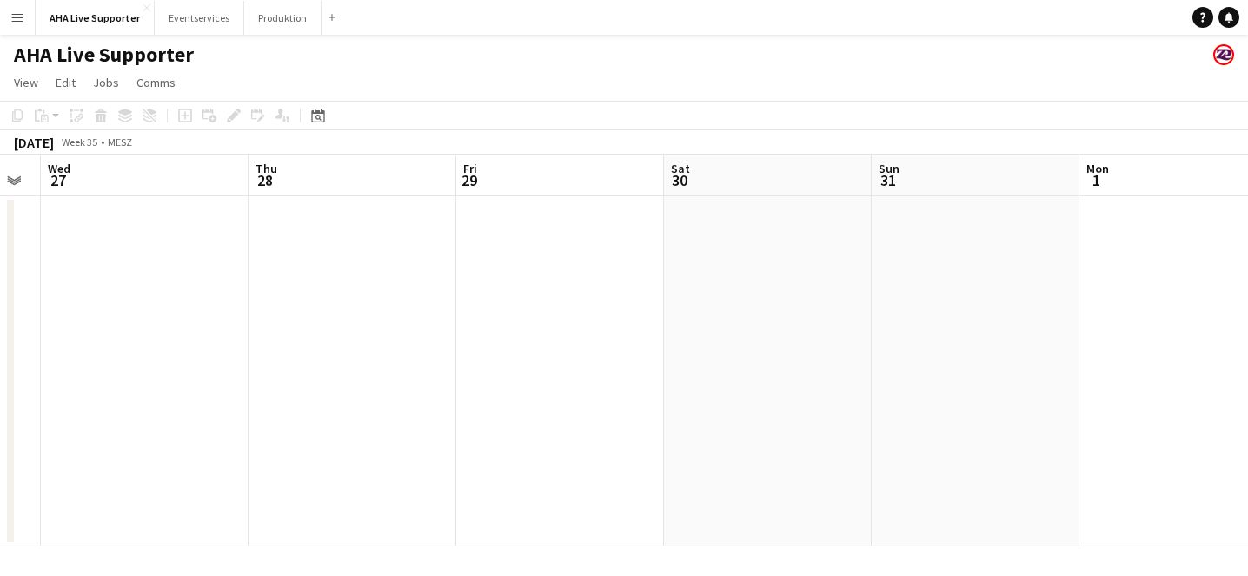
drag, startPoint x: 722, startPoint y: 343, endPoint x: 402, endPoint y: 363, distance: 320.6
click at [269, 367] on app-calendar-viewport "Sun 24 Mon 25 Tue 26 Wed 27 Thu 28 Fri 29 Sat 30 Sun 31 Mon 1 Tue 2 Wed 3 Thu 4" at bounding box center [624, 351] width 1248 height 392
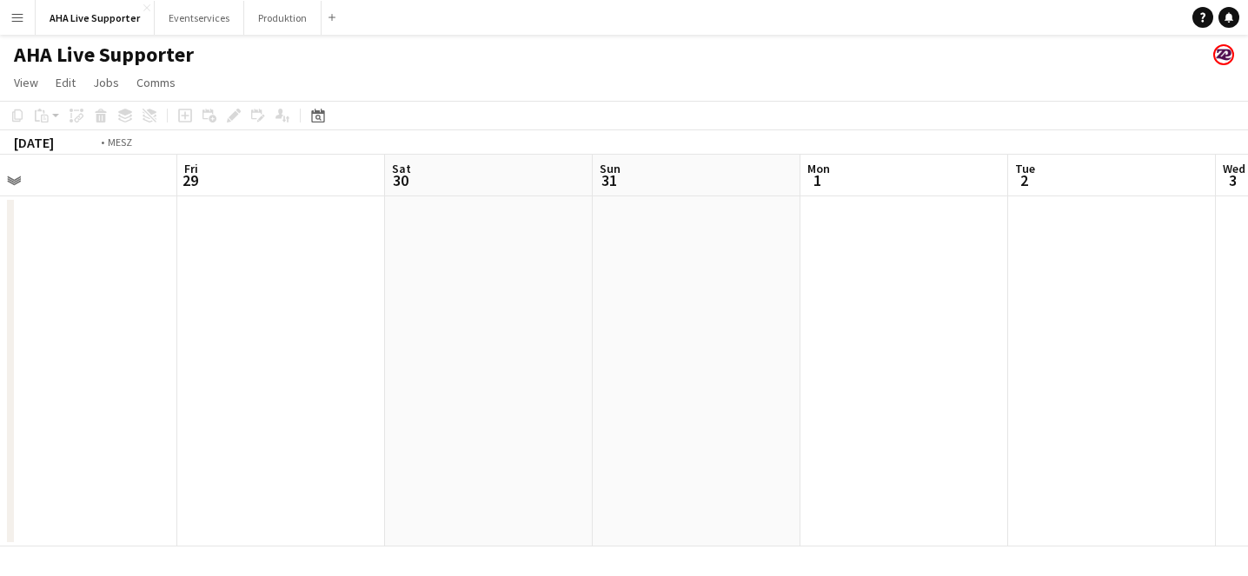
drag, startPoint x: 883, startPoint y: 286, endPoint x: 259, endPoint y: 338, distance: 626.4
click at [256, 337] on app-calendar-viewport "Tue 26 Wed 27 Thu 28 Fri 29 Sat 30 Sun 31 Mon 1 Tue 2 Wed 3 Thu 4 Fri 5 1/2 1 J…" at bounding box center [624, 351] width 1248 height 392
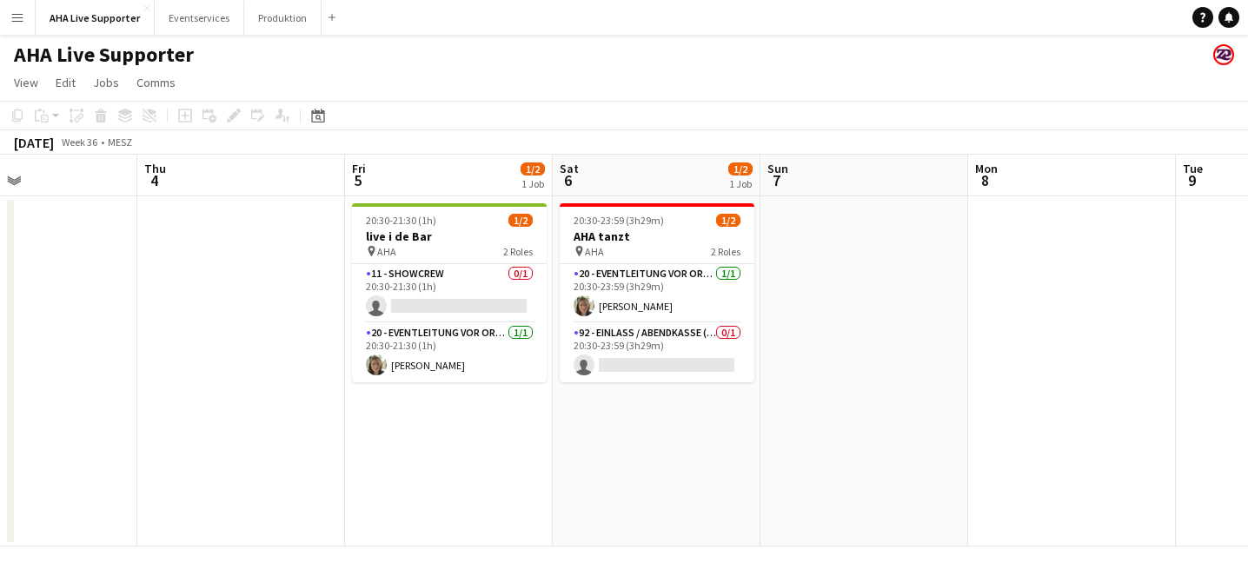
drag, startPoint x: 305, startPoint y: 329, endPoint x: 695, endPoint y: 330, distance: 390.3
click at [263, 328] on app-calendar-viewport "Mon 1 Tue 2 Wed 3 Thu 4 Fri 5 1/2 1 Job Sat 6 1/2 1 Job Sun 7 Mon 8 Tue 9 Wed 1…" at bounding box center [624, 351] width 1248 height 392
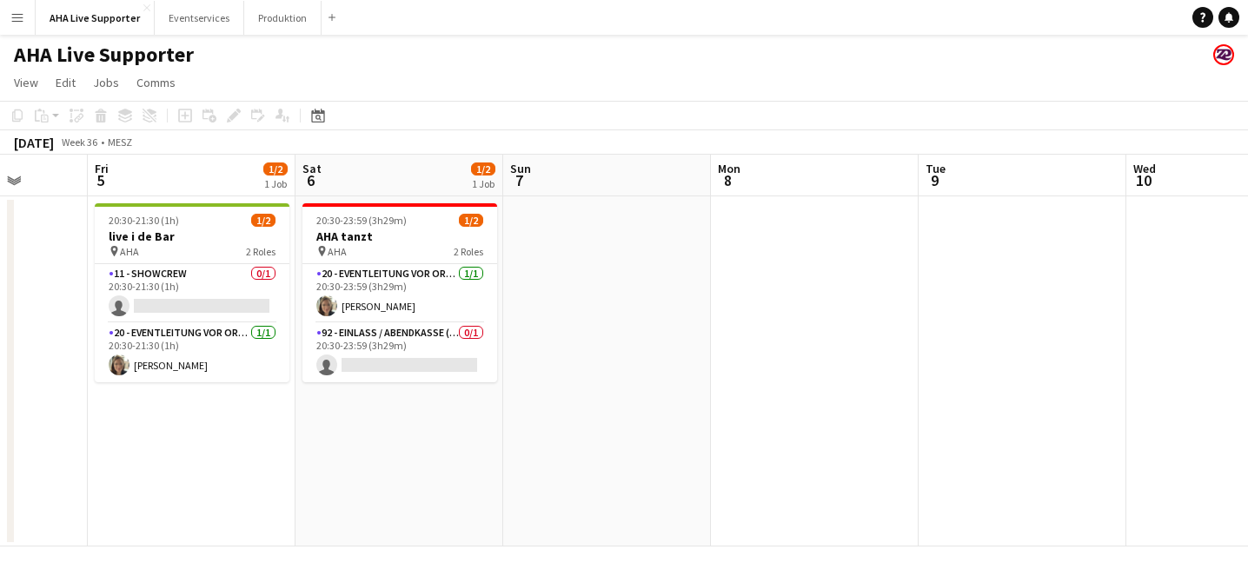
drag, startPoint x: 844, startPoint y: 331, endPoint x: 441, endPoint y: 332, distance: 403.4
click at [280, 345] on app-calendar-viewport "Mon 1 Tue 2 Wed 3 Thu 4 Fri 5 1/2 1 Job Sat 6 1/2 1 Job Sun 7 Mon 8 Tue 9 Wed 1…" at bounding box center [624, 351] width 1248 height 392
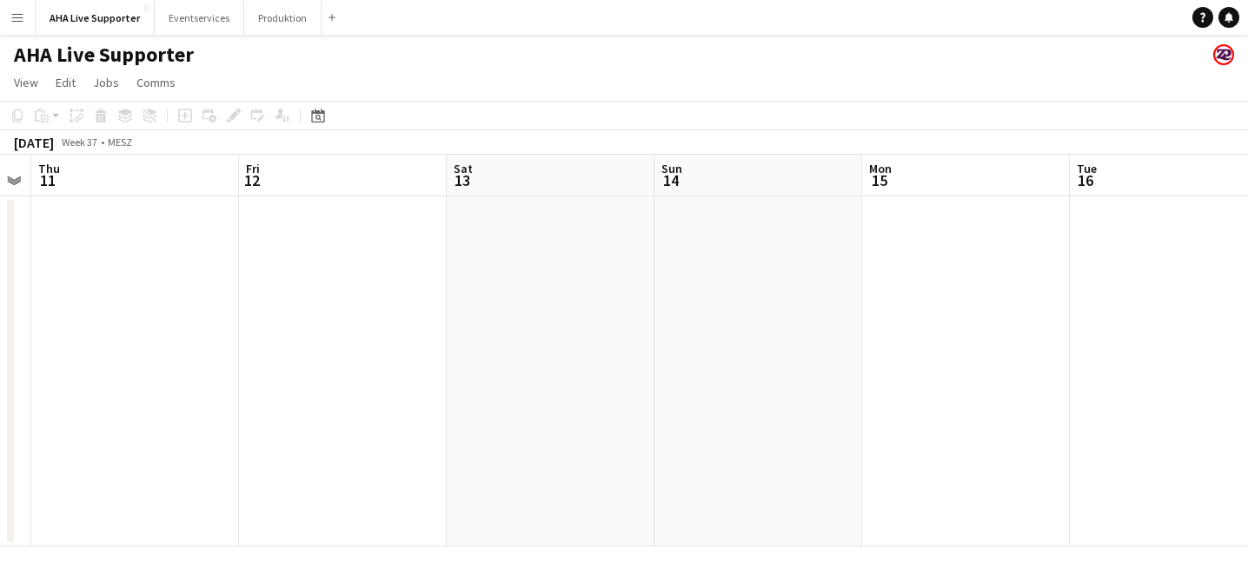
drag, startPoint x: 837, startPoint y: 308, endPoint x: 264, endPoint y: 349, distance: 574.4
click at [227, 349] on app-calendar-viewport "Sun 7 Mon 8 Tue 9 Wed 10 Thu 11 Fri 12 Sat 13 Sun 14 Mon 15 Tue 16 Wed 17 Thu 18" at bounding box center [624, 351] width 1248 height 392
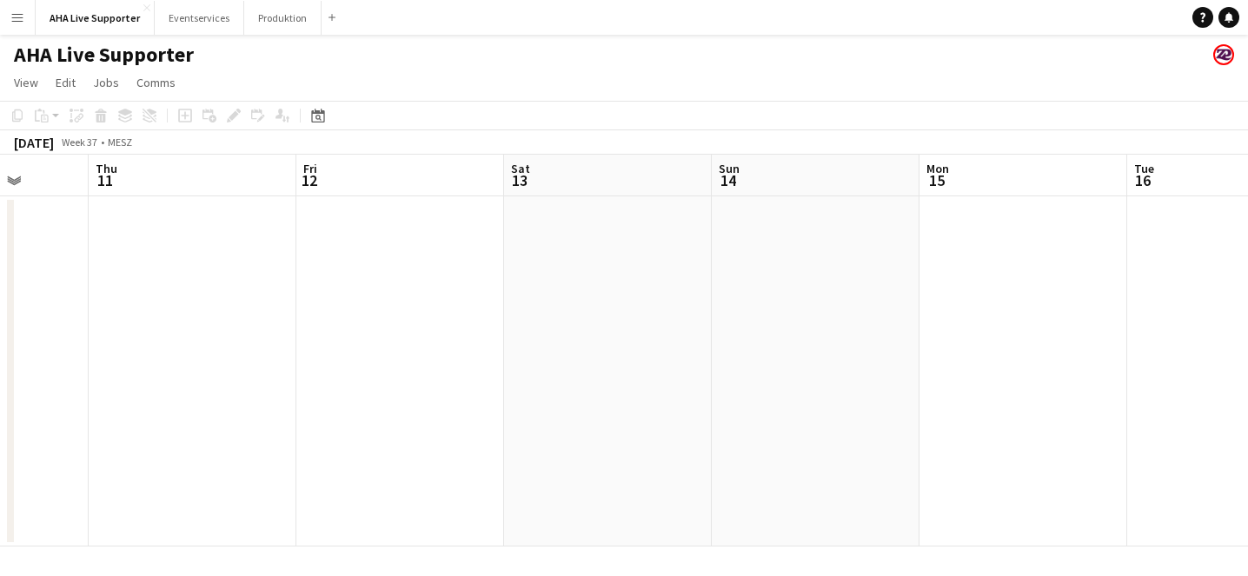
drag, startPoint x: 872, startPoint y: 283, endPoint x: 600, endPoint y: 294, distance: 272.3
click at [359, 324] on app-calendar-viewport "Sun 7 Mon 8 Tue 9 Wed 10 Thu 11 Fri 12 Sat 13 Sun 14 Mon 15 Tue 16 Wed 17 Thu 18" at bounding box center [624, 351] width 1248 height 392
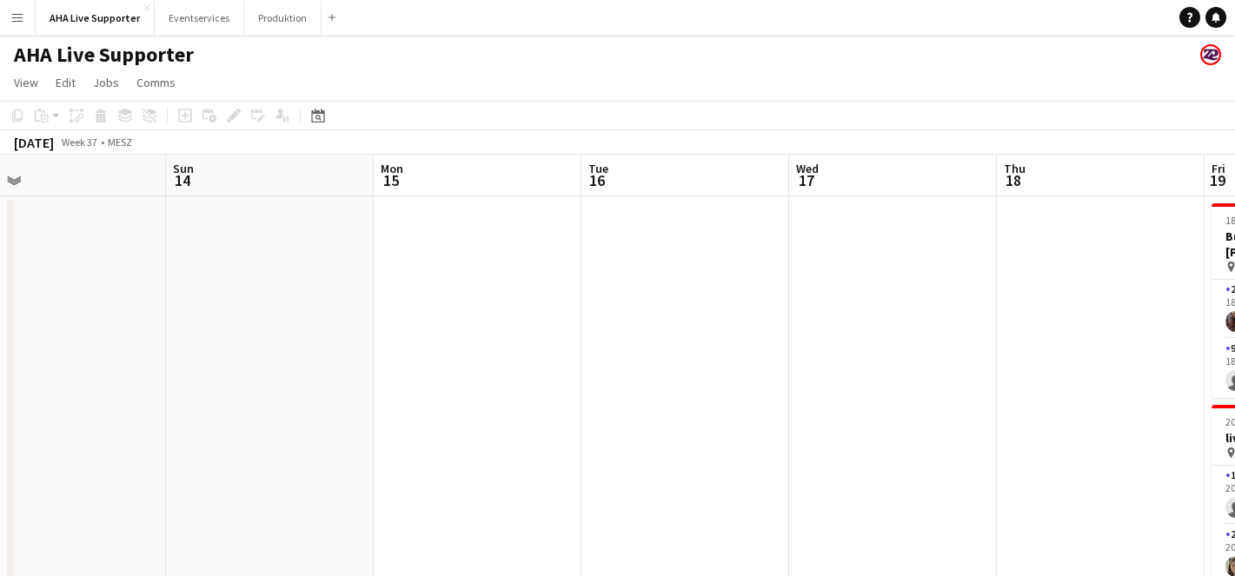
drag, startPoint x: 813, startPoint y: 263, endPoint x: 590, endPoint y: 327, distance: 231.7
click at [439, 356] on app-calendar-viewport "Tue 9 Wed 10 Thu 11 Fri 12 Sat 13 Sun 14 Mon 15 Tue 16 Wed 17 Thu 18 Fri 19 2/4…" at bounding box center [617, 388] width 1235 height 467
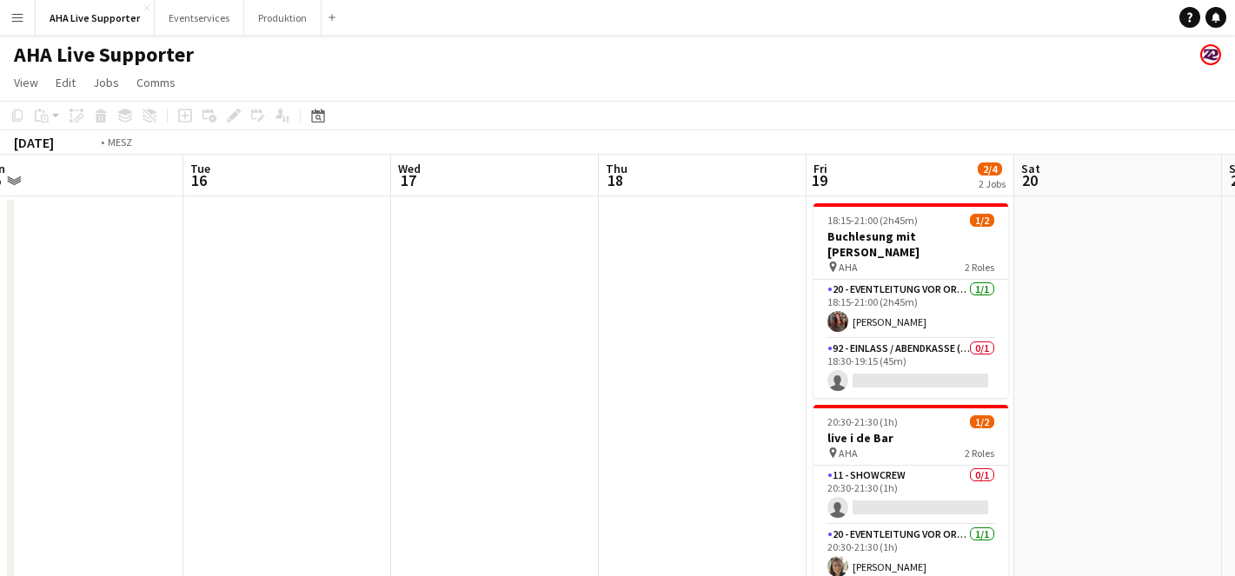
drag, startPoint x: 834, startPoint y: 296, endPoint x: 142, endPoint y: 282, distance: 692.2
click at [142, 282] on app-calendar-viewport "Thu 11 Fri 12 Sat 13 Sun 14 Mon 15 Tue 16 Wed 17 Thu 18 Fri 19 2/4 2 Jobs Sat 2…" at bounding box center [617, 388] width 1235 height 467
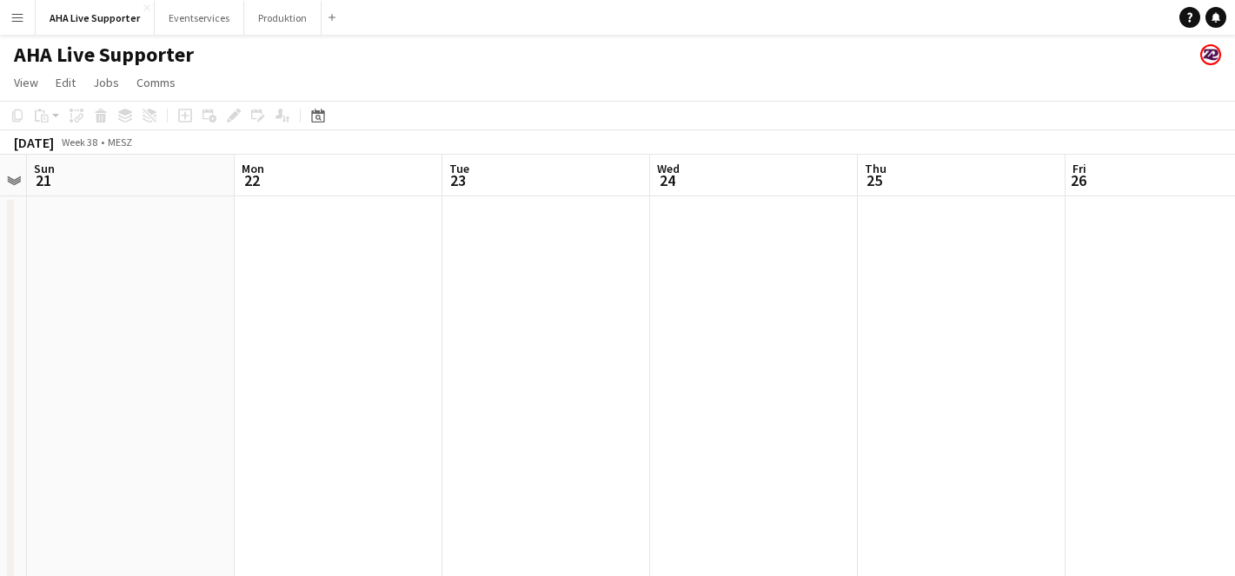
drag, startPoint x: 939, startPoint y: 327, endPoint x: 425, endPoint y: 328, distance: 513.8
click at [384, 324] on app-calendar-viewport "Wed 17 Thu 18 Fri 19 2/4 2 Jobs Sat 20 Sun 21 Mon 22 Tue 23 Wed 24 Thu 25 Fri 2…" at bounding box center [617, 388] width 1235 height 467
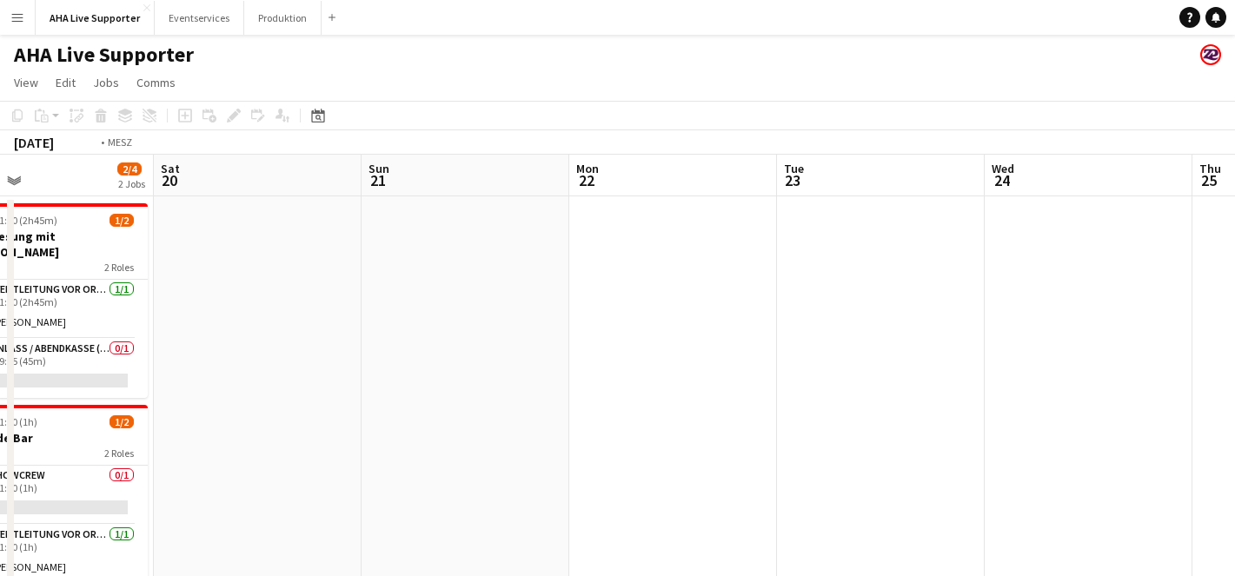
drag, startPoint x: 975, startPoint y: 321, endPoint x: 489, endPoint y: 301, distance: 486.4
click at [370, 298] on app-calendar-viewport "Wed 17 Thu 18 Fri 19 2/4 2 Jobs Sat 20 Sun 21 Mon 22 Tue 23 Wed 24 Thu 25 Fri 2…" at bounding box center [617, 388] width 1235 height 467
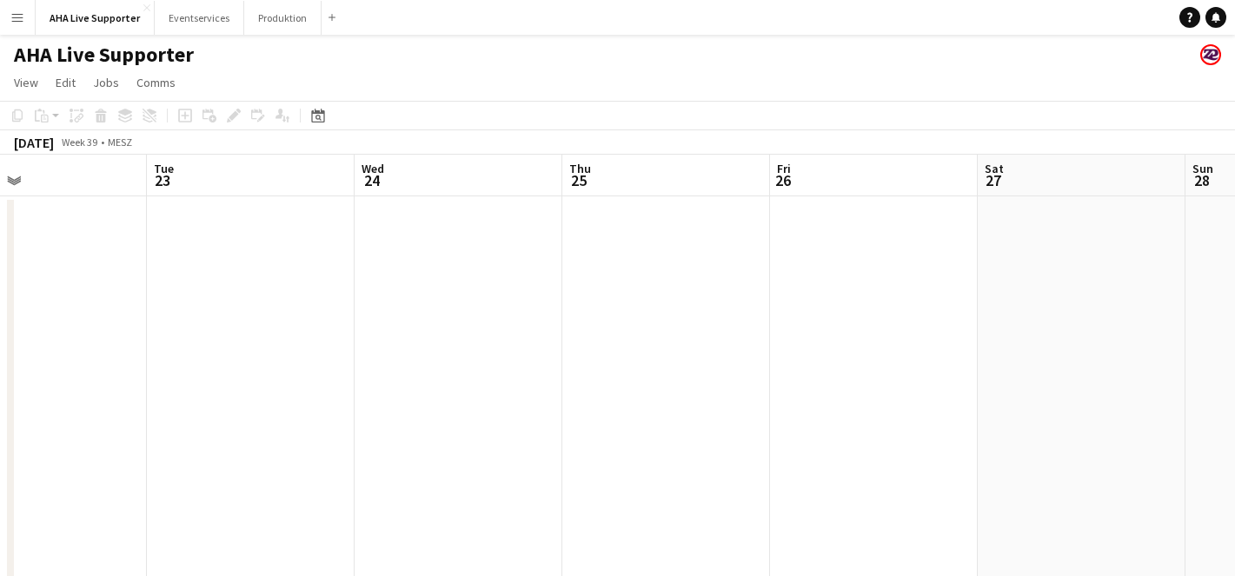
drag, startPoint x: 904, startPoint y: 328, endPoint x: 533, endPoint y: 312, distance: 371.5
click at [472, 318] on app-calendar-viewport "Sat 20 Sun 21 Mon 22 Tue 23 Wed 24 Thu 25 Fri 26 Sat 27 Sun 28 Mon 29 Tue 30 We…" at bounding box center [617, 388] width 1235 height 467
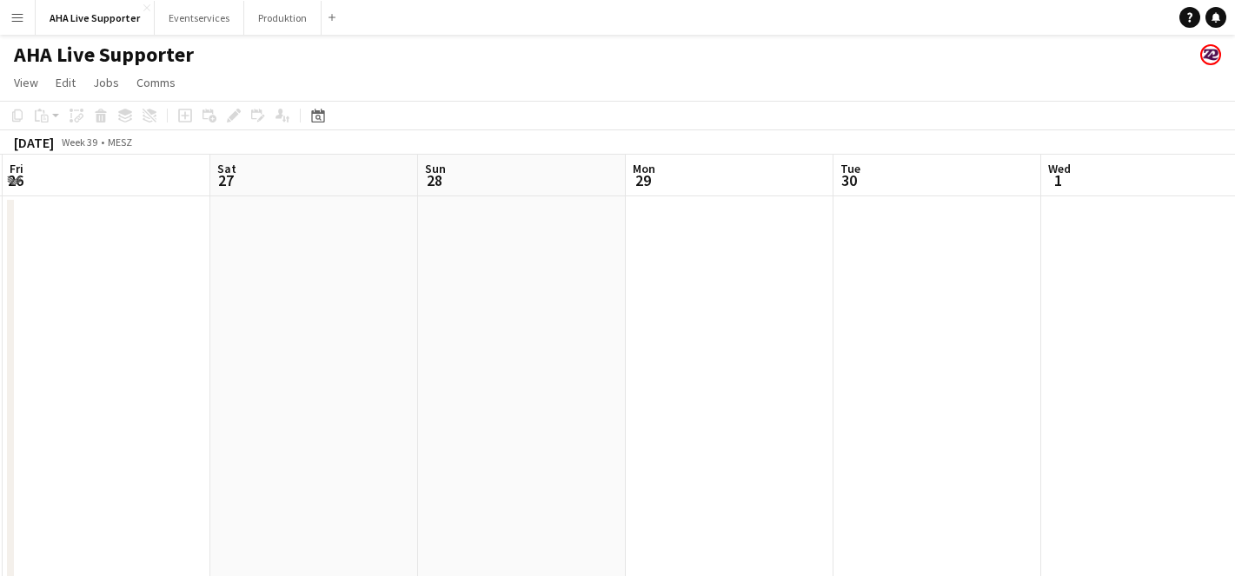
drag, startPoint x: 1029, startPoint y: 285, endPoint x: 556, endPoint y: 285, distance: 472.9
click at [447, 294] on app-calendar-viewport "Tue 23 Wed 24 Thu 25 Fri 26 Sat 27 Sun 28 Mon 29 Tue 30 Wed 1 Thu 2 Fri 3 1/2 1…" at bounding box center [617, 388] width 1235 height 467
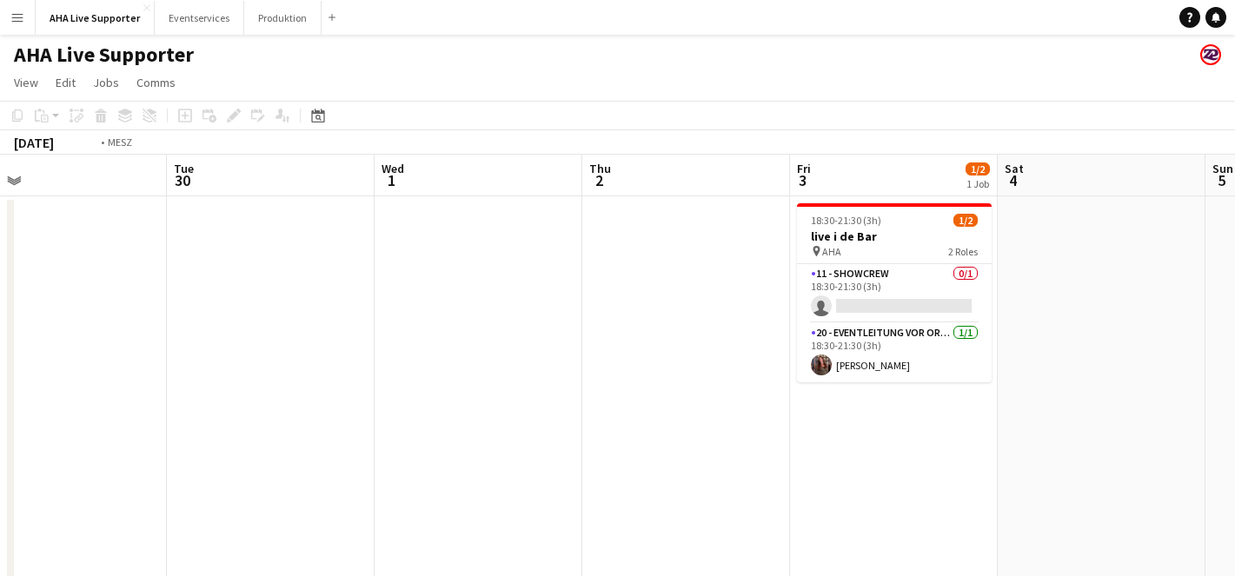
drag, startPoint x: 906, startPoint y: 283, endPoint x: 570, endPoint y: 308, distance: 336.5
click at [559, 317] on app-calendar-viewport "Thu 25 Fri 26 Sat 27 Sun 28 Mon 29 Tue 30 Wed 1 Thu 2 Fri 3 1/2 1 Job Sat 4 Sun…" at bounding box center [617, 388] width 1235 height 467
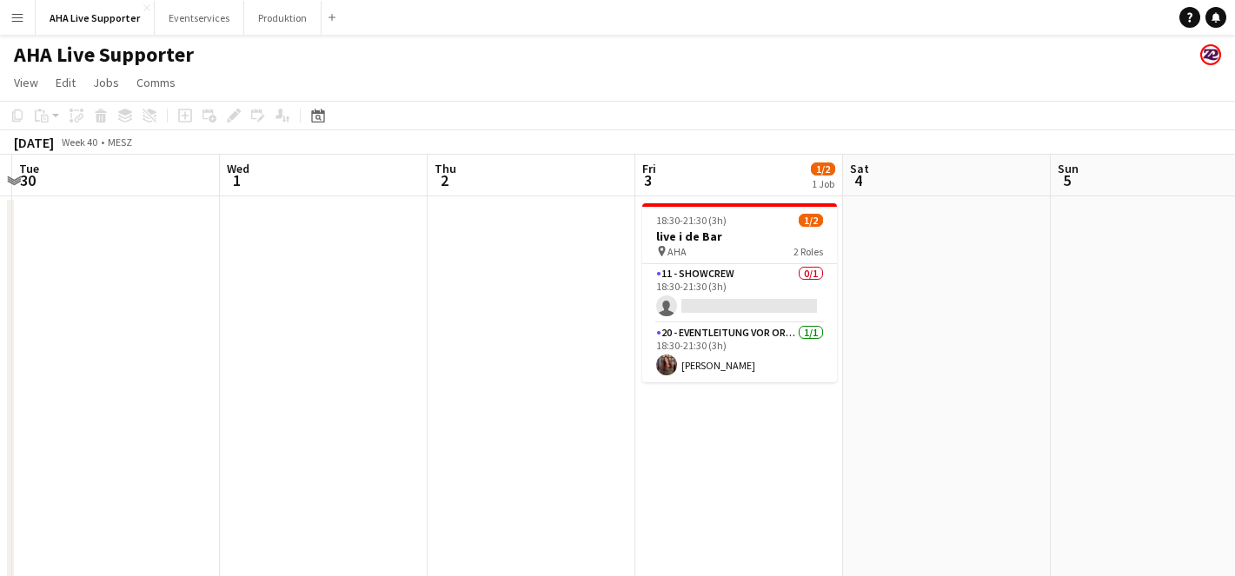
scroll to position [0, 892]
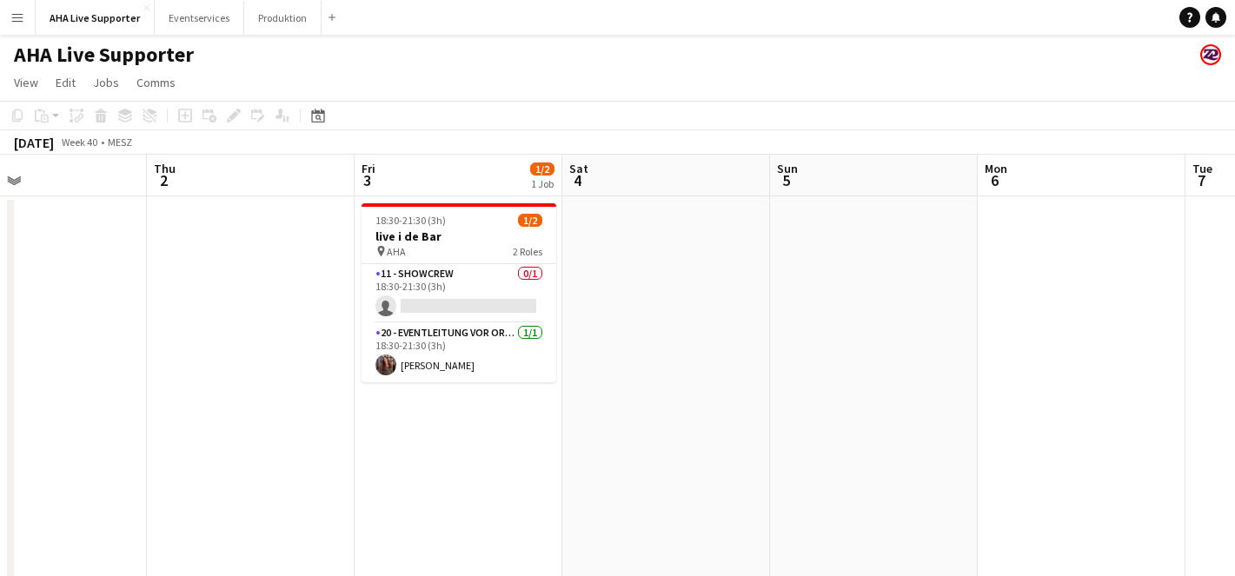
drag, startPoint x: 862, startPoint y: 331, endPoint x: 708, endPoint y: 364, distance: 158.2
click at [708, 364] on app-calendar-viewport "Sat 27 Sun 28 Mon 29 Tue 30 Wed 1 Thu 2 Fri 3 1/2 1 Job Sat 4 Sun 5 Mon 6 Tue 7…" at bounding box center [617, 388] width 1235 height 467
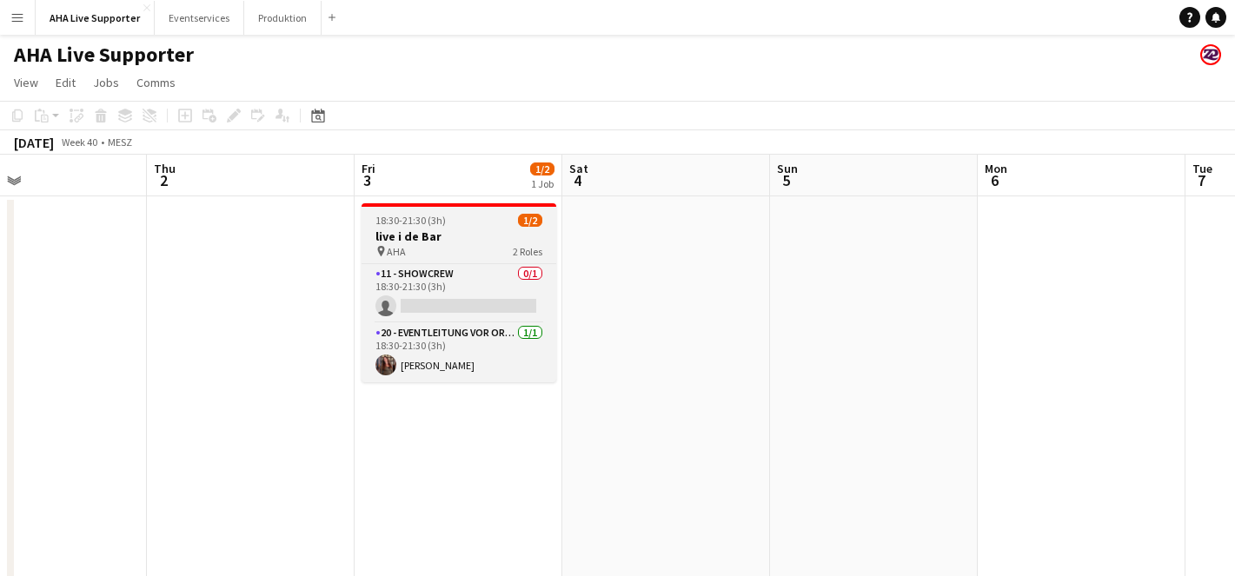
click at [442, 236] on h3 "live i de Bar" at bounding box center [459, 237] width 195 height 16
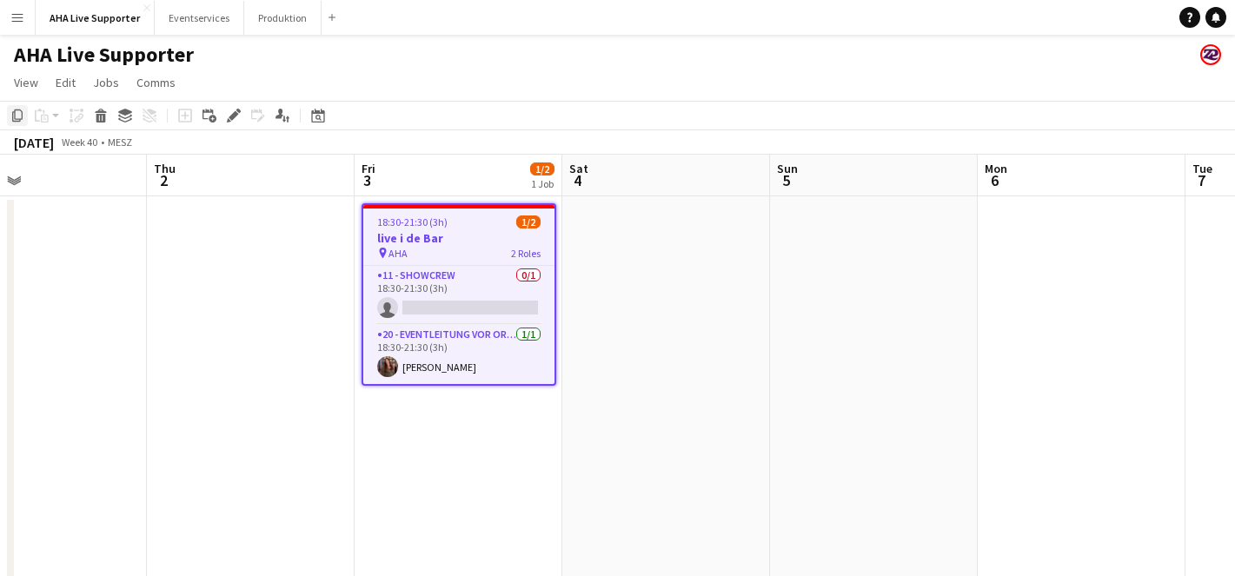
click at [20, 123] on div "Copy" at bounding box center [17, 115] width 21 height 21
click at [606, 261] on app-date-cell at bounding box center [666, 408] width 208 height 425
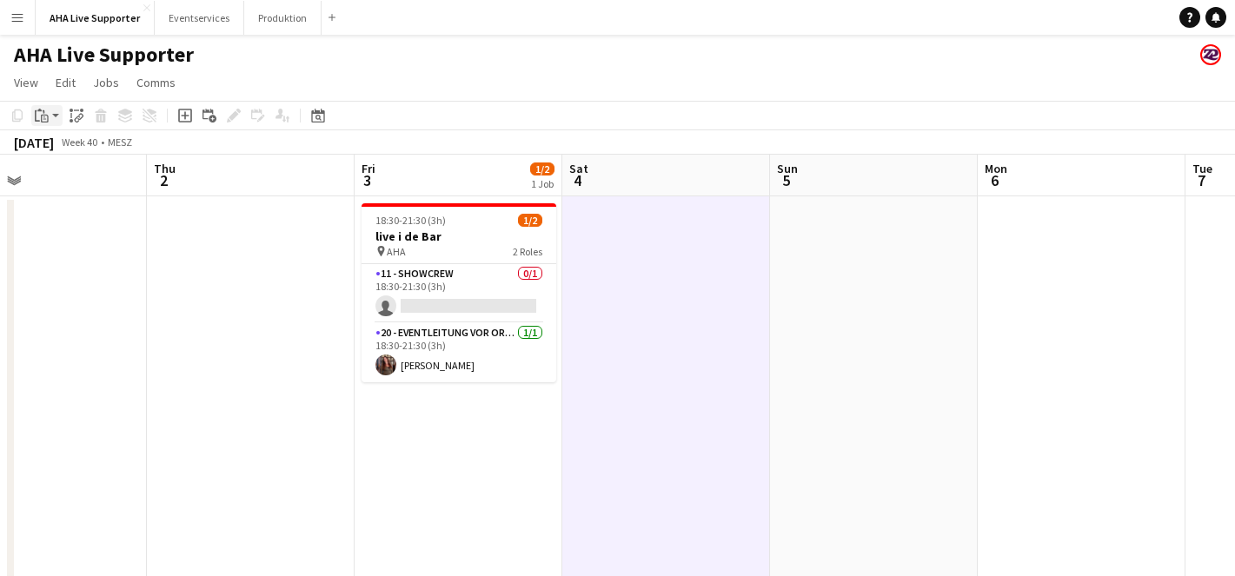
click at [57, 120] on app-action-btn "Paste" at bounding box center [46, 115] width 31 height 21
drag, startPoint x: 66, startPoint y: 153, endPoint x: 104, endPoint y: 161, distance: 39.0
click at [66, 153] on link "Paste Command V" at bounding box center [114, 149] width 137 height 16
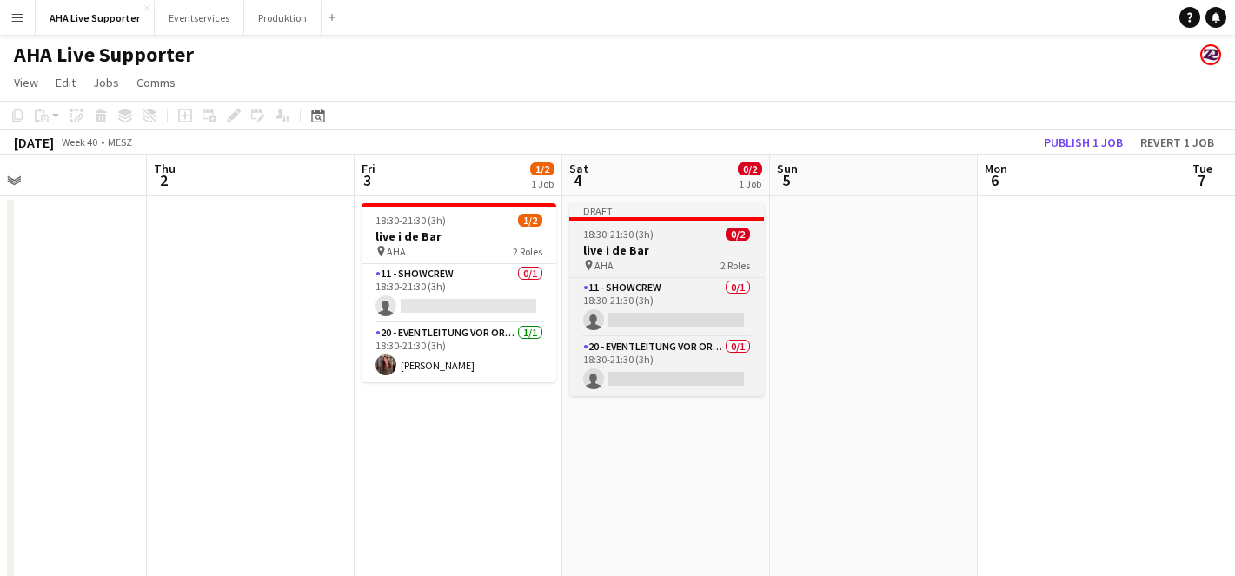
click at [656, 251] on h3 "live i de Bar" at bounding box center [666, 251] width 195 height 16
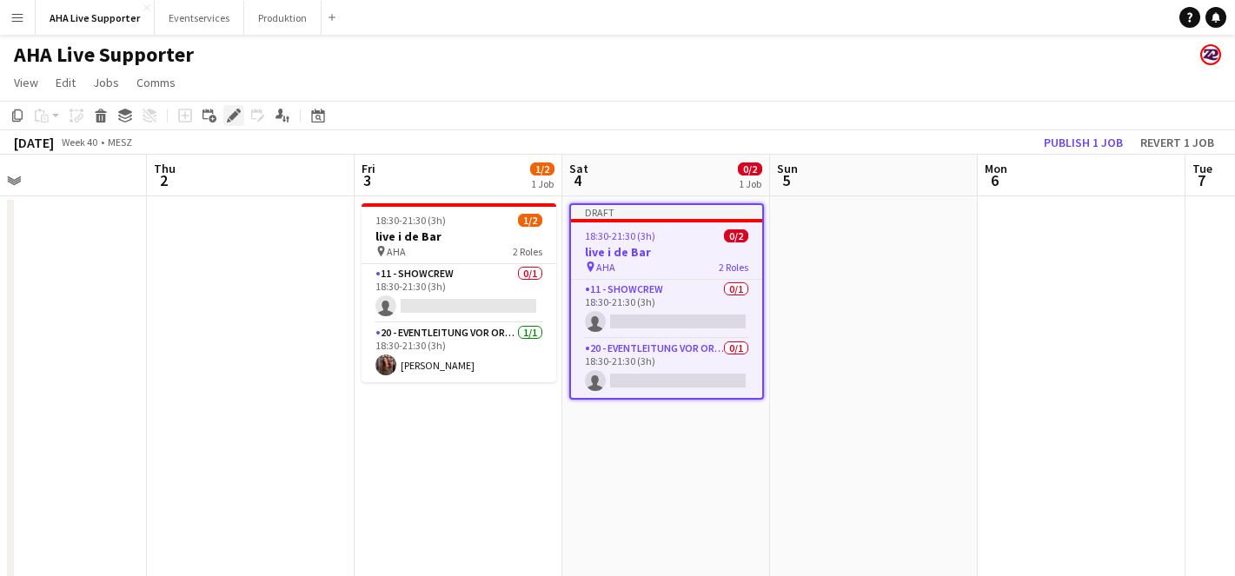
click at [233, 116] on icon at bounding box center [234, 116] width 10 height 10
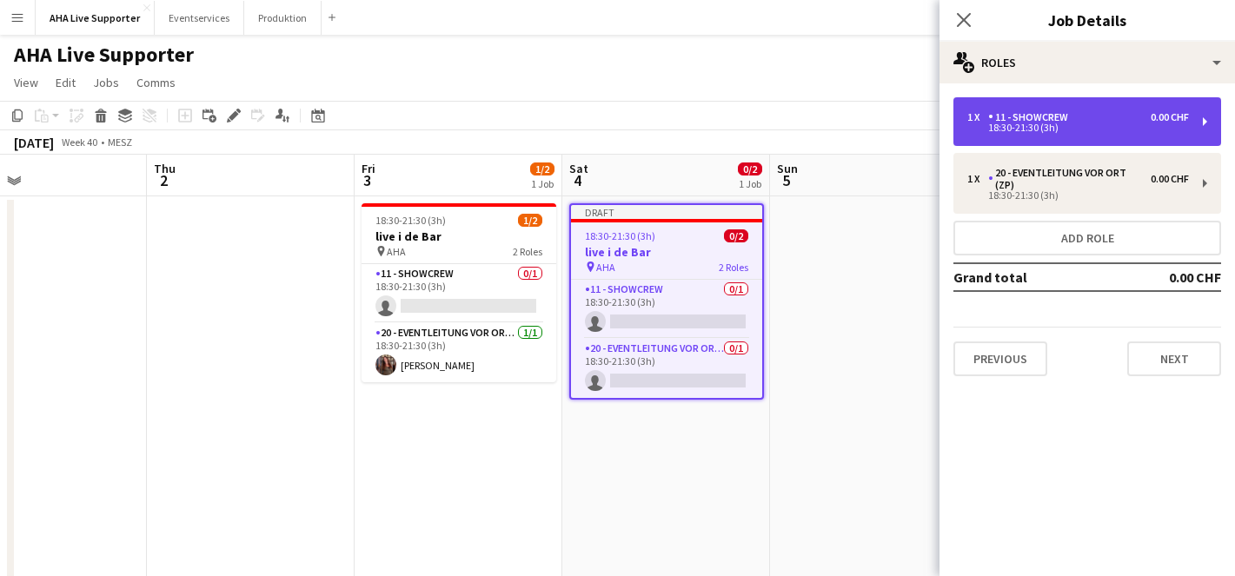
click at [1043, 132] on div "18:30-21:30 (3h)" at bounding box center [1079, 127] width 222 height 9
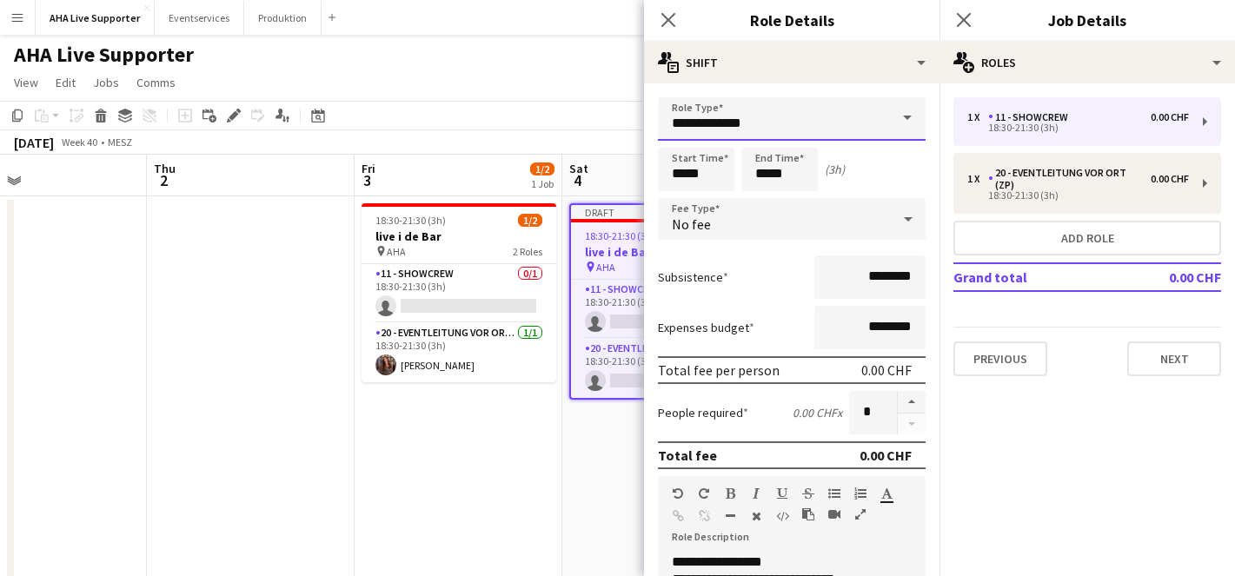
click at [768, 114] on input "**********" at bounding box center [792, 118] width 268 height 43
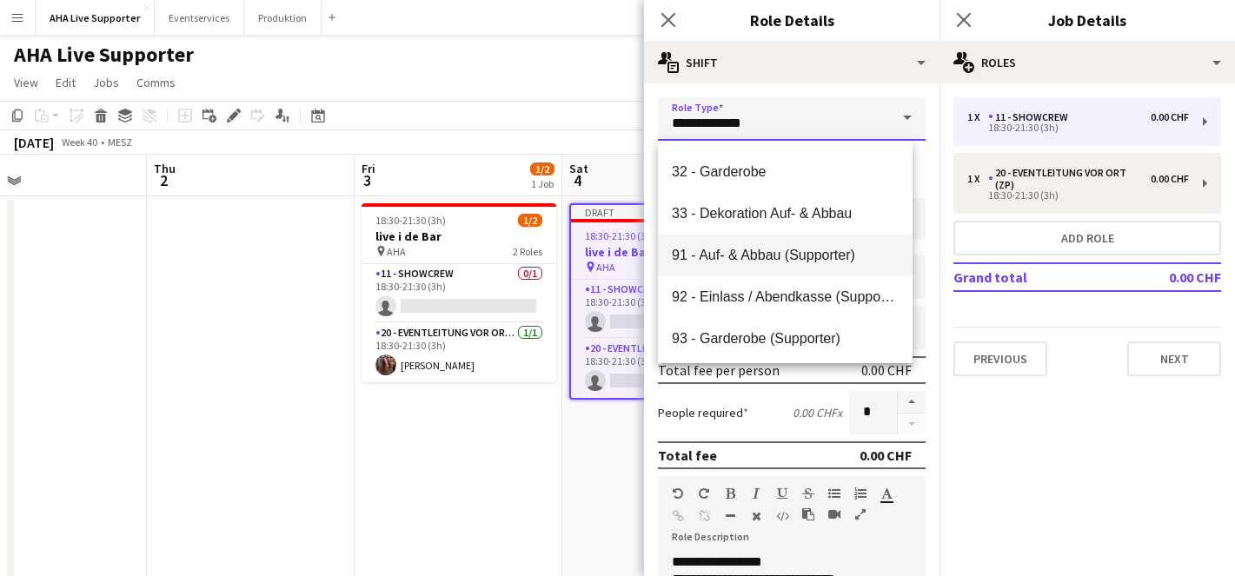
scroll to position [292, 0]
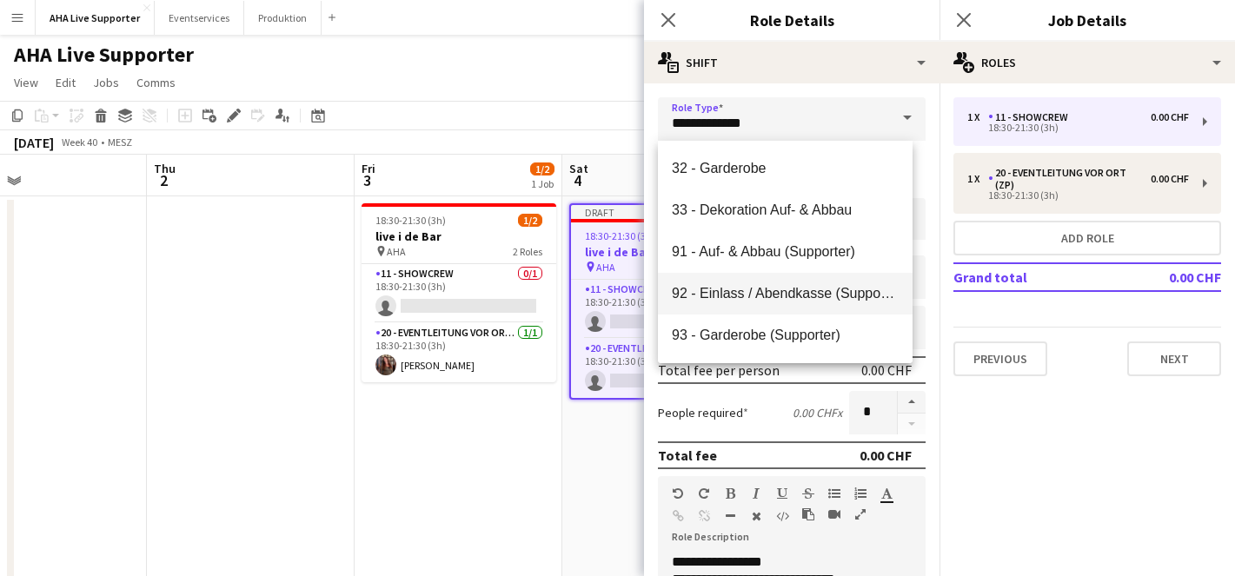
click at [755, 299] on span "92 - Einlass / Abendkasse (Supporter)" at bounding box center [785, 293] width 227 height 17
type input "**********"
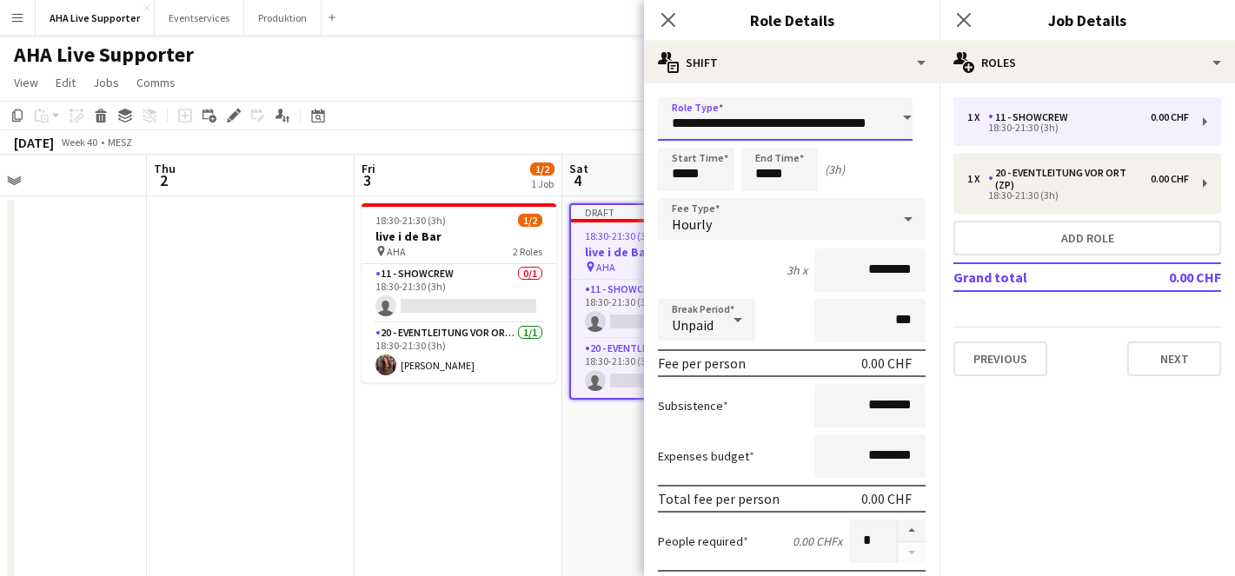
scroll to position [0, 0]
click at [674, 18] on icon "Close pop-in" at bounding box center [668, 19] width 17 height 17
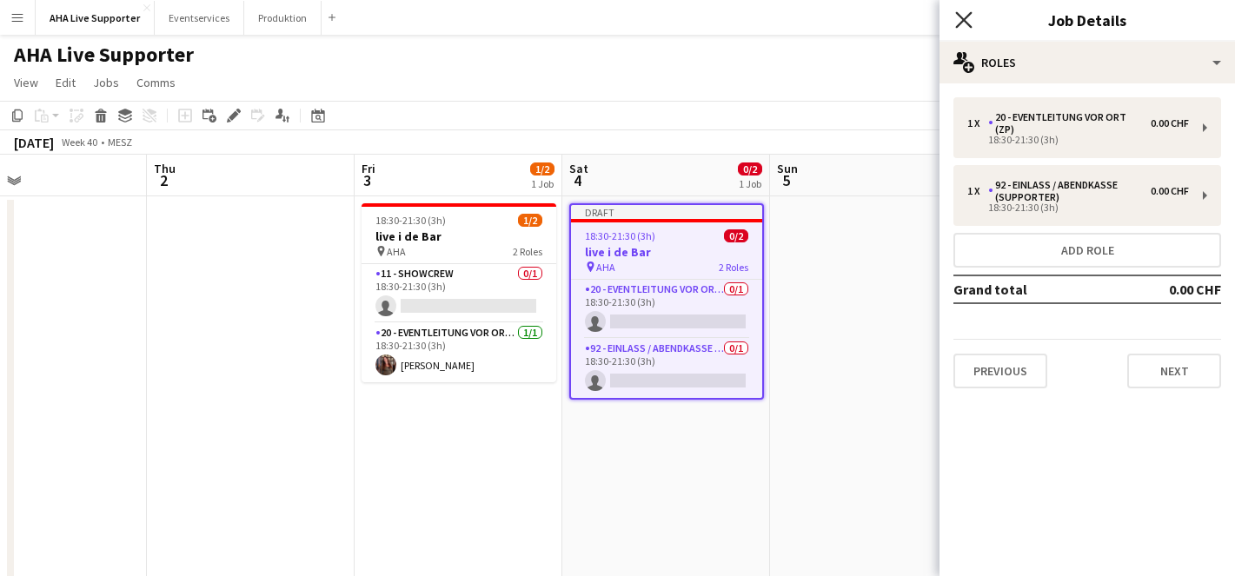
click at [968, 16] on icon at bounding box center [963, 19] width 17 height 17
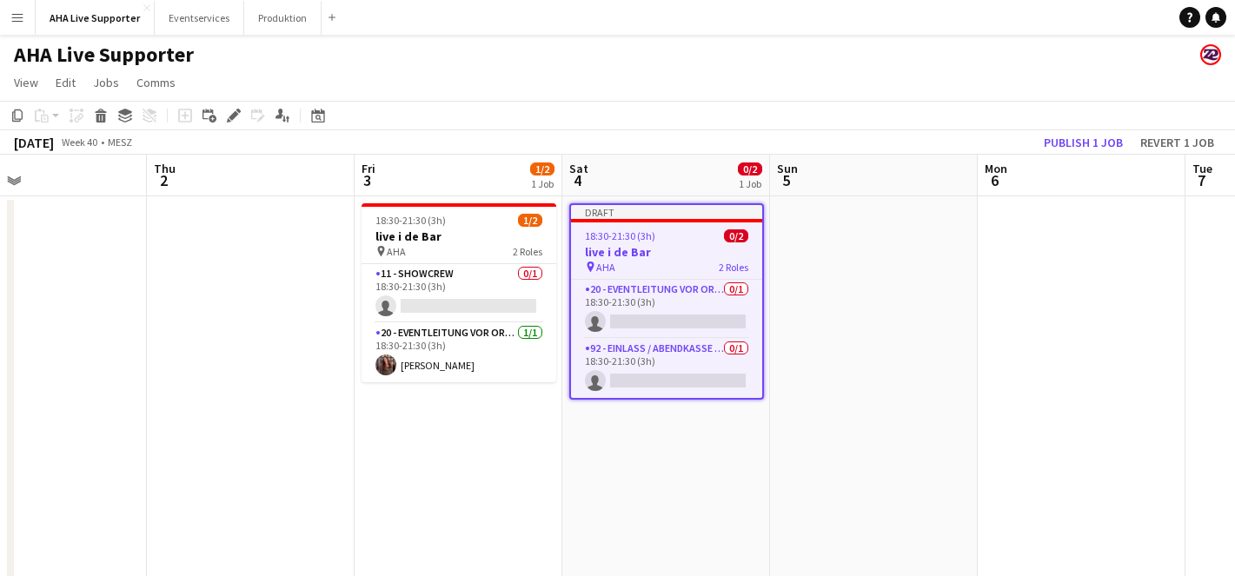
click at [669, 251] on h3 "live i de Bar" at bounding box center [666, 252] width 191 height 16
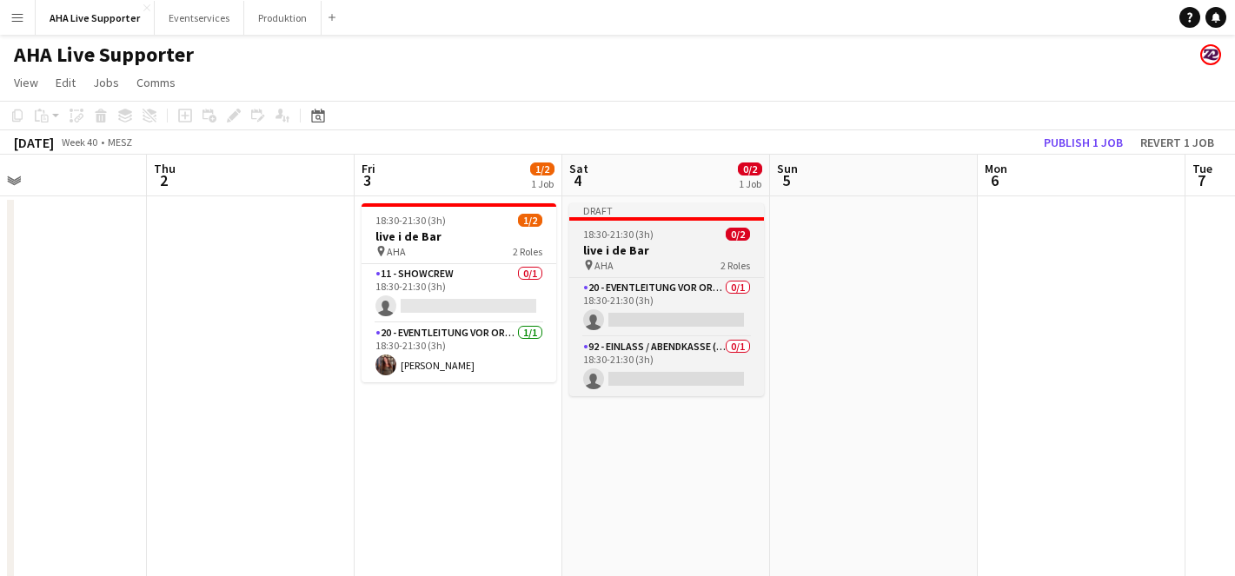
click at [669, 251] on h3 "live i de Bar" at bounding box center [666, 251] width 195 height 16
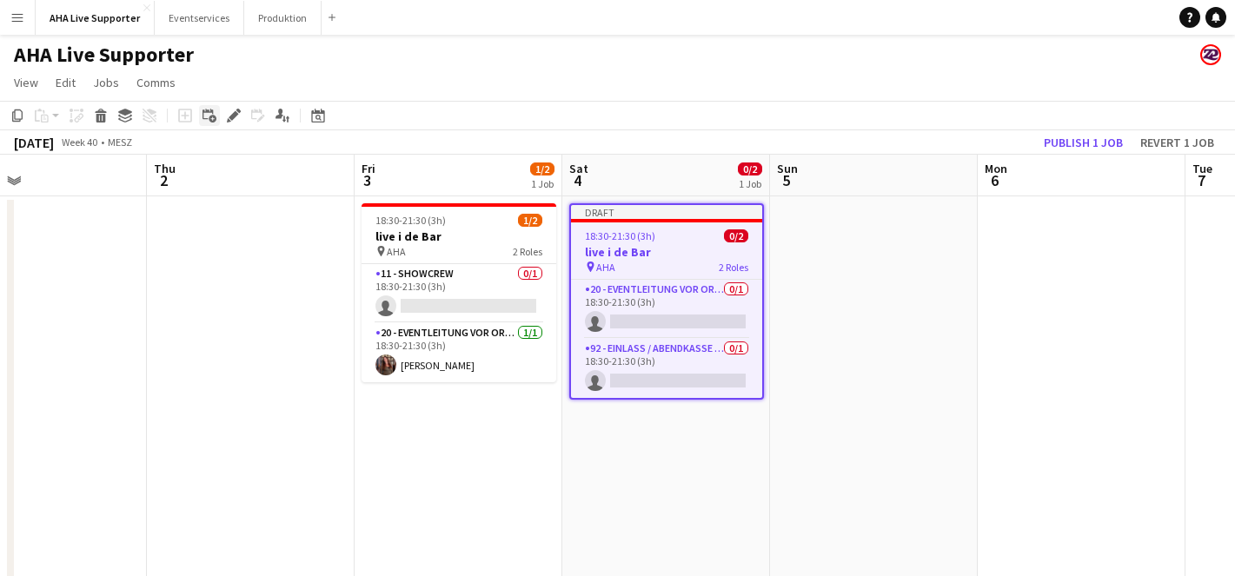
click at [209, 115] on icon "Add linked Job" at bounding box center [210, 116] width 14 height 14
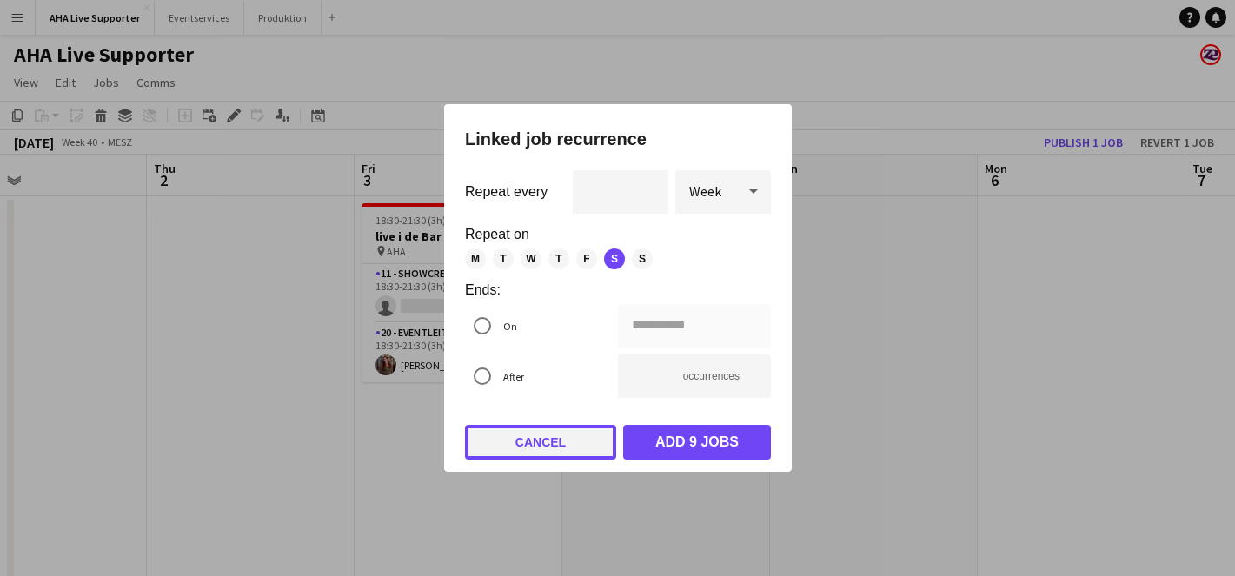
click at [550, 436] on button "Cancel" at bounding box center [540, 442] width 151 height 35
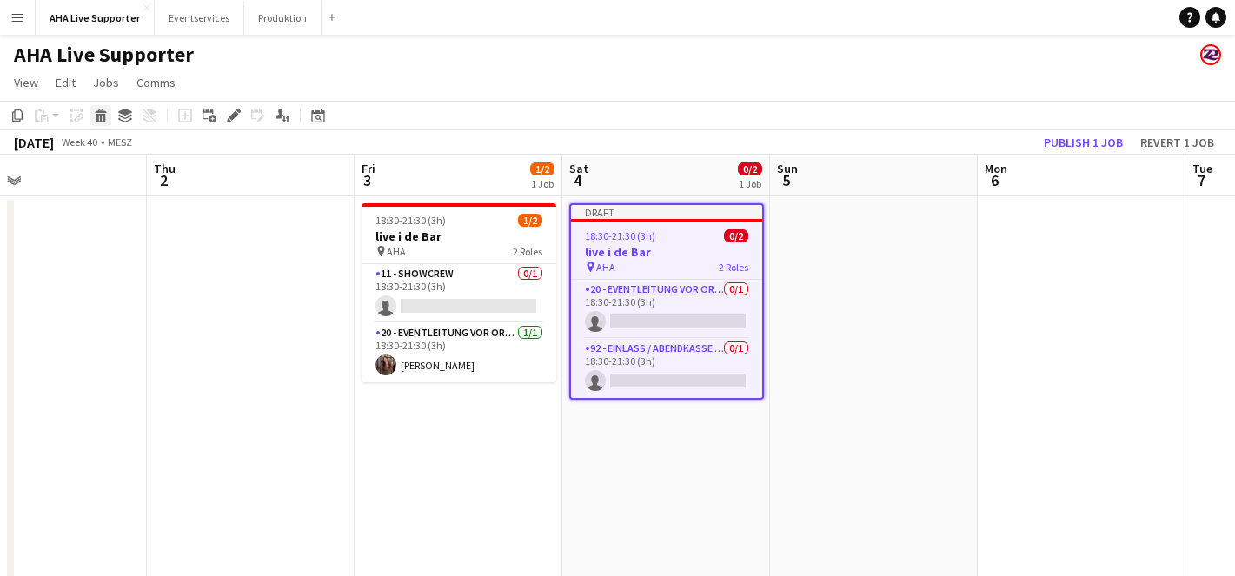
click at [94, 116] on icon "Delete" at bounding box center [101, 116] width 14 height 14
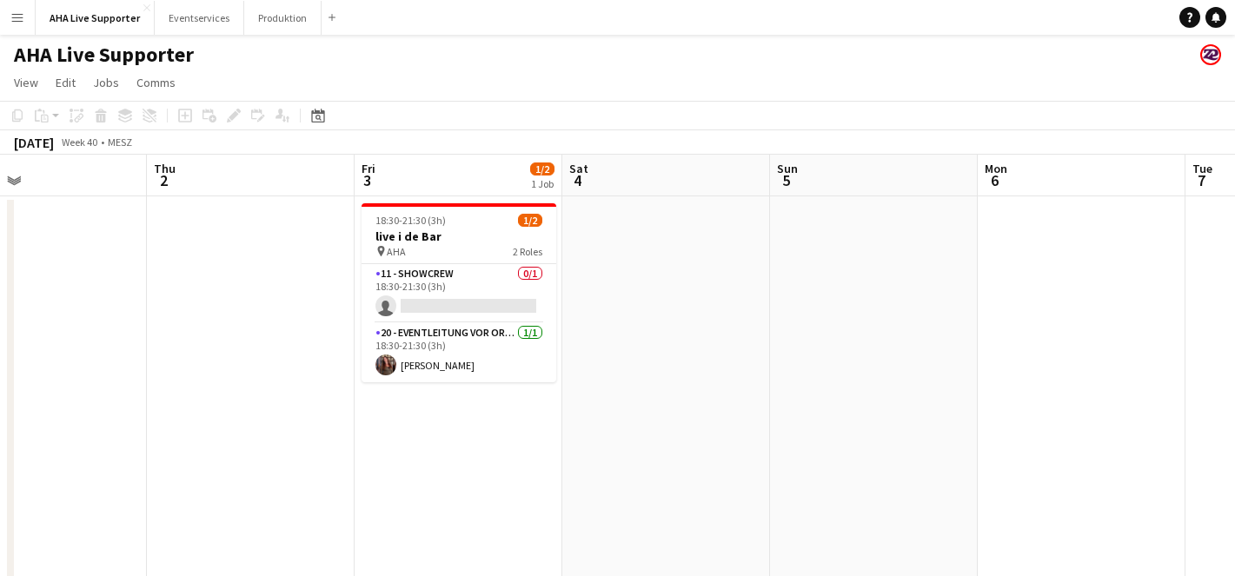
click at [662, 338] on app-date-cell at bounding box center [666, 408] width 208 height 425
